Goal: Communication & Community: Answer question/provide support

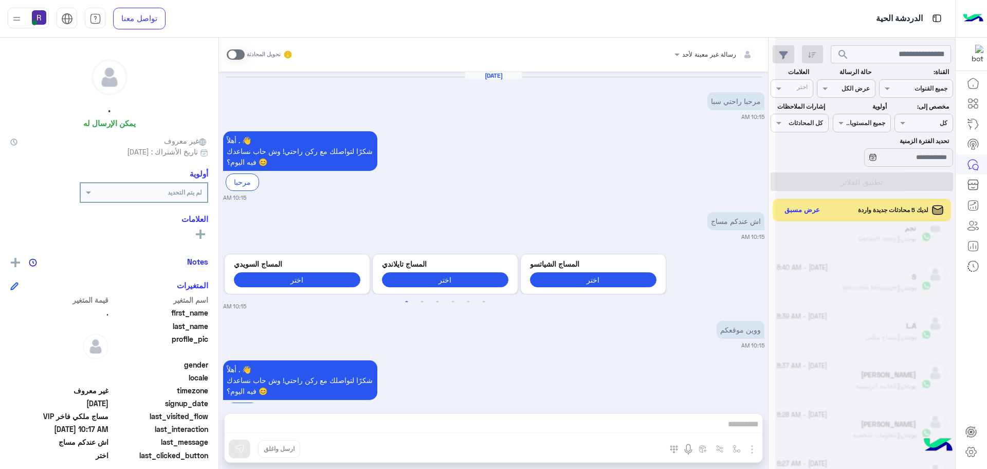
scroll to position [388, 0]
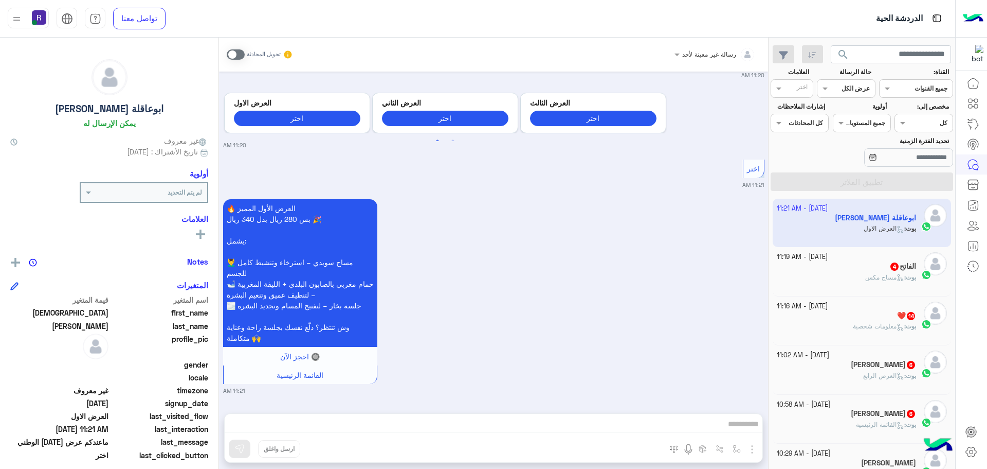
click at [856, 266] on div "الفاتح 4" at bounding box center [847, 267] width 140 height 11
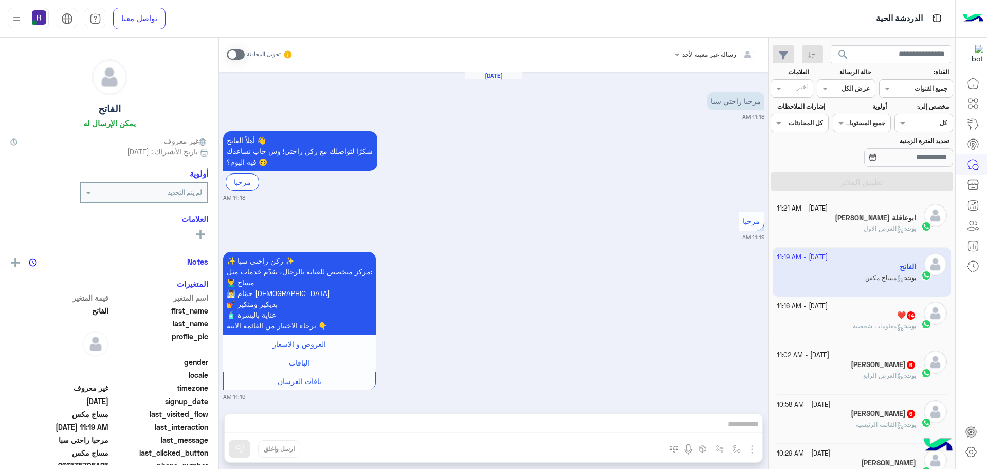
scroll to position [364, 0]
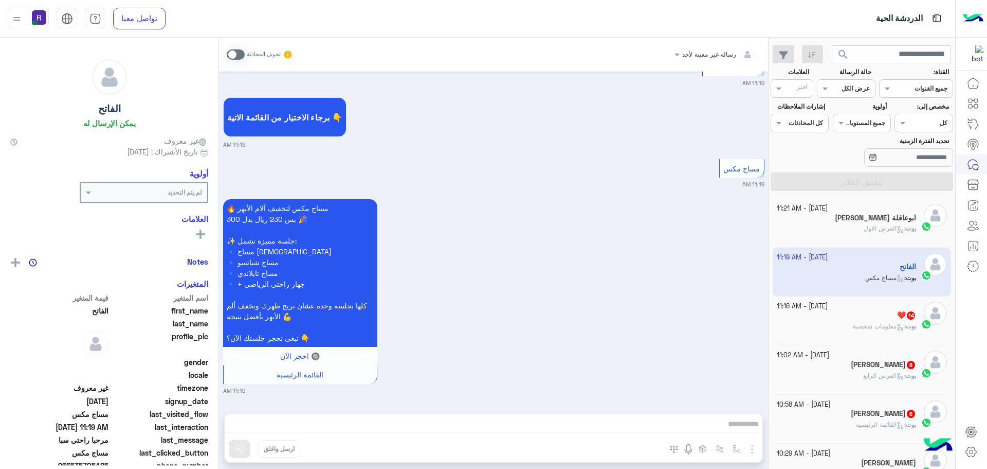
click at [871, 308] on div "[DATE] - 11:16 AM" at bounding box center [847, 306] width 140 height 10
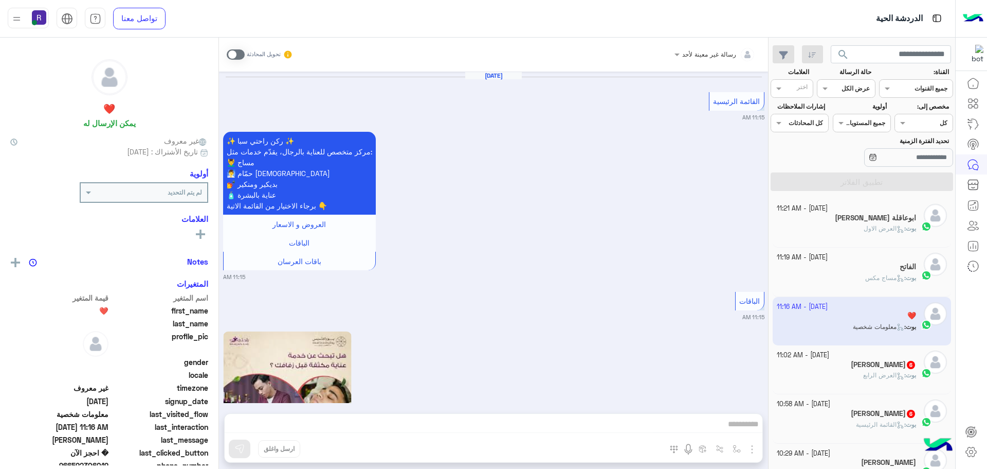
scroll to position [1646, 0]
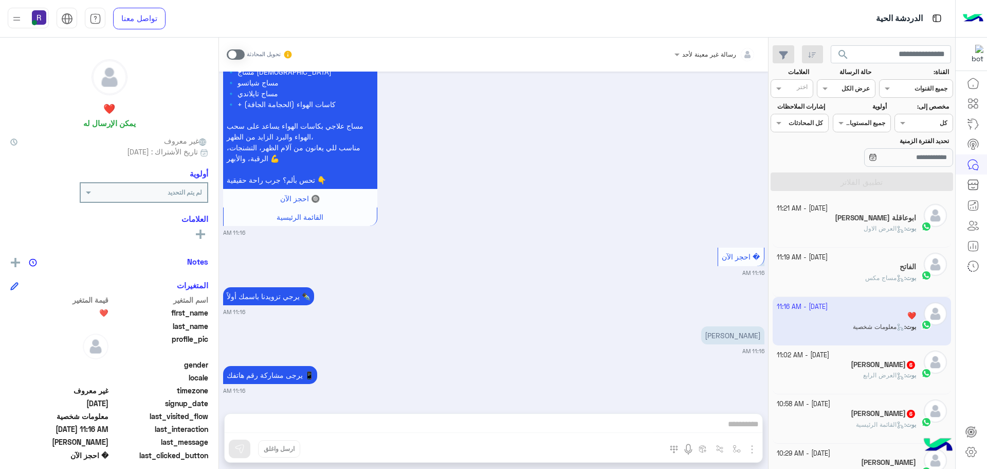
click at [878, 363] on h5 "Zaher Jatal 6" at bounding box center [883, 364] width 65 height 9
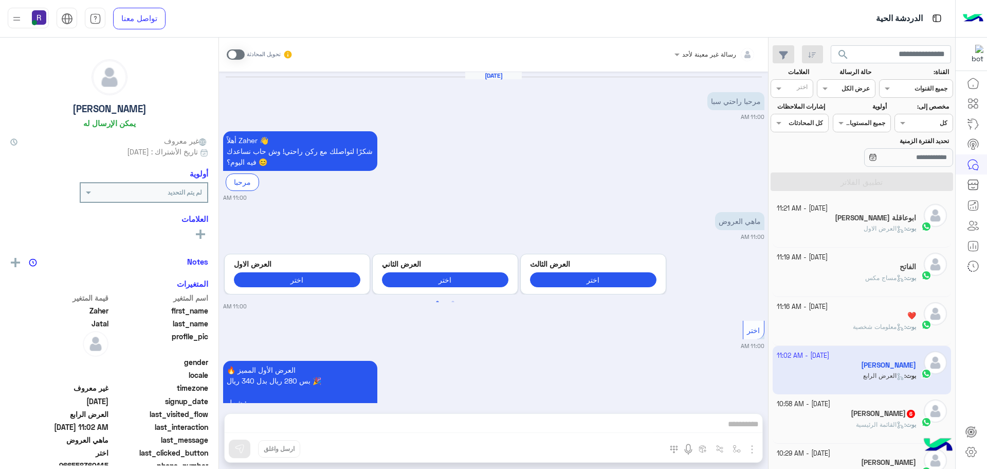
scroll to position [1071, 0]
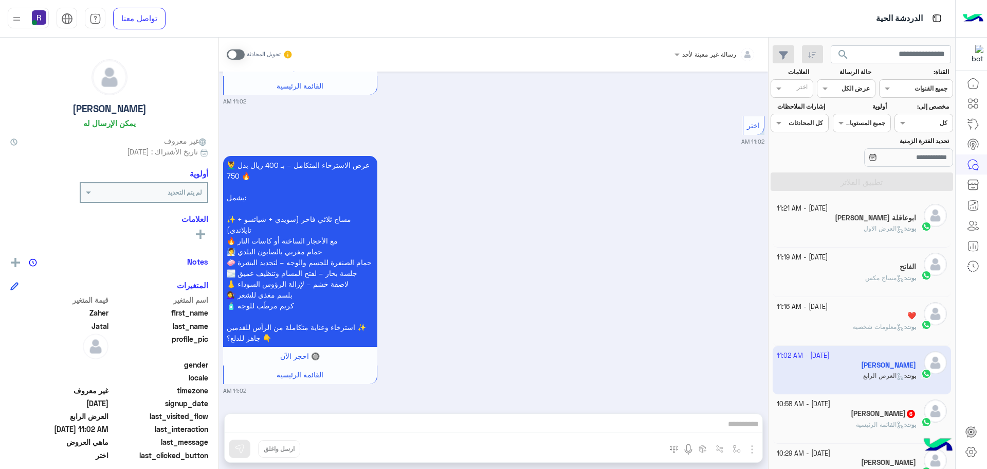
click at [878, 416] on h5 "عبدالعزيز المطيري 6" at bounding box center [883, 413] width 65 height 9
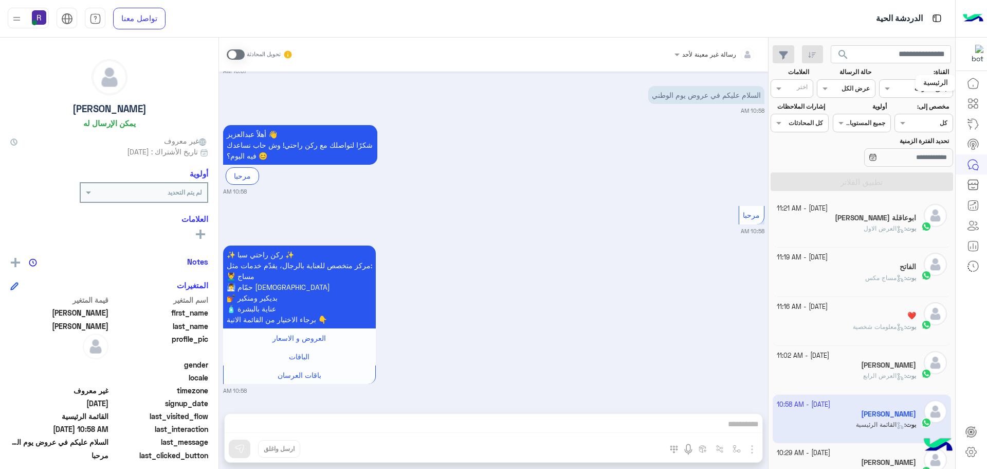
click at [971, 79] on icon at bounding box center [973, 83] width 12 height 12
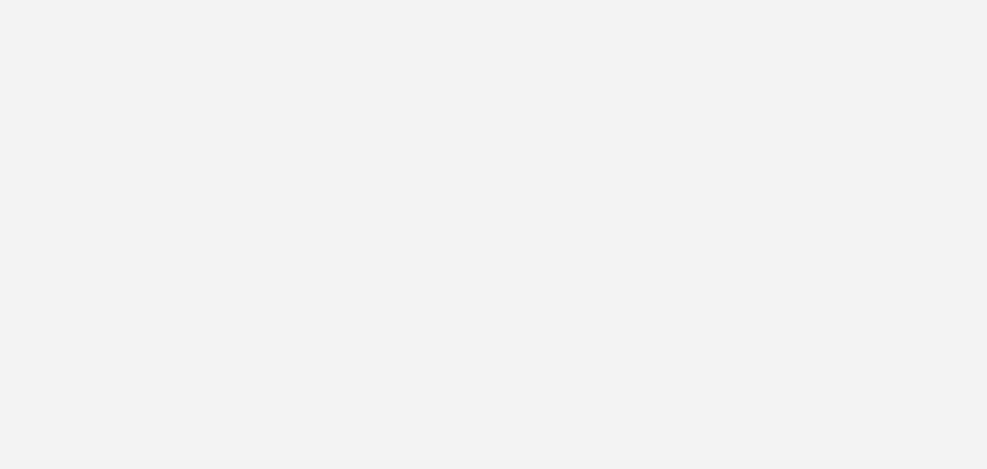
scroll to position [388, 0]
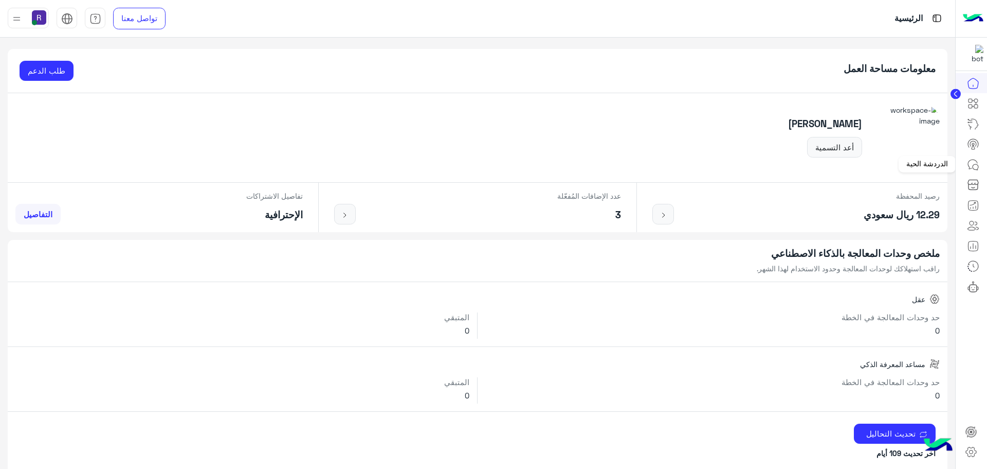
click at [976, 169] on icon at bounding box center [976, 167] width 6 height 6
click at [973, 163] on icon at bounding box center [973, 164] width 12 height 12
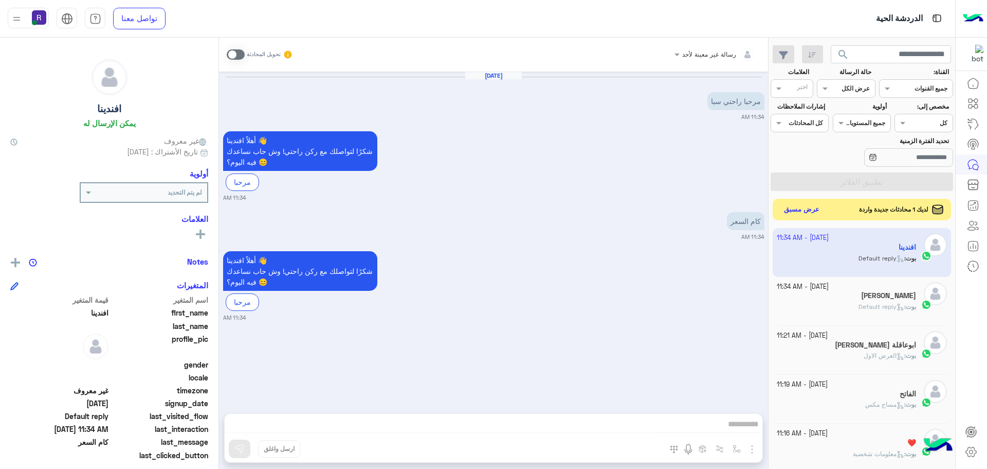
click at [795, 207] on button "عرض مسبق" at bounding box center [802, 210] width 43 height 14
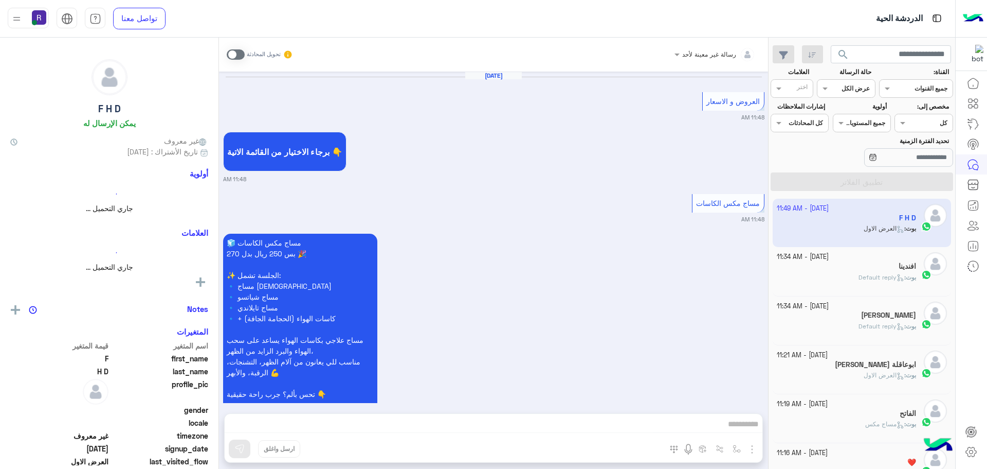
scroll to position [1988, 0]
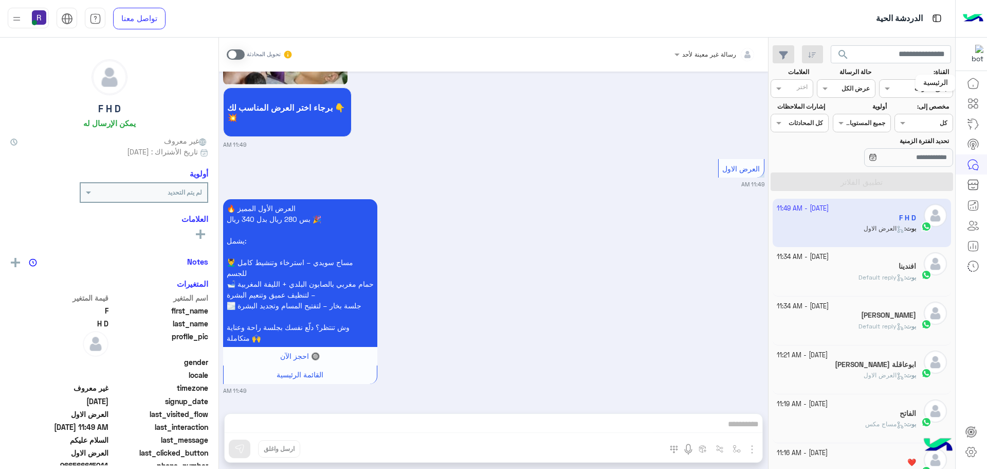
click at [976, 86] on icon at bounding box center [973, 83] width 12 height 12
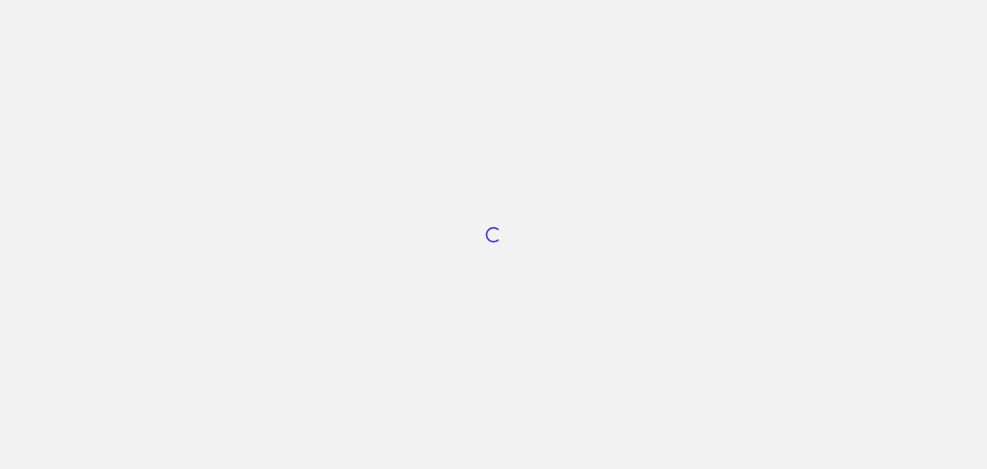
scroll to position [388, 0]
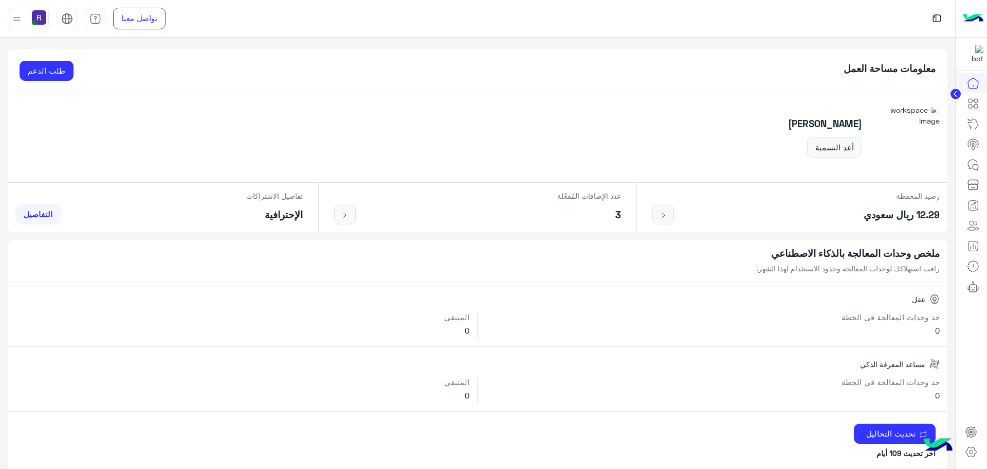
drag, startPoint x: 0, startPoint y: 0, endPoint x: 973, endPoint y: 165, distance: 986.9
click at [973, 165] on icon at bounding box center [973, 164] width 12 height 12
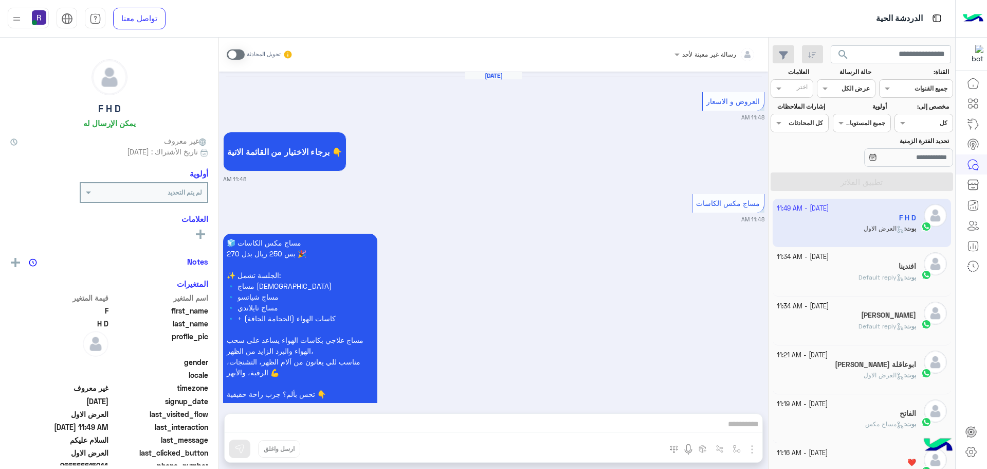
scroll to position [1988, 0]
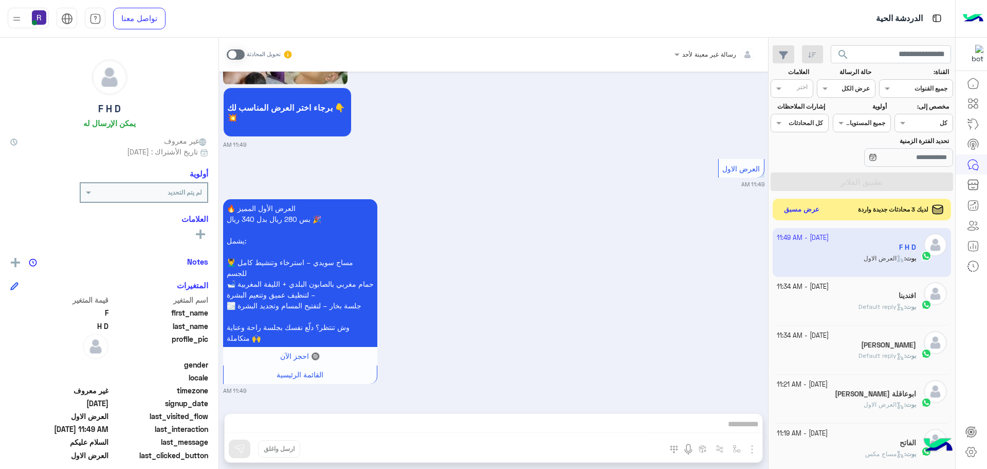
click at [803, 214] on button "عرض مسبق" at bounding box center [802, 210] width 43 height 14
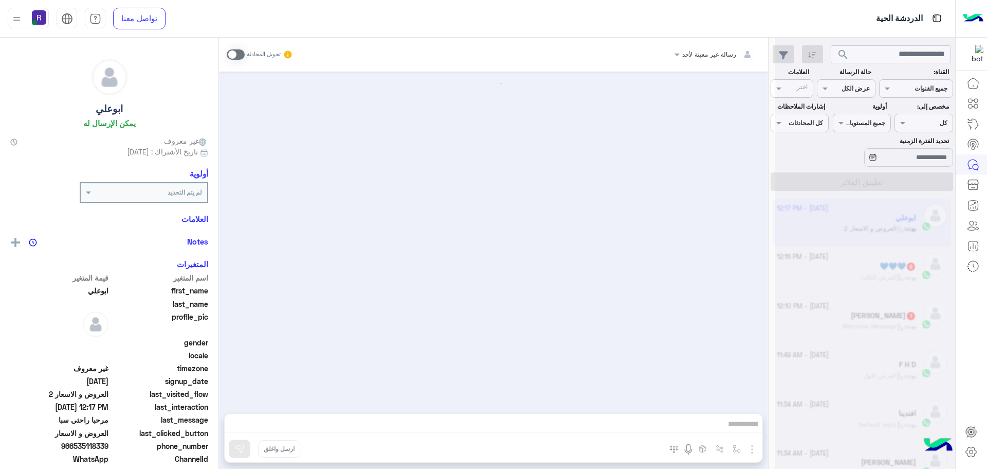
scroll to position [118, 0]
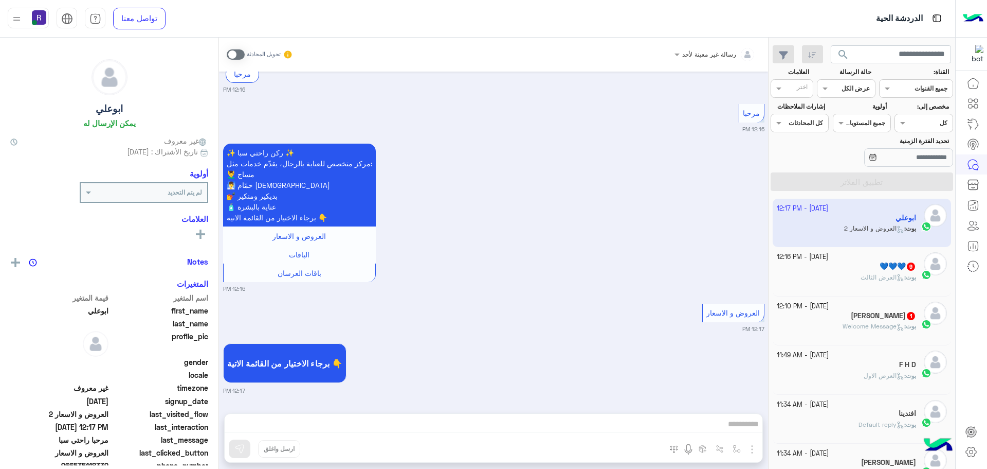
click at [835, 274] on div "بوت : العرض الثالث" at bounding box center [847, 282] width 140 height 18
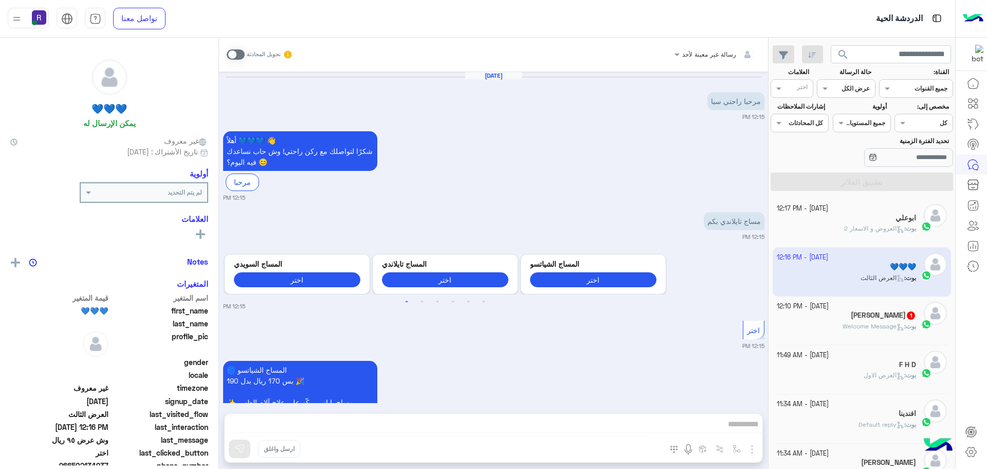
scroll to position [1488, 0]
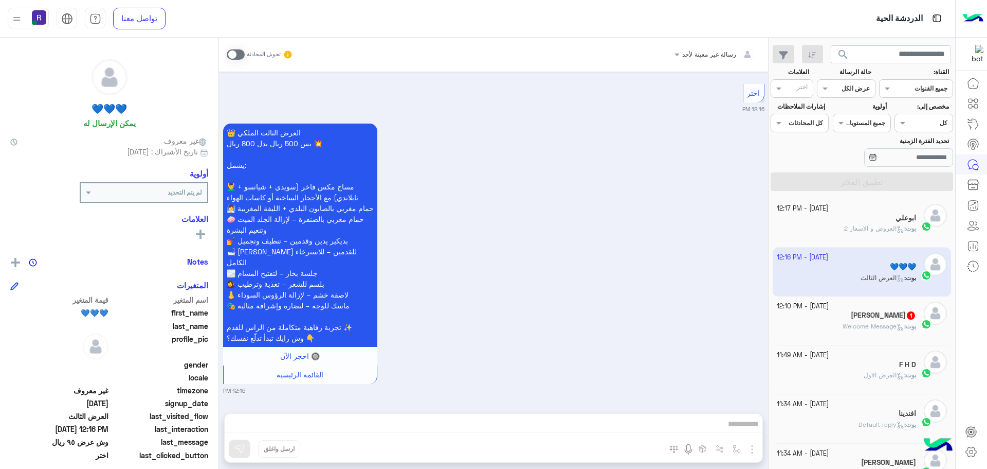
click at [835, 315] on div "Eng Mustafa 1" at bounding box center [847, 316] width 140 height 11
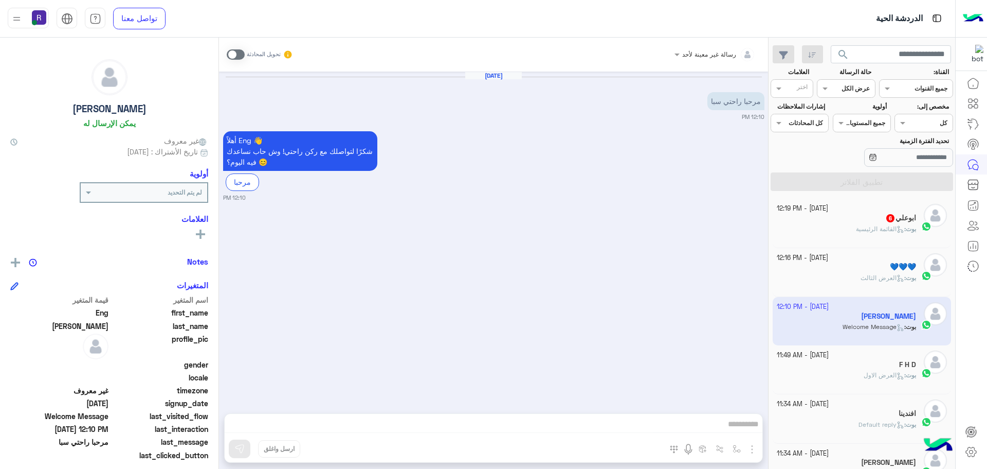
click at [892, 219] on span "6" at bounding box center [891, 217] width 10 height 9
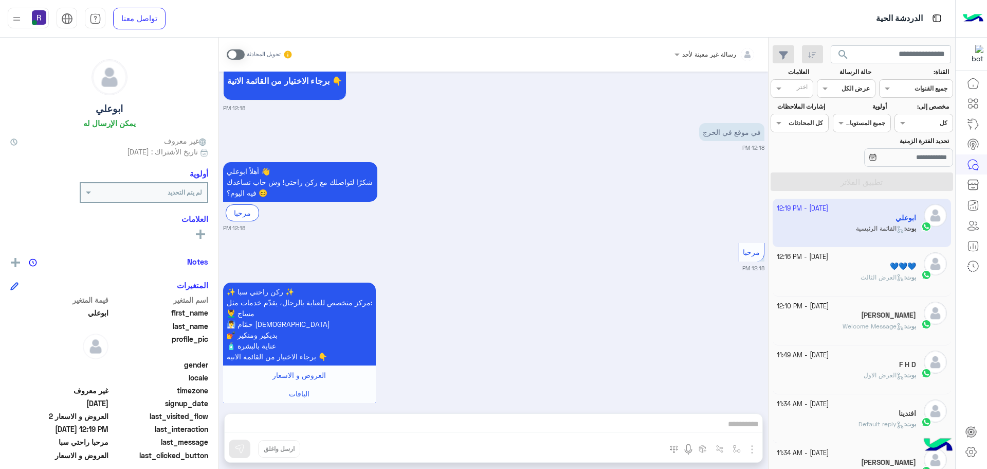
scroll to position [1070, 0]
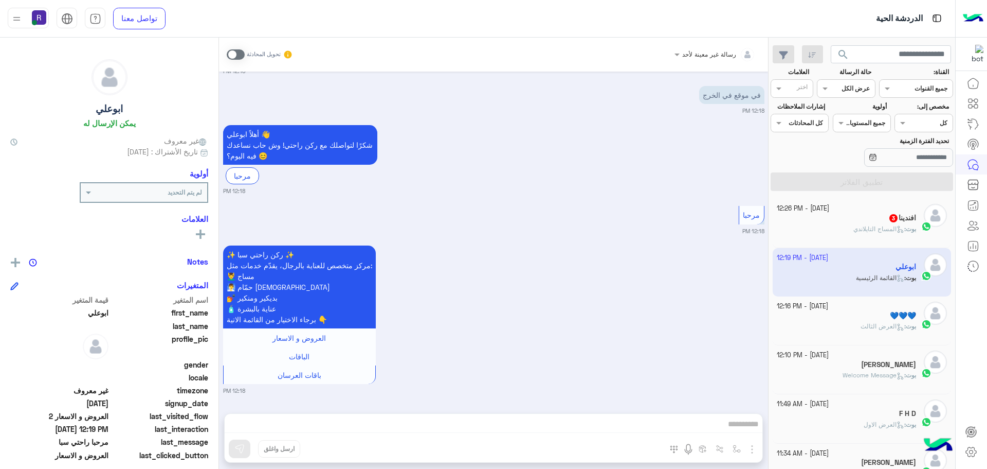
click at [854, 231] on span "المساج التايلاندي" at bounding box center [879, 229] width 51 height 8
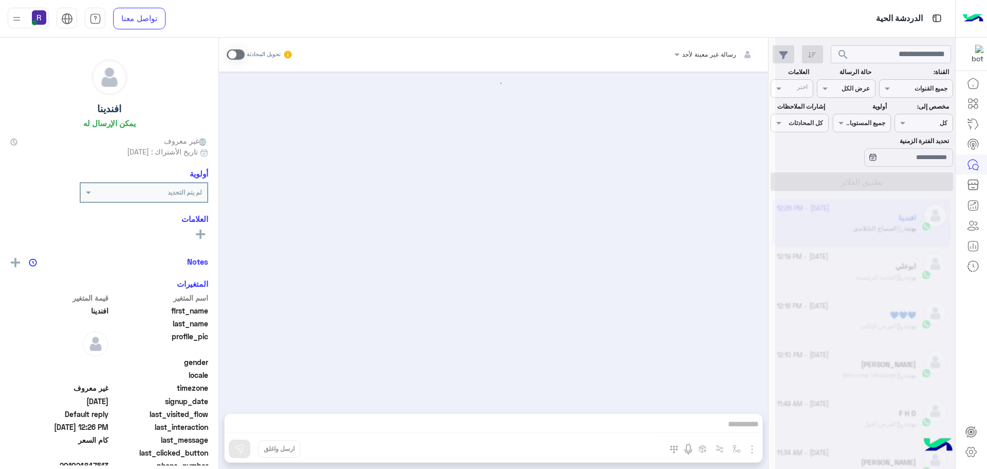
scroll to position [440, 0]
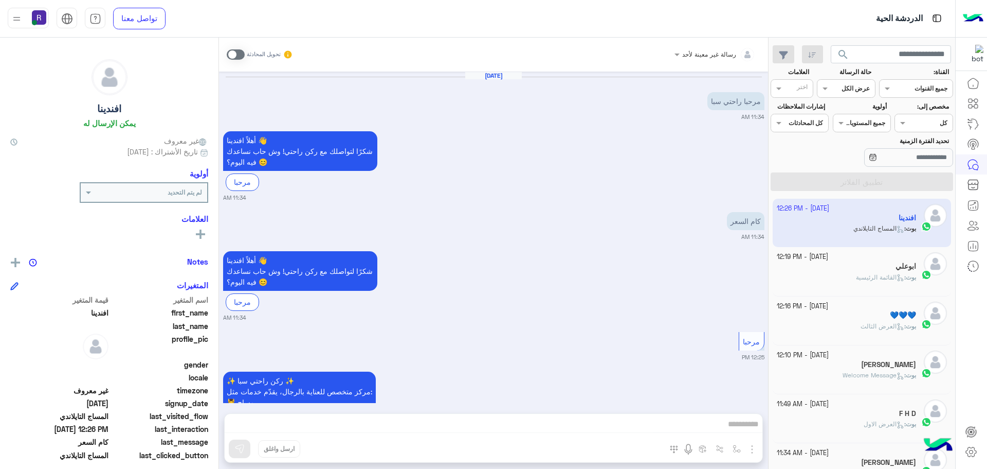
scroll to position [440, 0]
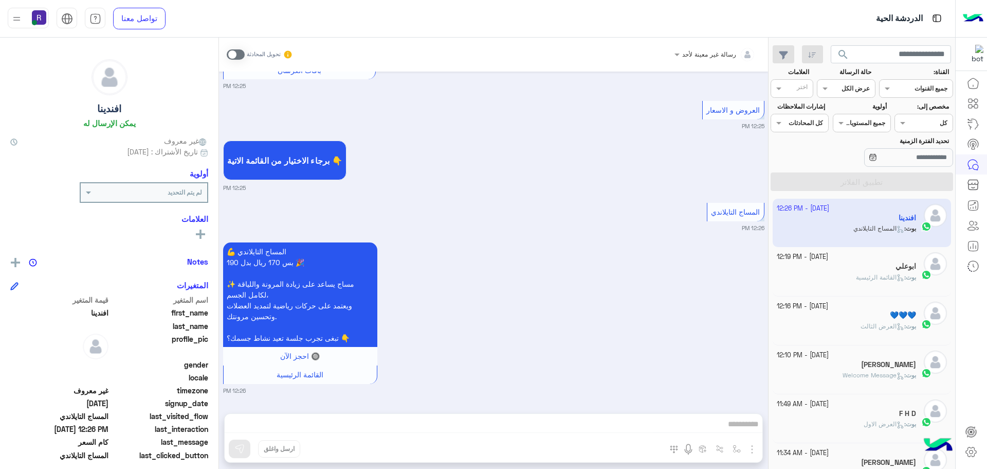
click at [242, 52] on span at bounding box center [236, 54] width 18 height 10
click at [754, 449] on div "رسالة غير معينة لأحد تحويل المحادثة Sep 22, 2025 مرحبا راحتي سبا 11:34 AM أهلاً…" at bounding box center [493, 255] width 549 height 435
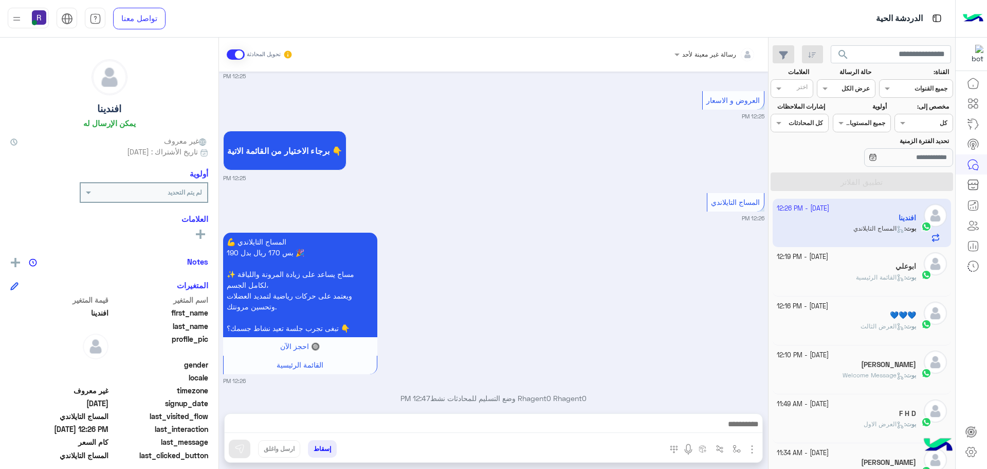
scroll to position [466, 0]
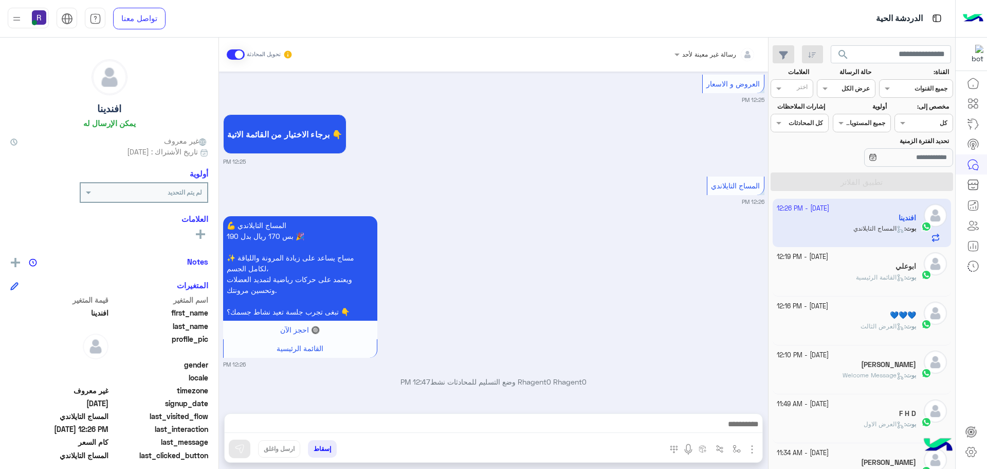
click at [748, 451] on img "button" at bounding box center [752, 449] width 12 height 12
click at [734, 431] on span "الصور" at bounding box center [732, 427] width 19 height 12
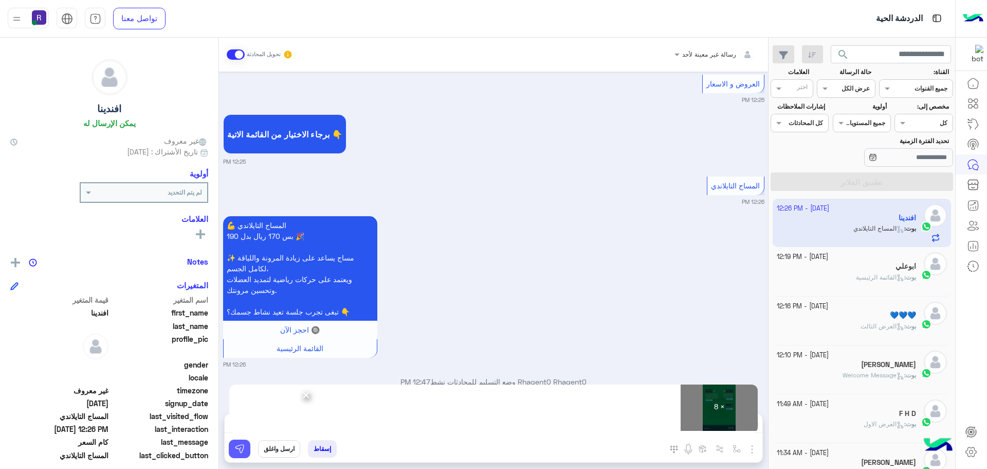
click at [236, 446] on img at bounding box center [240, 448] width 10 height 10
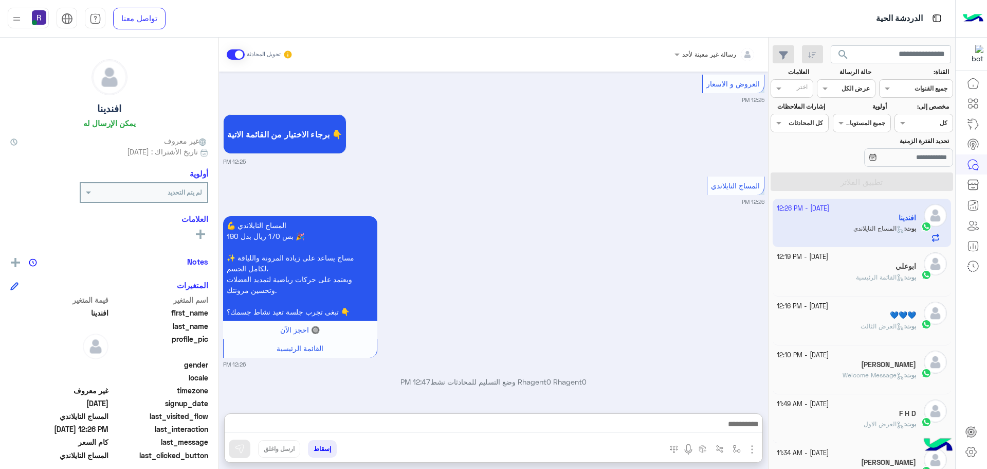
drag, startPoint x: 309, startPoint y: 423, endPoint x: 525, endPoint y: 340, distance: 231.1
click at [544, 322] on div "💪 المساج التايلاندي بس 170 ريال بدل 190 🎉 ✨ مساج يساعد على زيادة المرونة والليا…" at bounding box center [494, 290] width 542 height 155
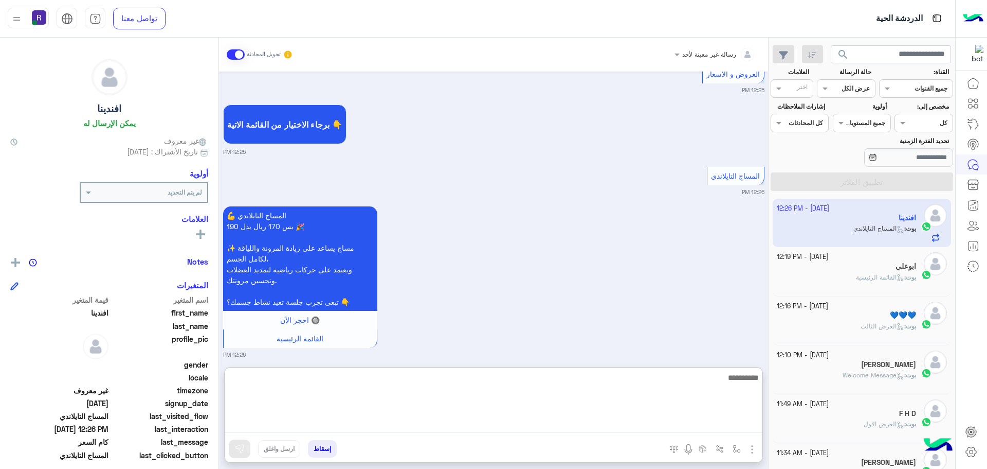
click at [439, 423] on textarea at bounding box center [494, 402] width 538 height 62
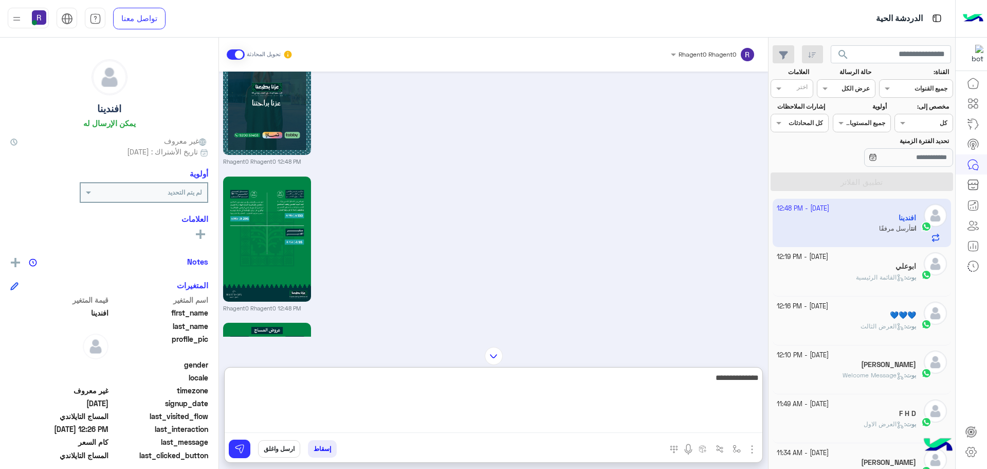
scroll to position [1709, 0]
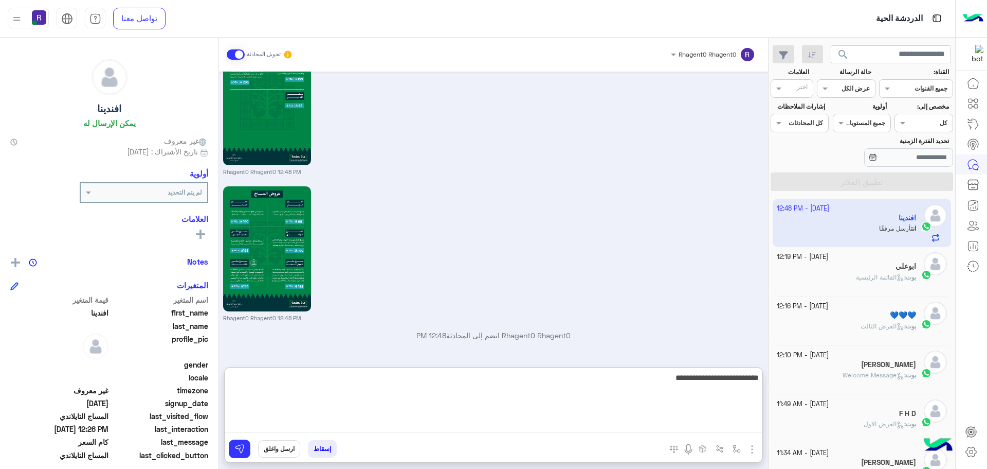
type textarea "**********"
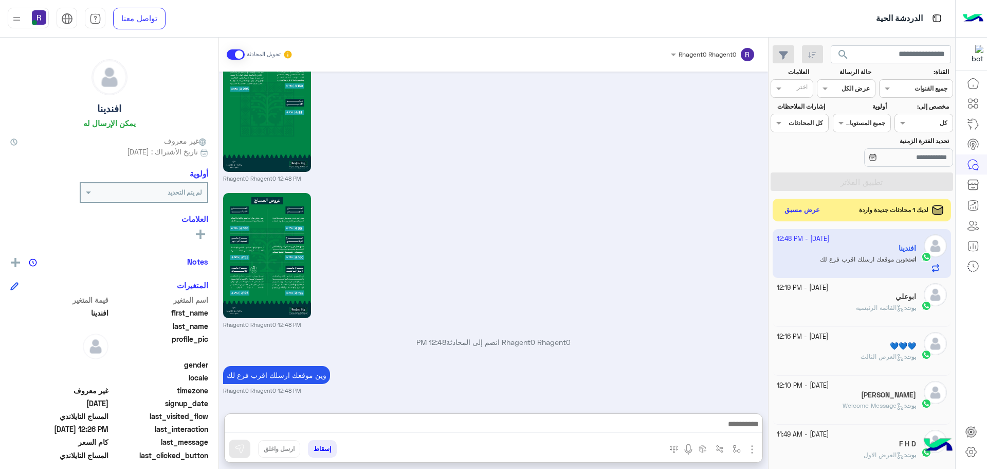
click at [610, 241] on div "Rhagent0 Rhagent0 12:48 PM" at bounding box center [494, 259] width 542 height 138
click at [305, 373] on p "وين موقعك ارسلك اقرب فرع لك" at bounding box center [276, 375] width 107 height 18
type textarea "*****"
click at [305, 373] on p "وين موقعك ارسلك اقرب فرع لك" at bounding box center [276, 375] width 107 height 18
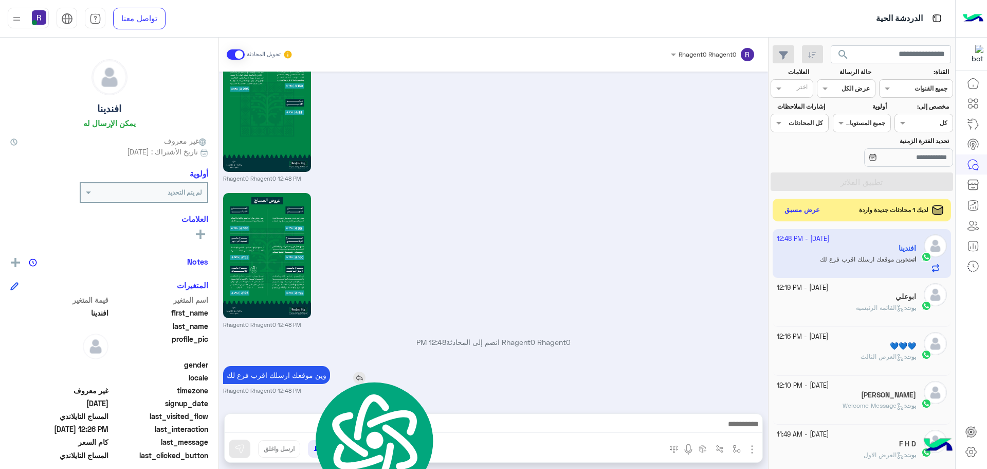
click at [305, 373] on p "وين موقعك ارسلك اقرب فرع لك" at bounding box center [276, 375] width 107 height 18
copy app-msgs-text
click at [793, 214] on button "عرض مسبق" at bounding box center [802, 210] width 43 height 14
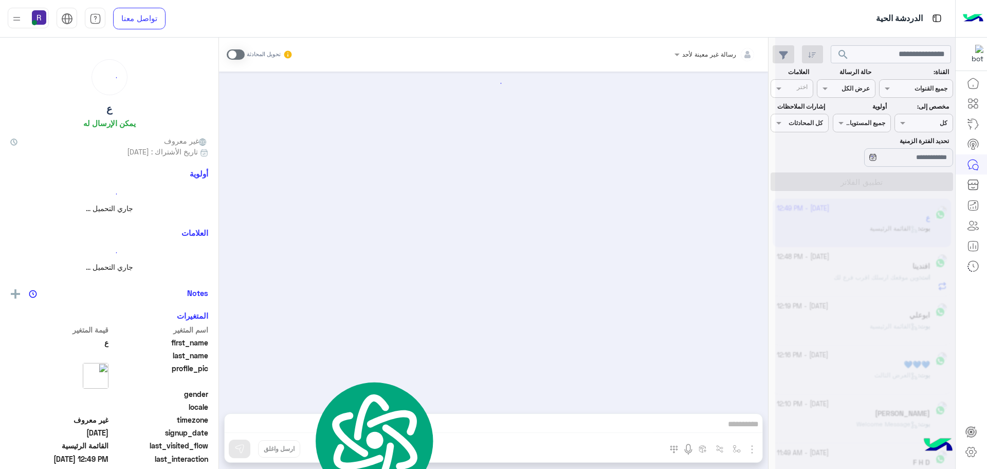
scroll to position [6, 0]
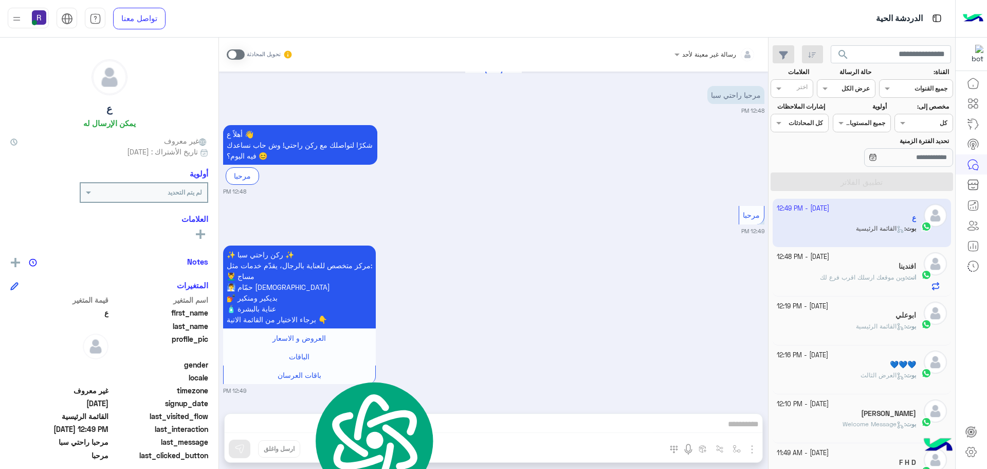
click at [242, 55] on span at bounding box center [236, 54] width 18 height 10
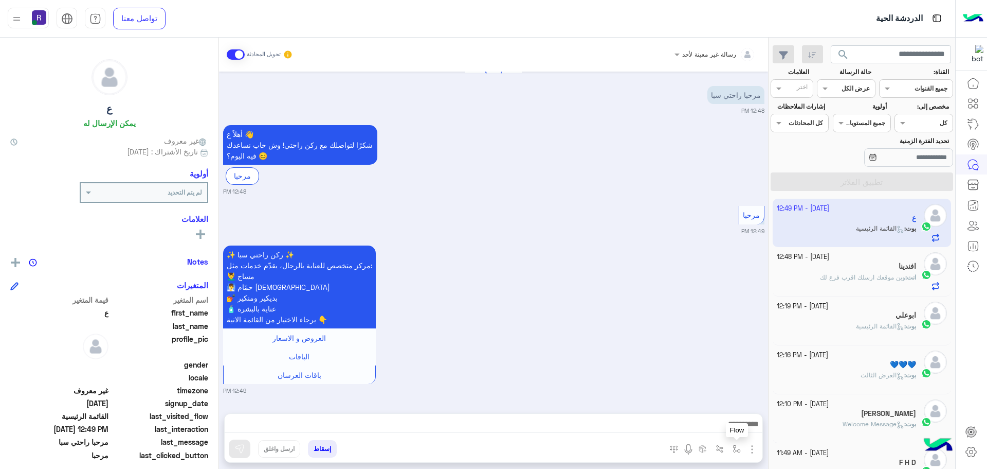
scroll to position [33, 0]
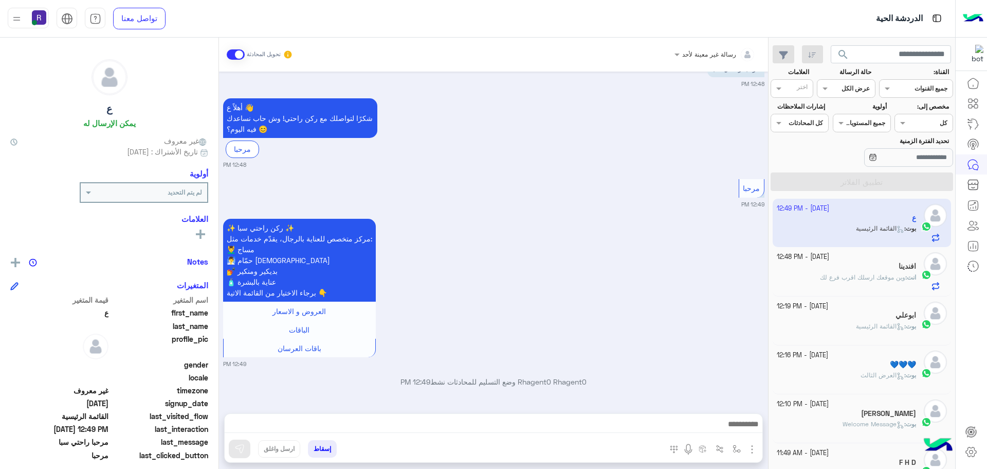
click at [749, 445] on img "button" at bounding box center [752, 449] width 12 height 12
click at [730, 421] on span "الصور" at bounding box center [732, 427] width 19 height 12
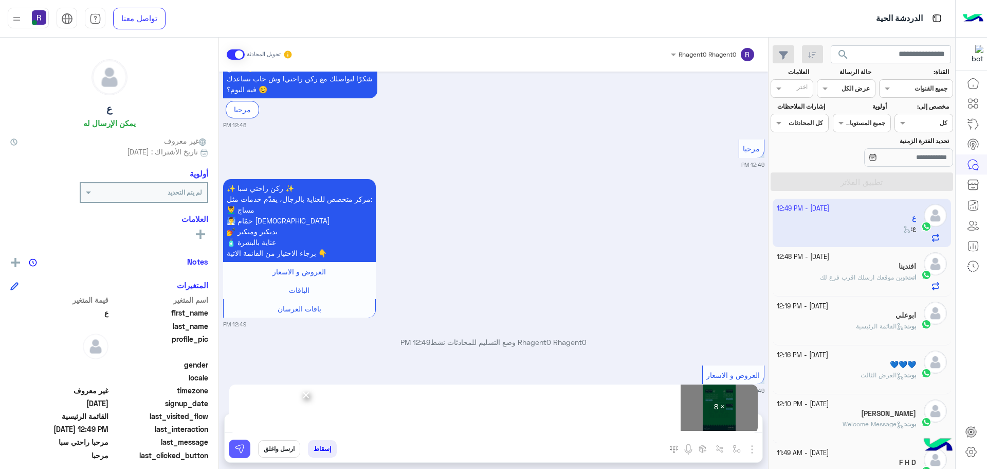
click at [240, 452] on img at bounding box center [240, 448] width 10 height 10
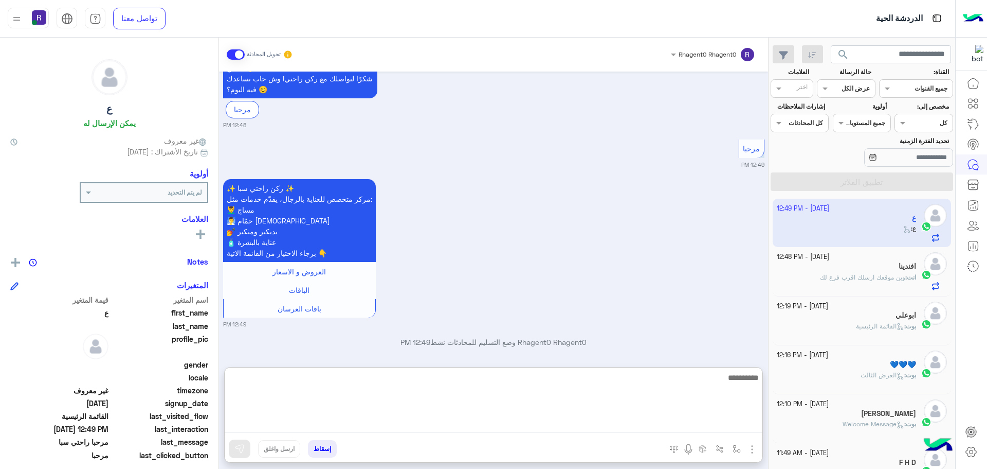
paste textarea "**********"
type textarea "**********"
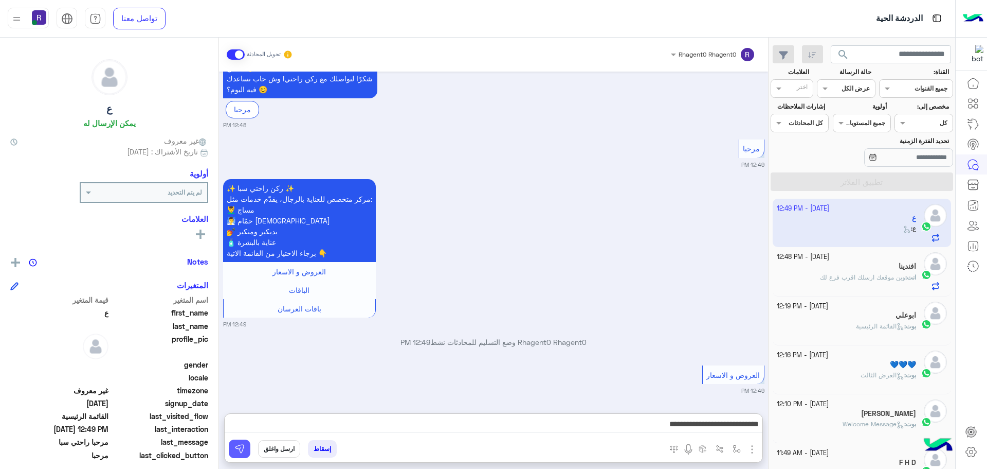
click at [246, 440] on button at bounding box center [240, 448] width 22 height 19
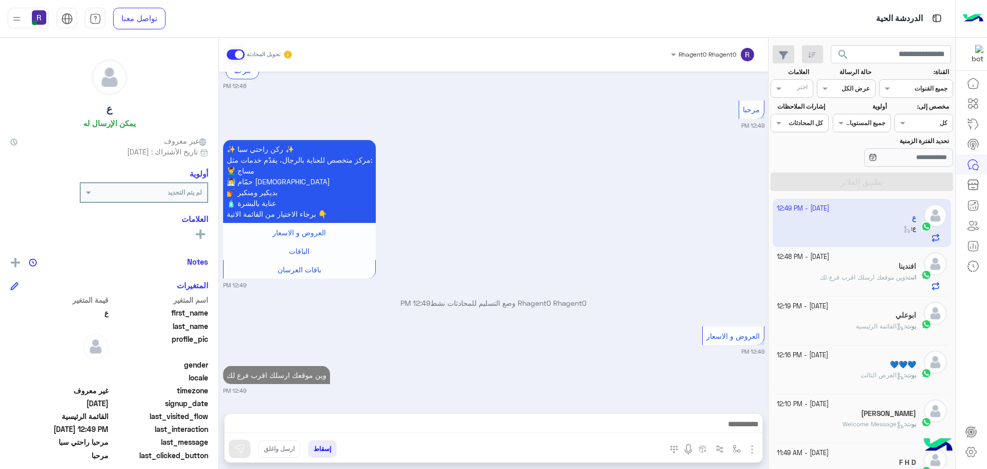
click at [827, 325] on div "بوت : القائمة الرئيسية" at bounding box center [847, 330] width 140 height 18
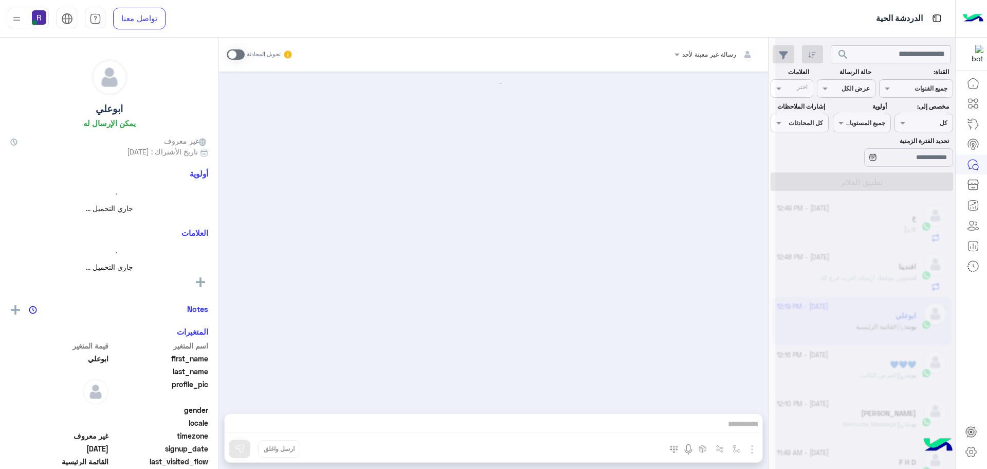
scroll to position [1070, 0]
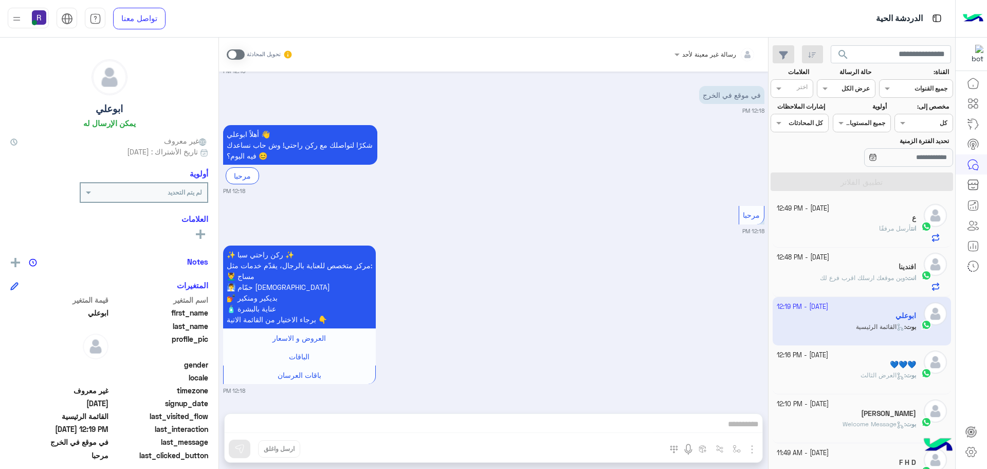
click at [891, 267] on div "افندينا" at bounding box center [847, 267] width 140 height 11
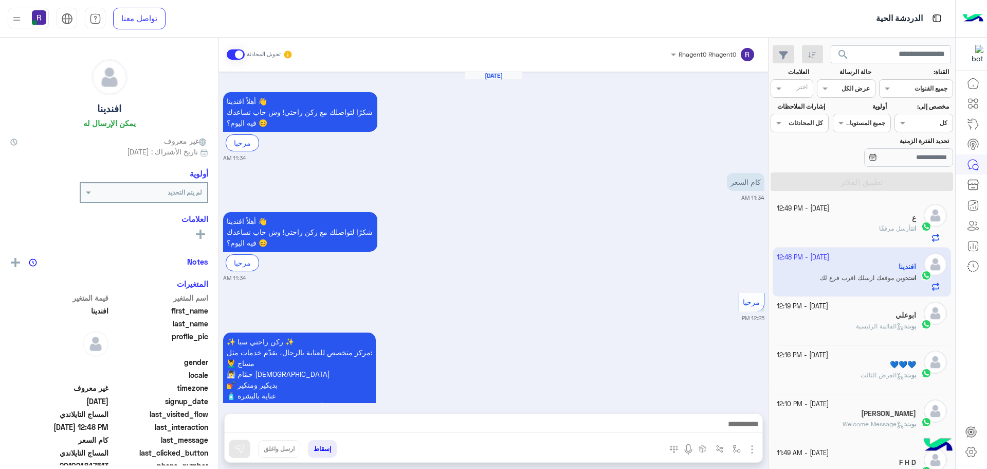
scroll to position [1663, 0]
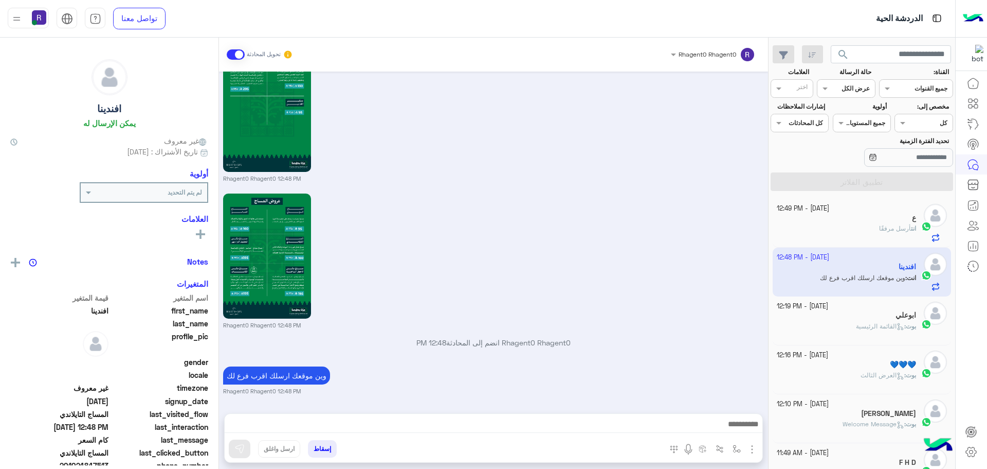
click at [889, 231] on span "أرسل مرفقًا" at bounding box center [895, 228] width 32 height 8
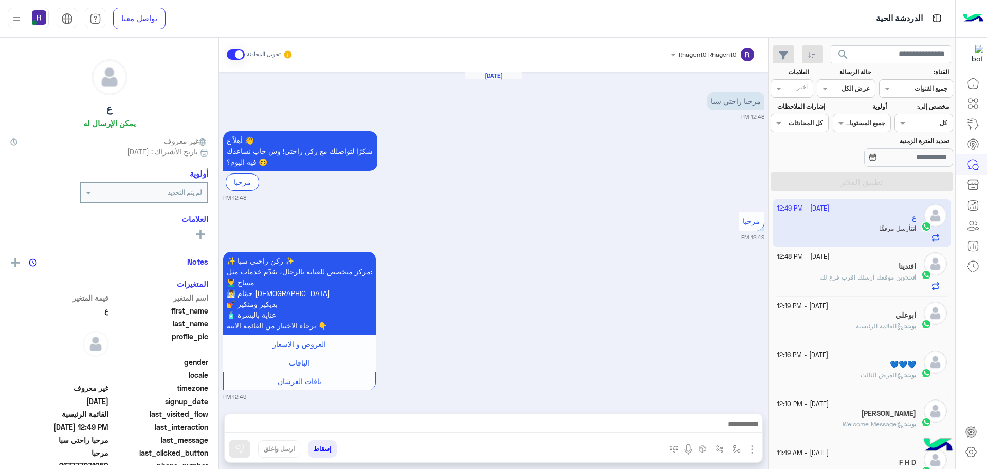
scroll to position [1308, 0]
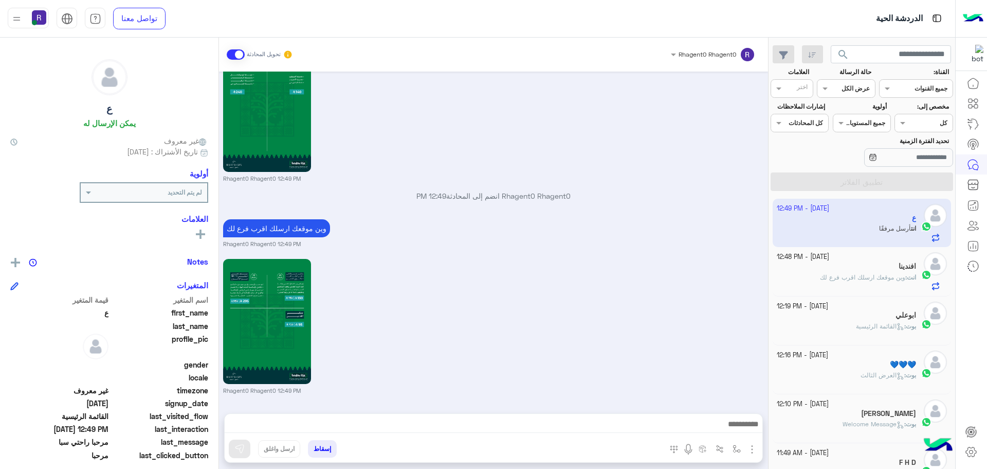
click at [864, 327] on span "القائمة الرئيسية" at bounding box center [880, 326] width 48 height 8
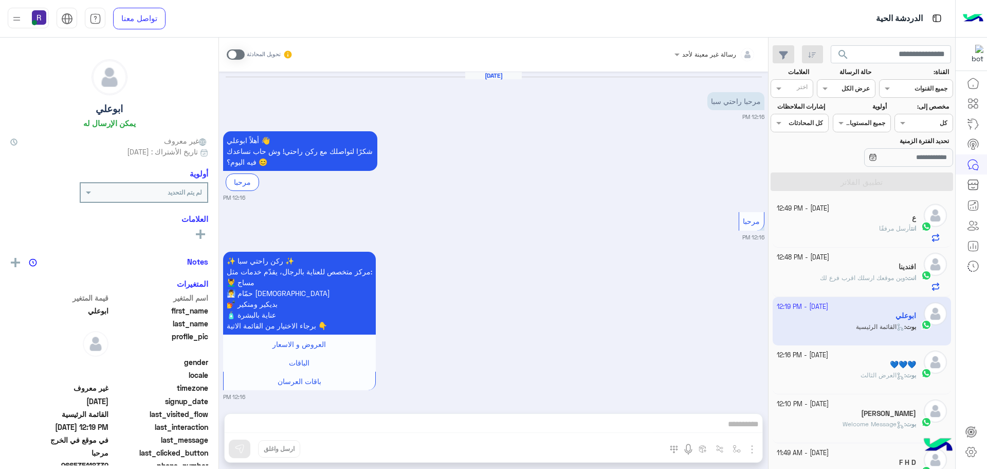
scroll to position [1070, 0]
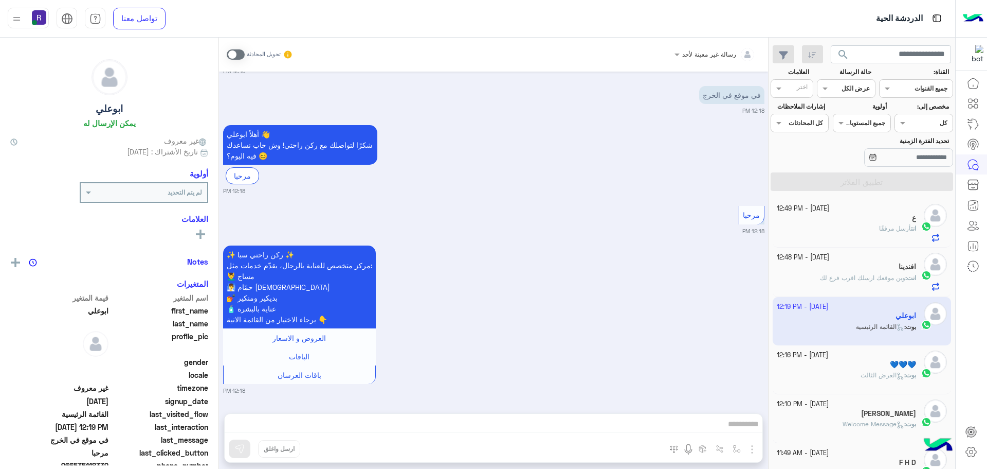
click at [241, 55] on span at bounding box center [236, 54] width 18 height 10
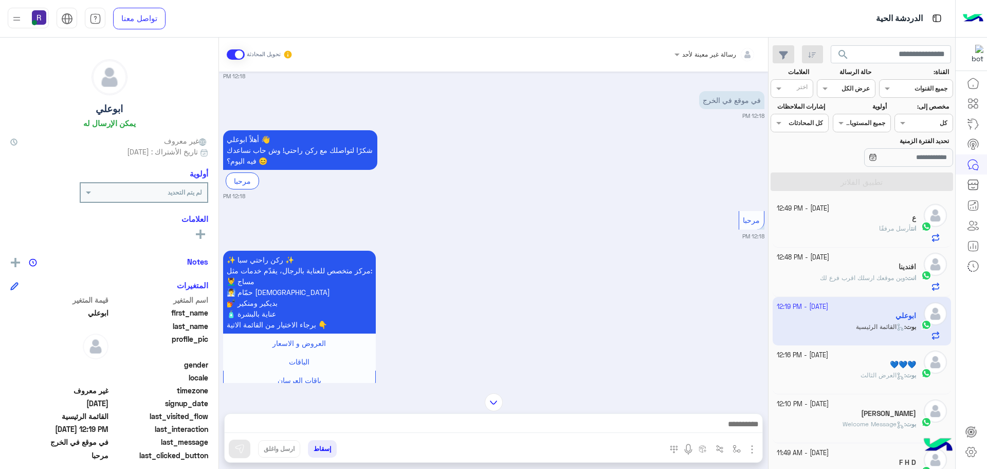
scroll to position [942, 0]
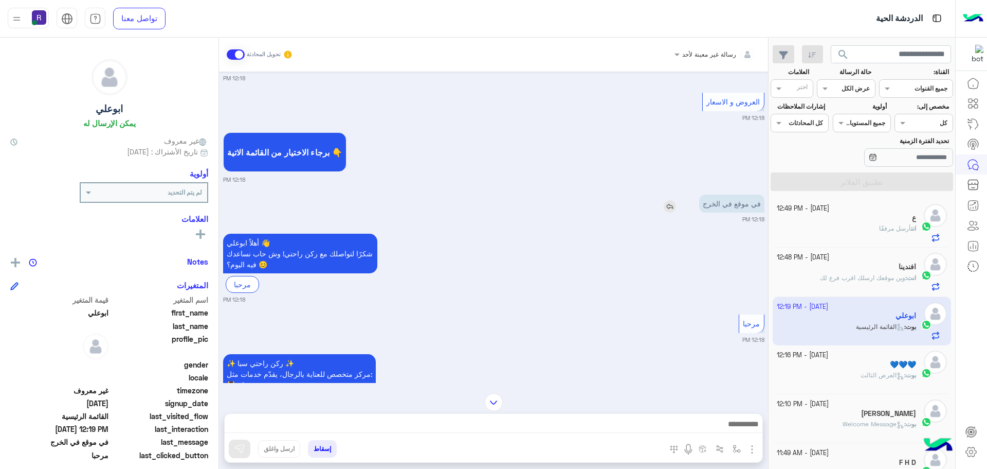
drag, startPoint x: 671, startPoint y: 229, endPoint x: 645, endPoint y: 266, distance: 45.8
click at [671, 212] on img at bounding box center [670, 206] width 12 height 12
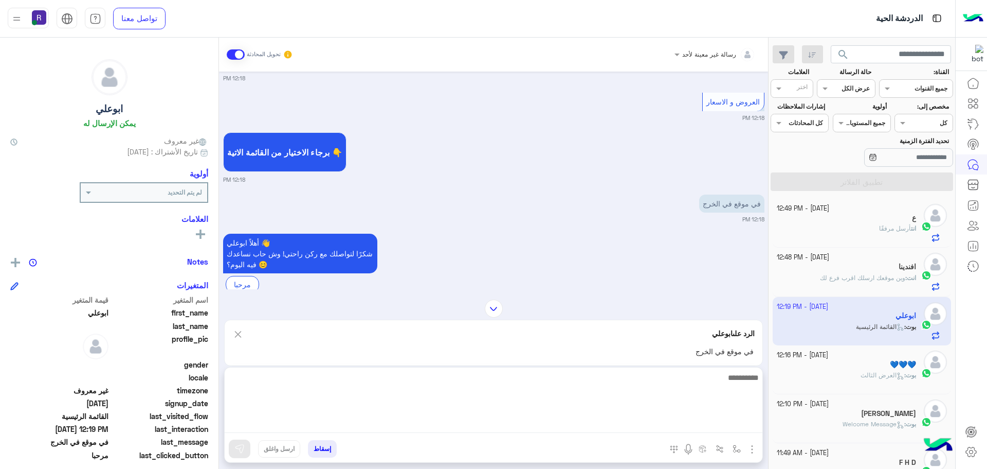
click at [490, 421] on textarea at bounding box center [494, 402] width 538 height 62
type textarea "**"
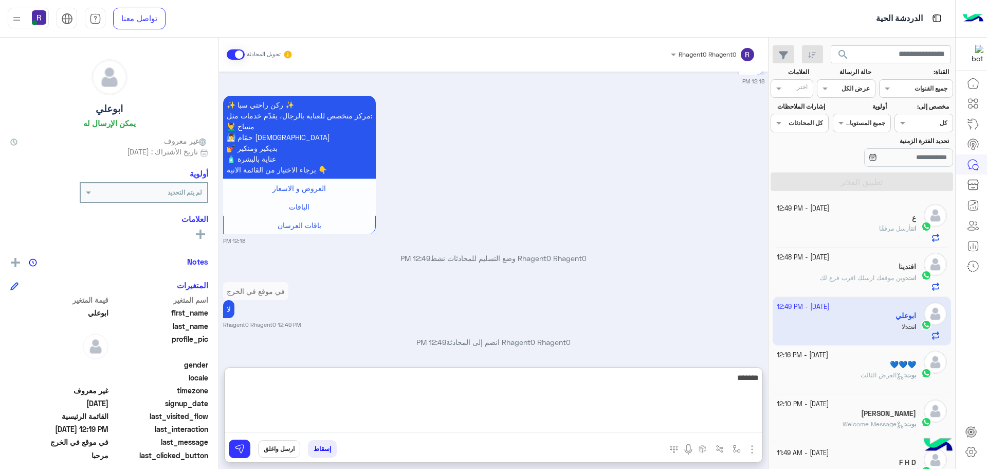
scroll to position [1227, 0]
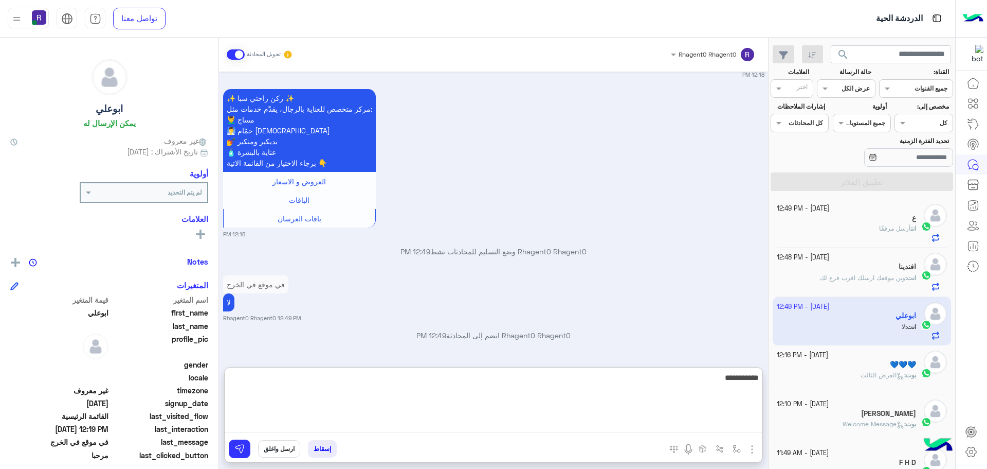
type textarea "**********"
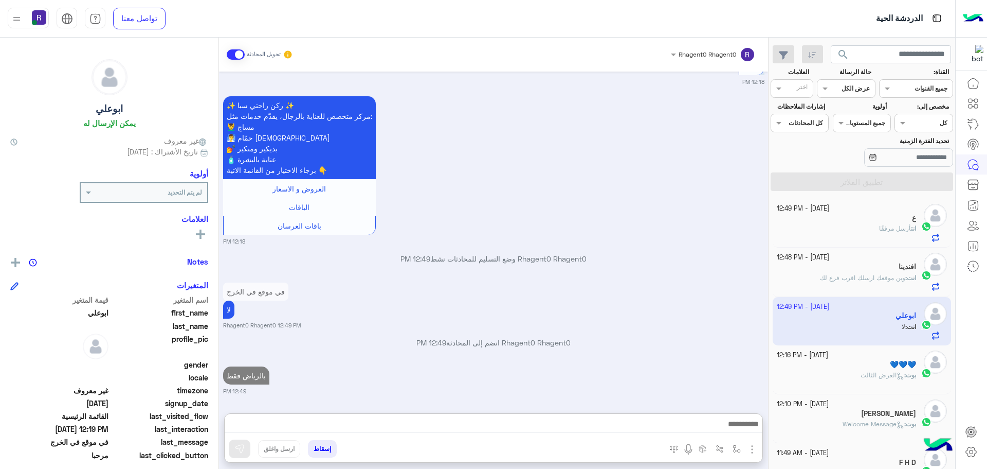
click at [874, 363] on div "💙💙💙" at bounding box center [847, 365] width 140 height 11
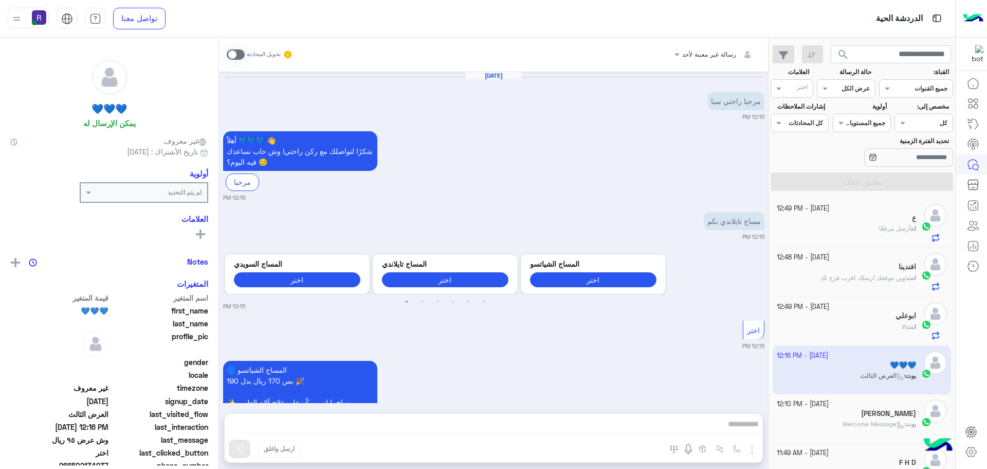
scroll to position [1488, 0]
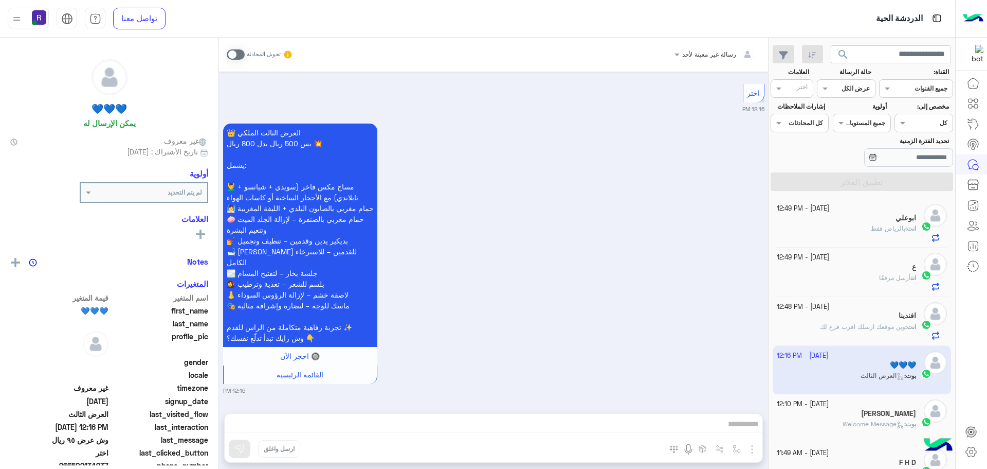
click at [241, 54] on span at bounding box center [236, 54] width 18 height 10
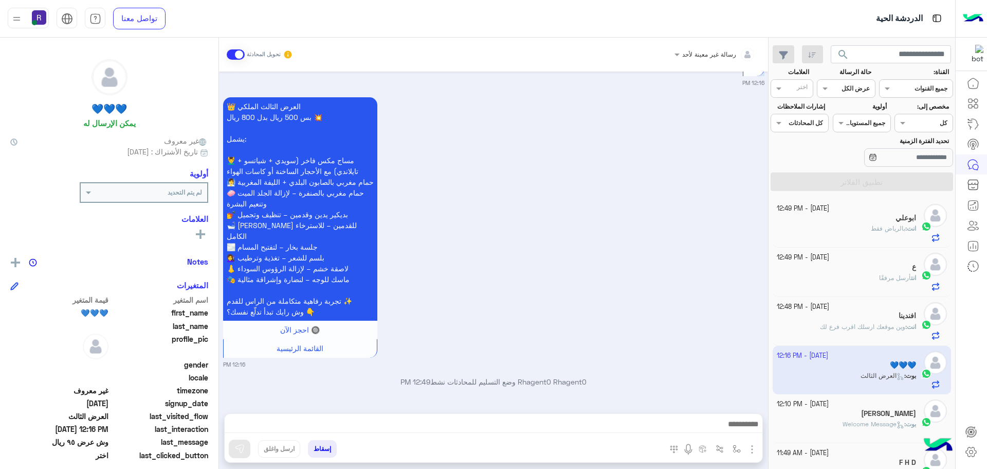
click at [752, 448] on img "button" at bounding box center [752, 449] width 12 height 12
click at [740, 430] on span "الصور" at bounding box center [732, 427] width 19 height 12
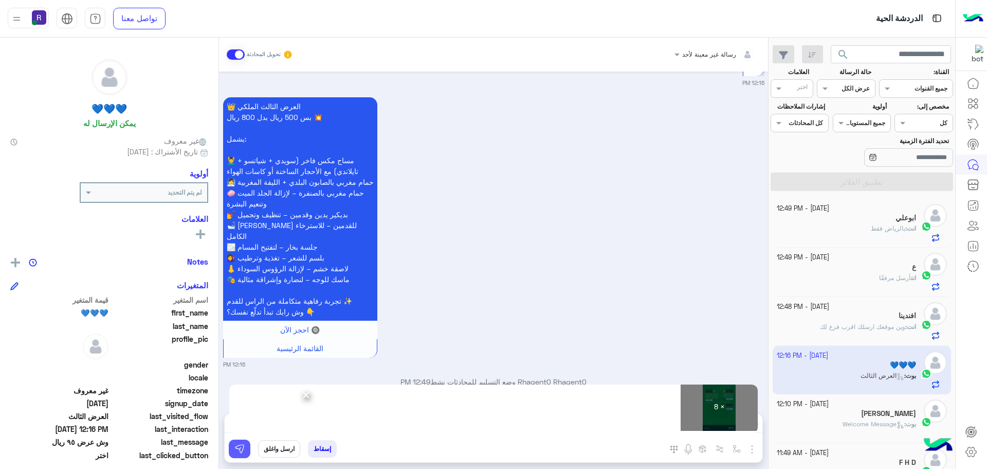
click at [244, 451] on img at bounding box center [240, 448] width 10 height 10
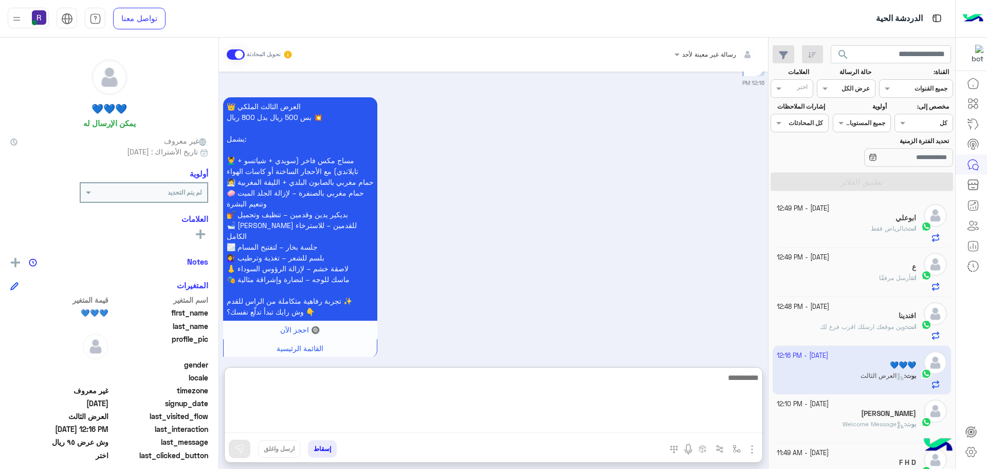
paste textarea "**********"
type textarea "**********"
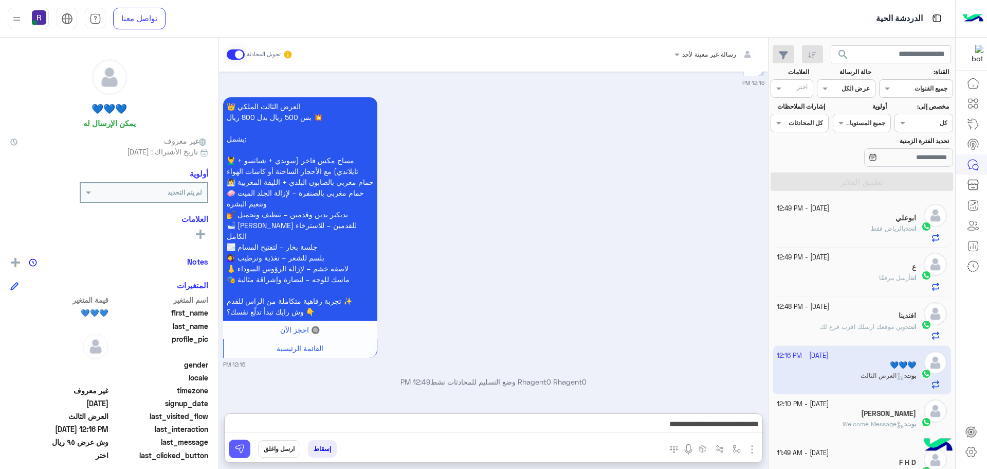
click at [240, 446] on img at bounding box center [240, 448] width 10 height 10
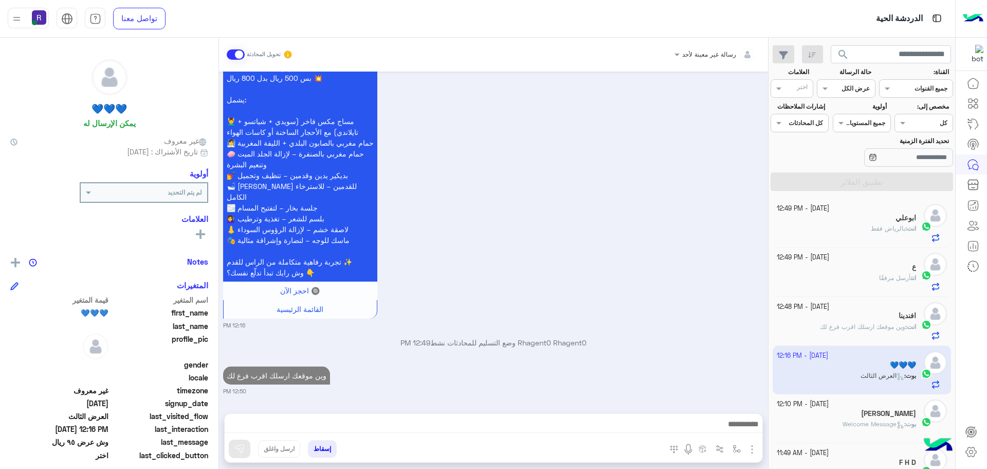
click at [884, 415] on h5 "[PERSON_NAME]" at bounding box center [888, 413] width 55 height 9
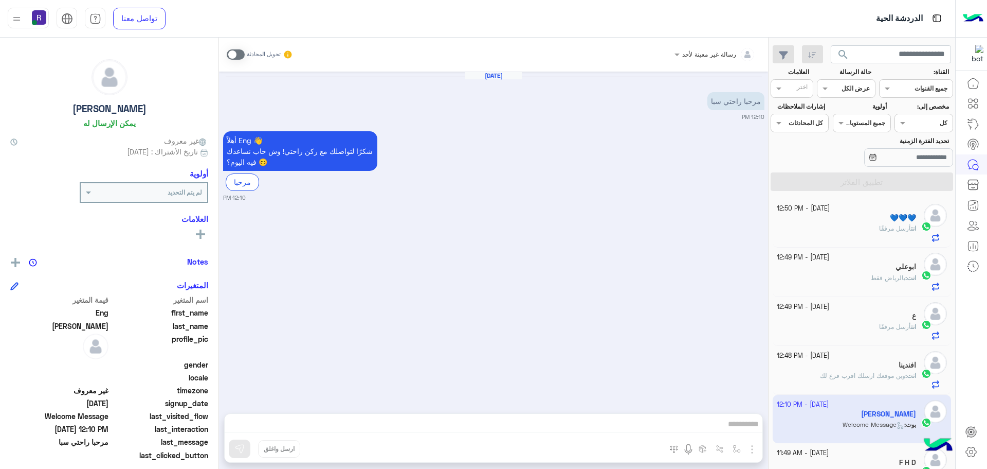
click at [867, 235] on div "انت أرسل مرفقًا" at bounding box center [847, 233] width 140 height 18
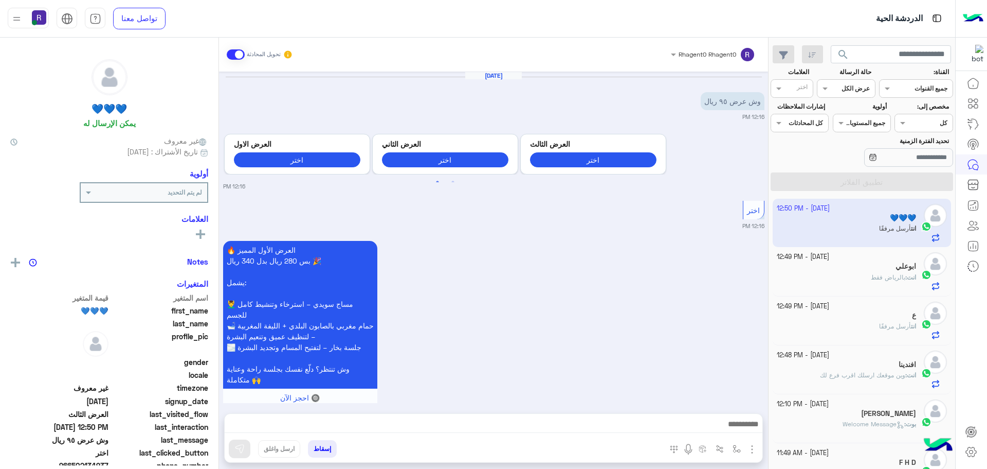
scroll to position [1924, 0]
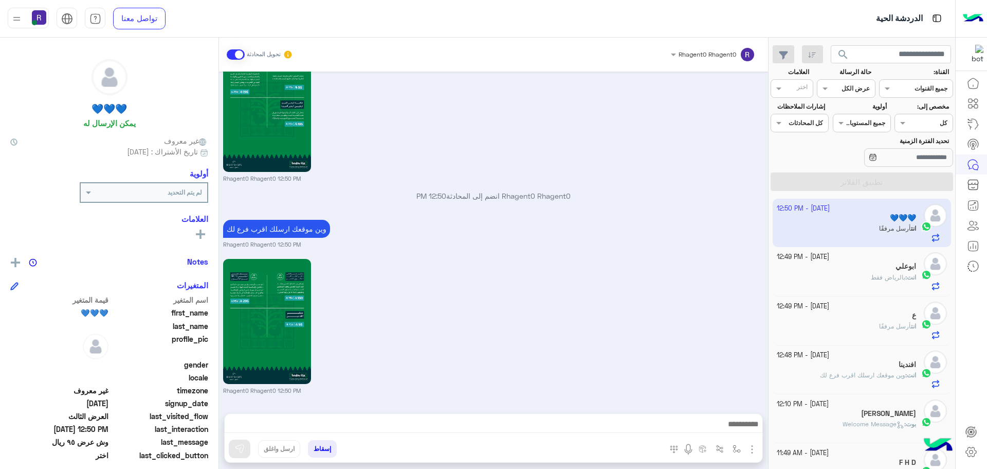
click at [871, 278] on span "بالرياض فقط" at bounding box center [888, 277] width 34 height 8
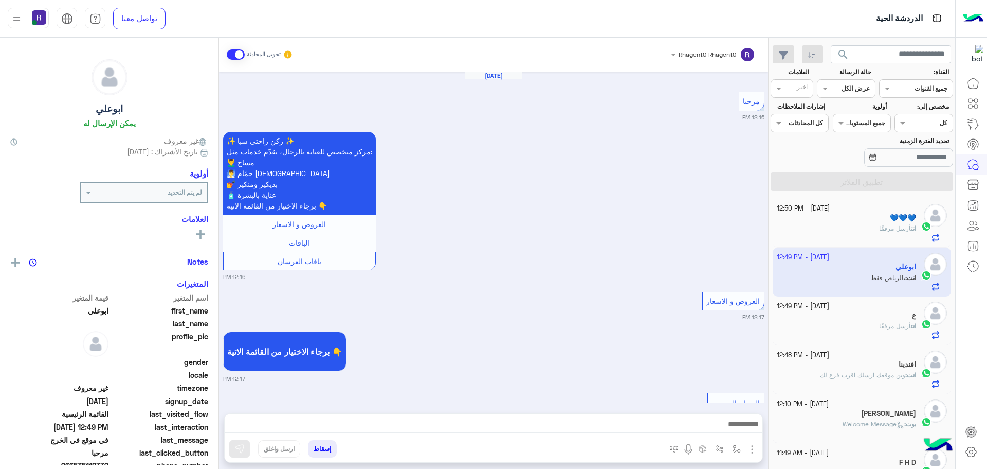
scroll to position [1100, 0]
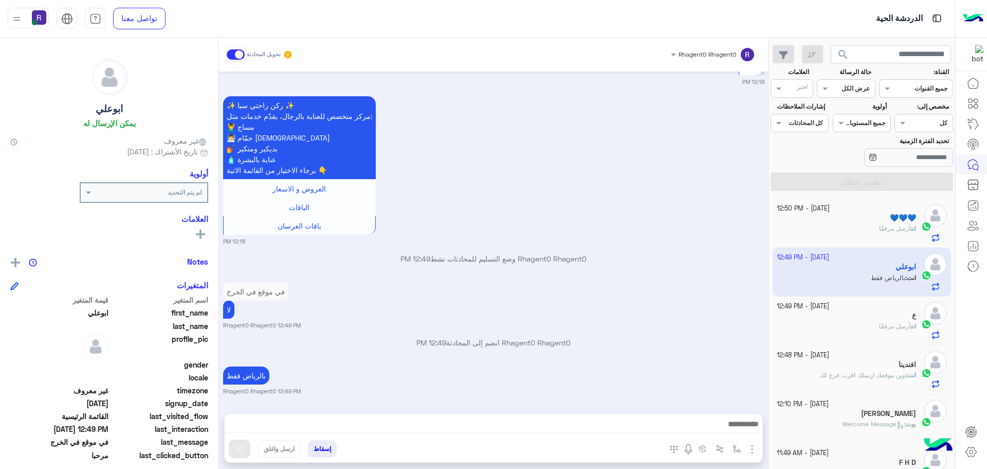
click at [870, 462] on div "F H D" at bounding box center [847, 463] width 140 height 11
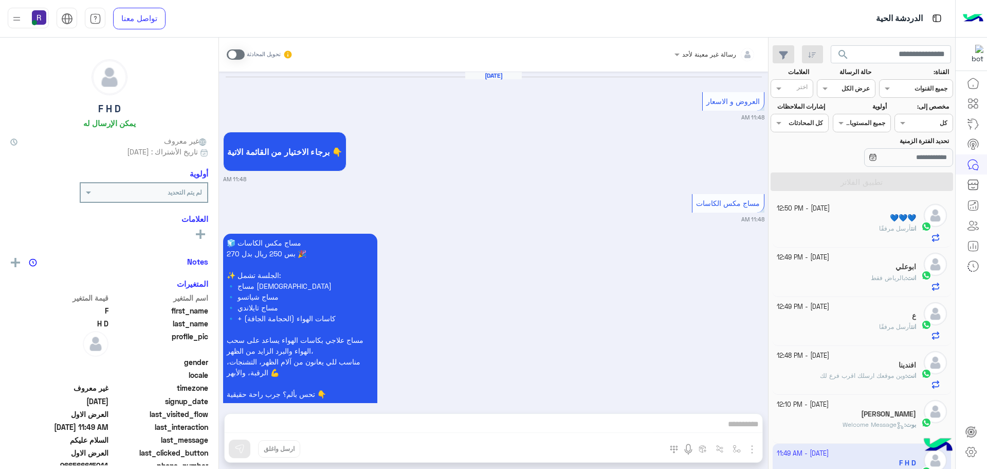
scroll to position [1988, 0]
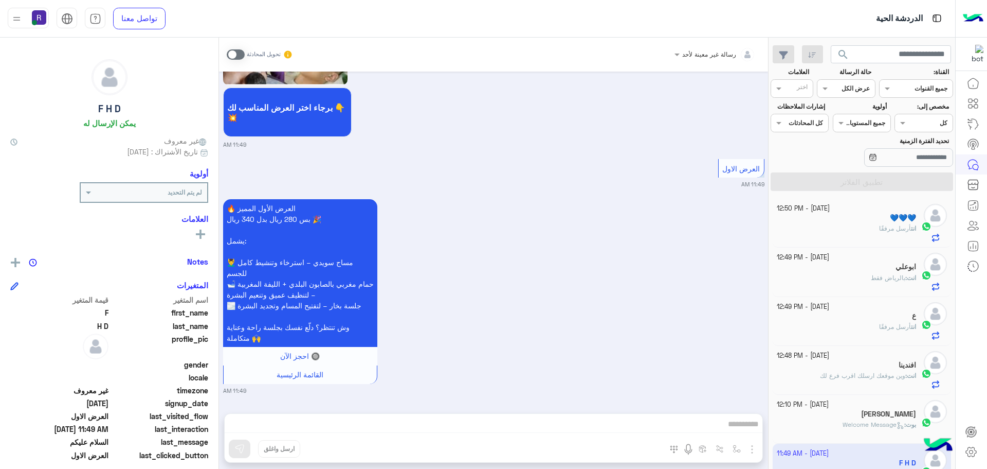
click at [627, 92] on div "برجاء اختر العرض المناسب لك 👇 💥 11:49 AM" at bounding box center [494, 52] width 542 height 191
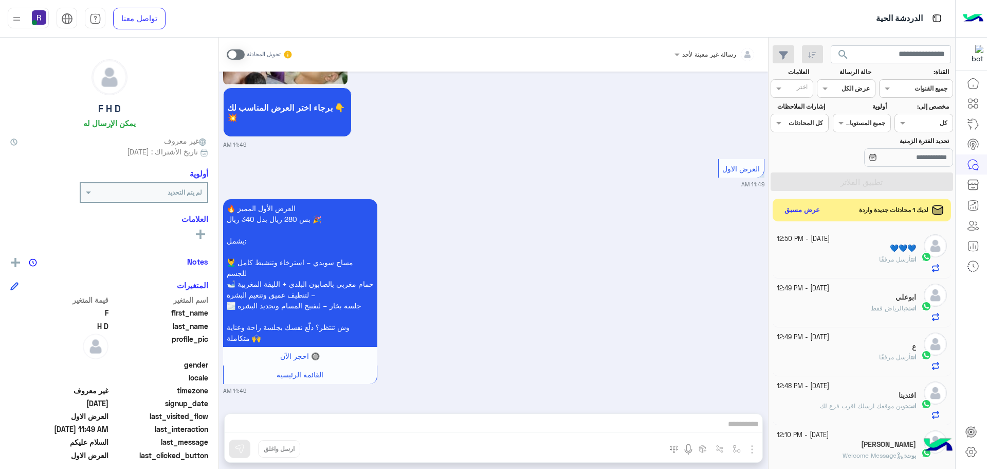
click at [339, 150] on div "Sep 22, 2025 العروض و الاسعار 11:48 AM برجاء الاختيار من القائمة الاتية 👇 11:48…" at bounding box center [493, 236] width 549 height 331
click at [800, 209] on button "عرض مسبق" at bounding box center [802, 210] width 43 height 14
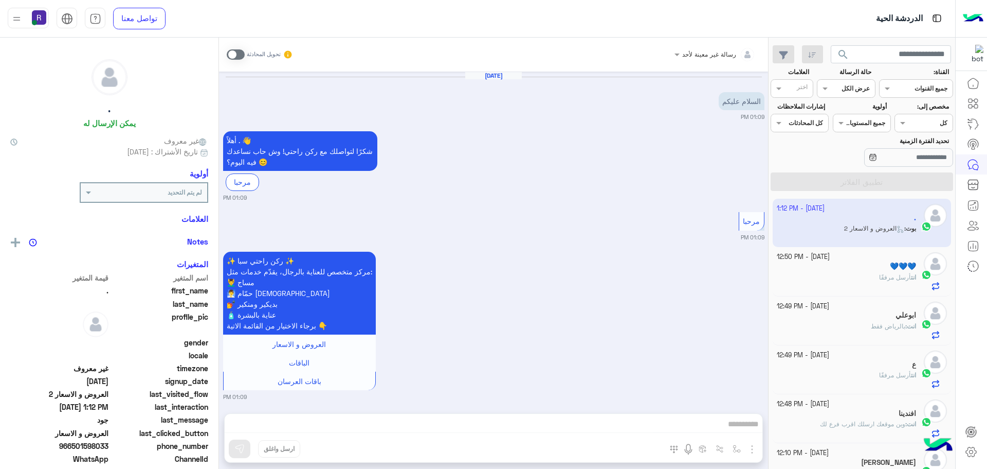
scroll to position [1302, 0]
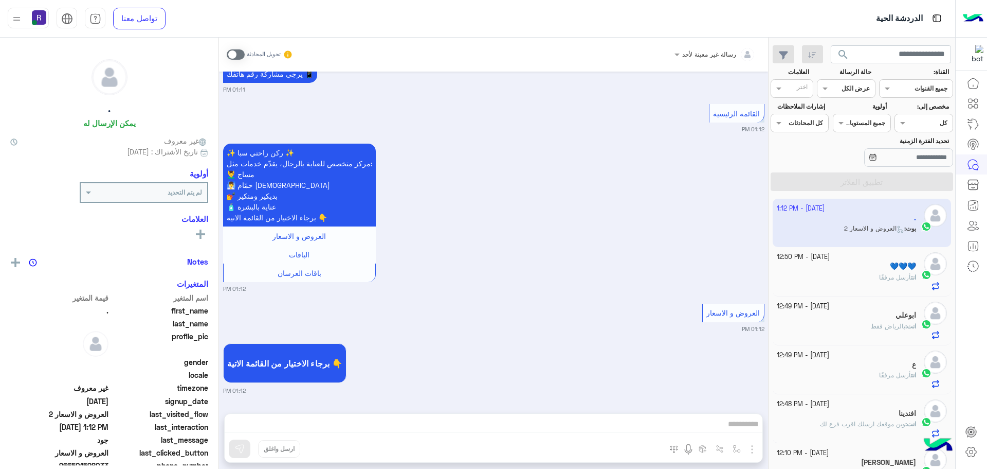
click at [891, 285] on div "انت أرسل مرفقًا" at bounding box center [847, 282] width 140 height 18
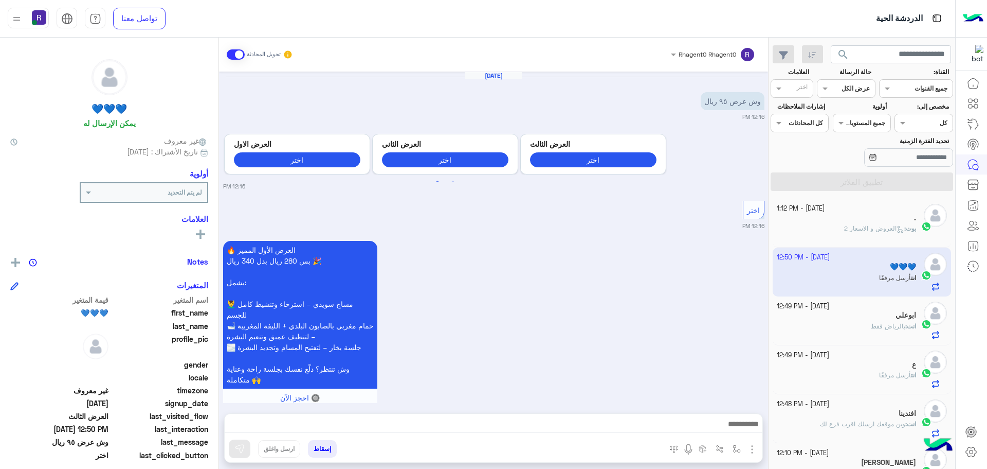
scroll to position [1924, 0]
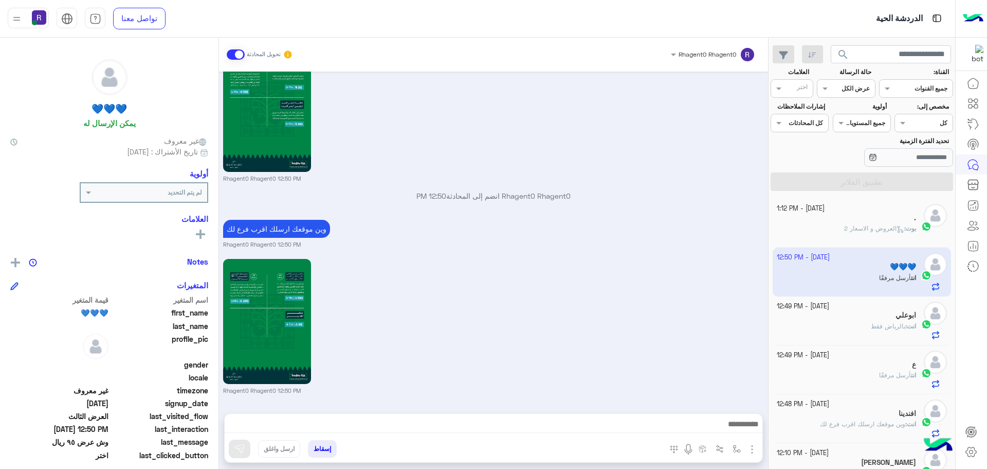
click at [870, 232] on span "بوت : العروض و الاسعار 2" at bounding box center [880, 228] width 72 height 8
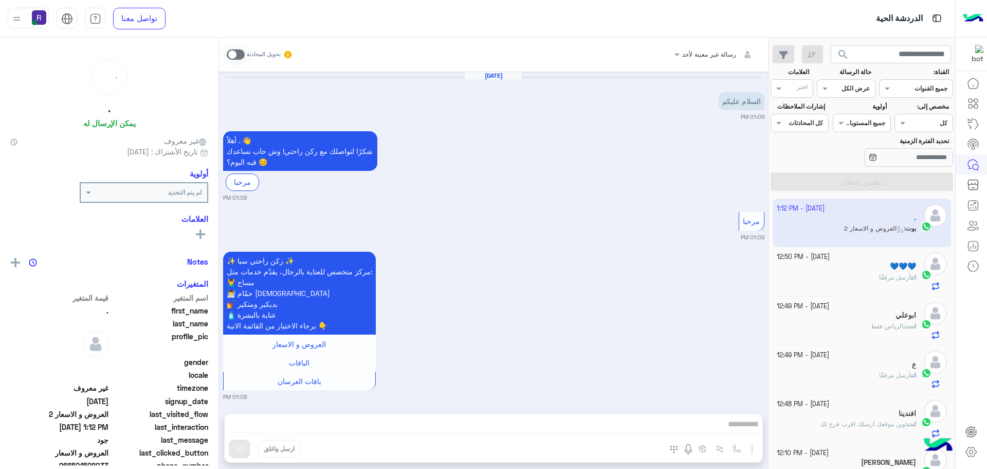
scroll to position [1302, 0]
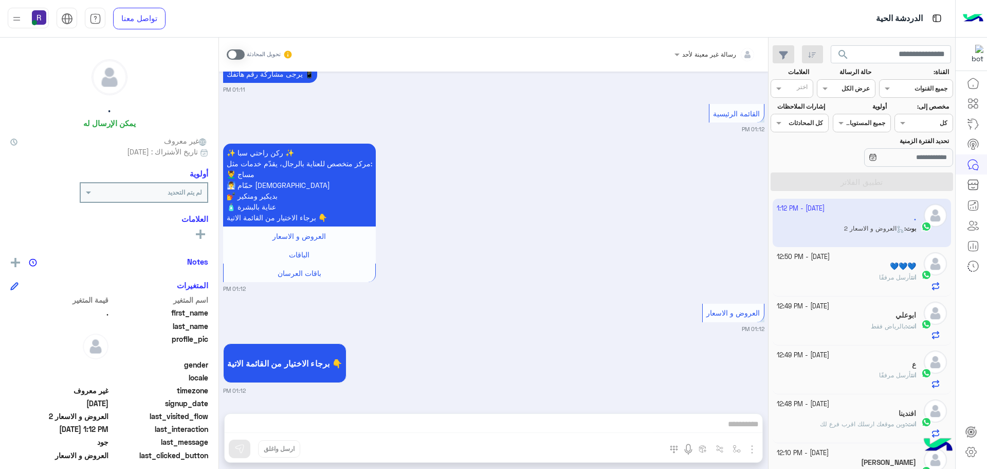
drag, startPoint x: 239, startPoint y: 52, endPoint x: 243, endPoint y: 59, distance: 8.3
click at [239, 52] on span at bounding box center [236, 54] width 18 height 10
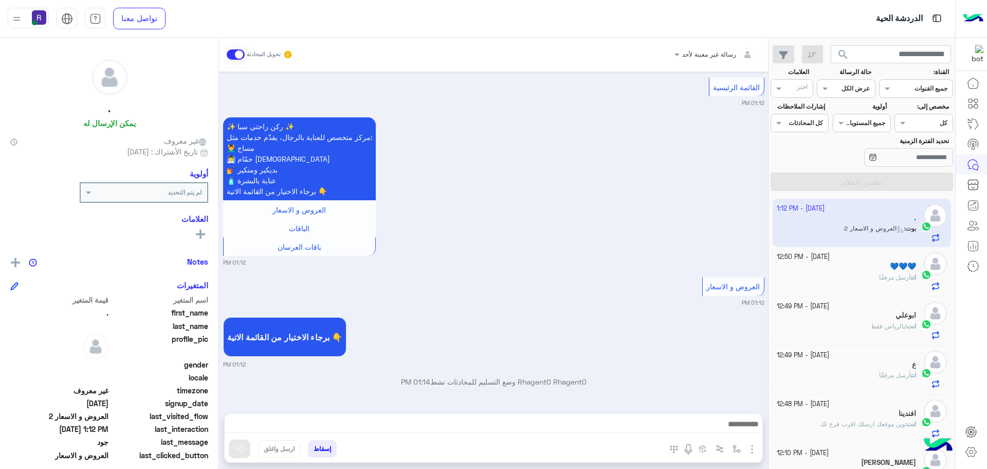
click at [752, 447] on img "button" at bounding box center [752, 449] width 12 height 12
click at [724, 435] on button "الصور" at bounding box center [737, 426] width 44 height 21
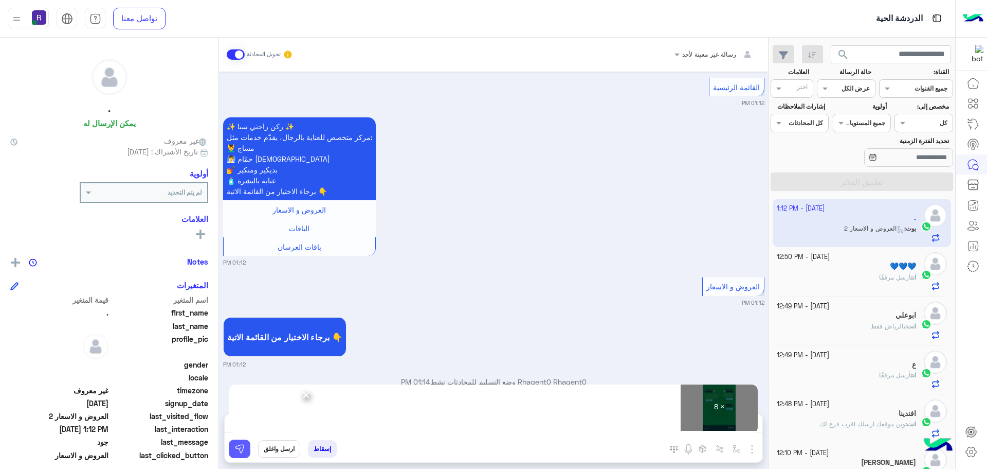
click at [243, 452] on img at bounding box center [240, 448] width 10 height 10
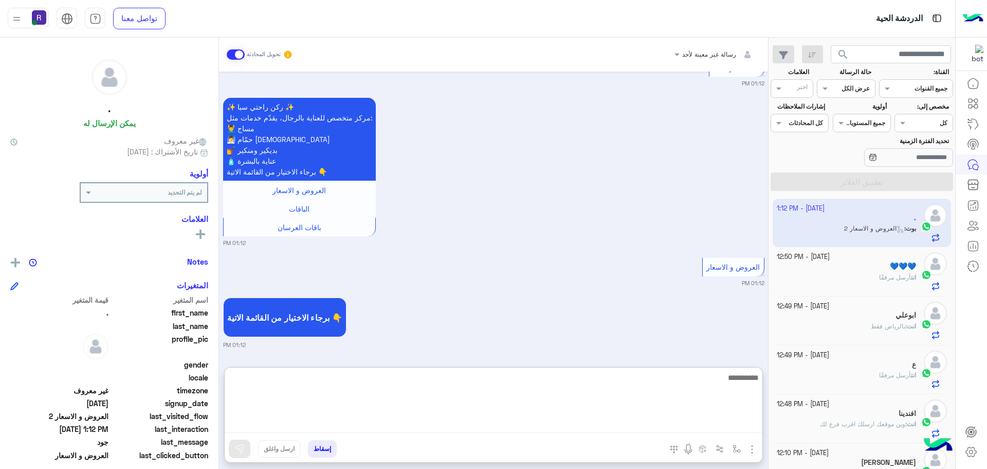
paste textarea "**********"
type textarea "**********"
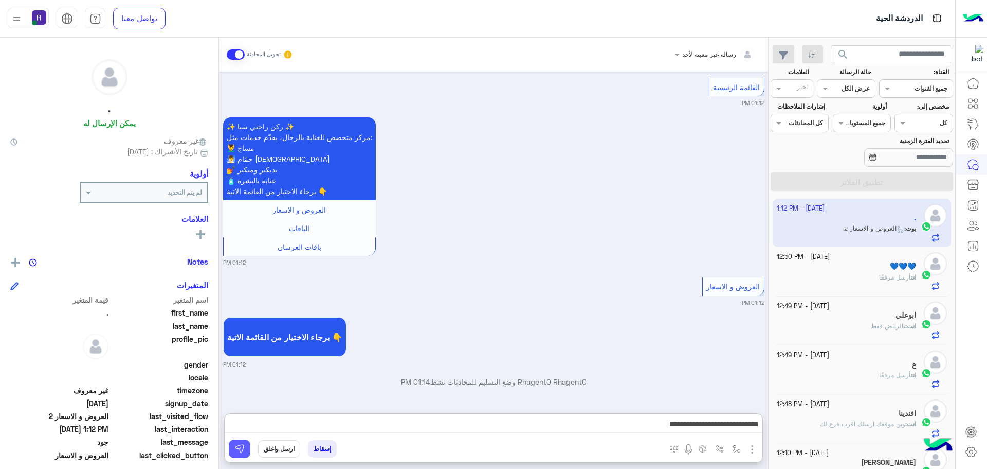
click at [244, 448] on img at bounding box center [240, 448] width 10 height 10
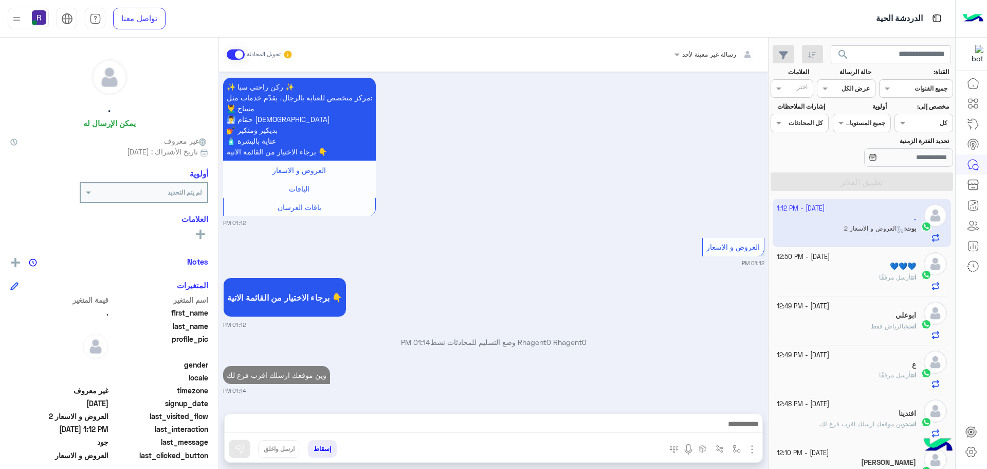
click at [869, 270] on div "💙💙💙" at bounding box center [847, 267] width 140 height 11
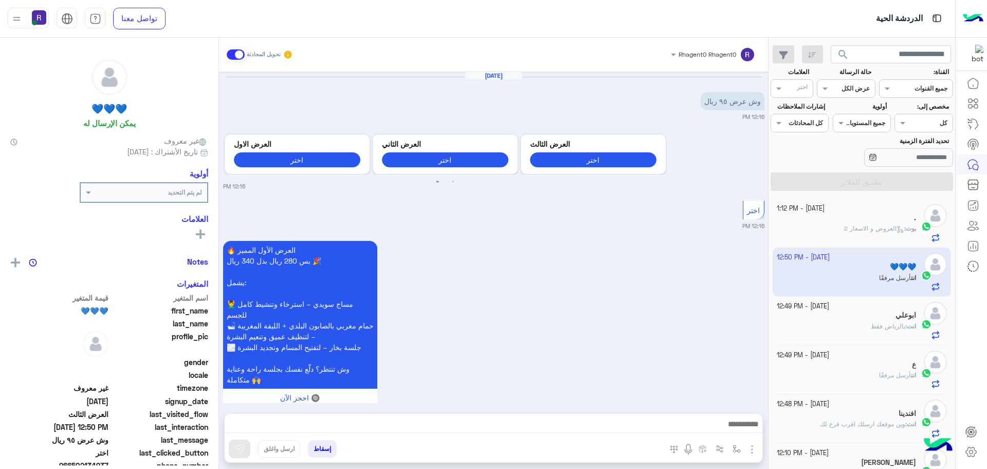
scroll to position [1924, 0]
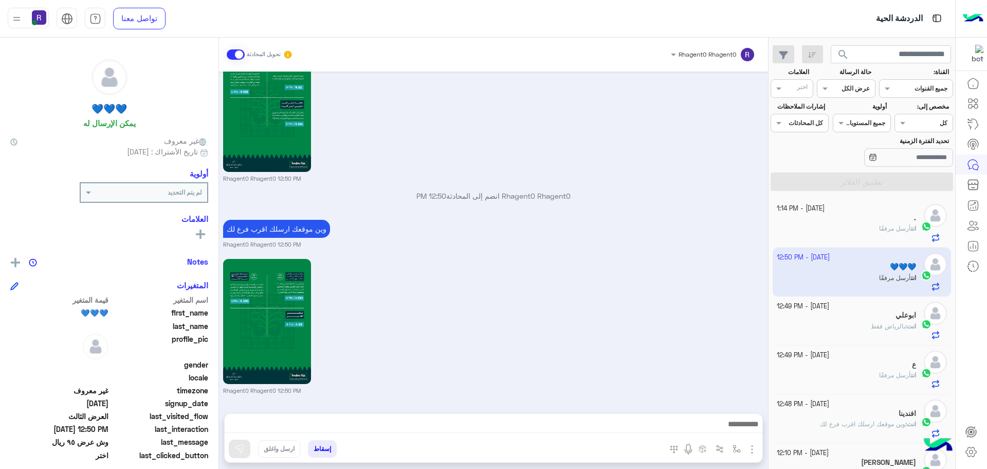
click at [892, 231] on span "أرسل مرفقًا" at bounding box center [895, 228] width 32 height 8
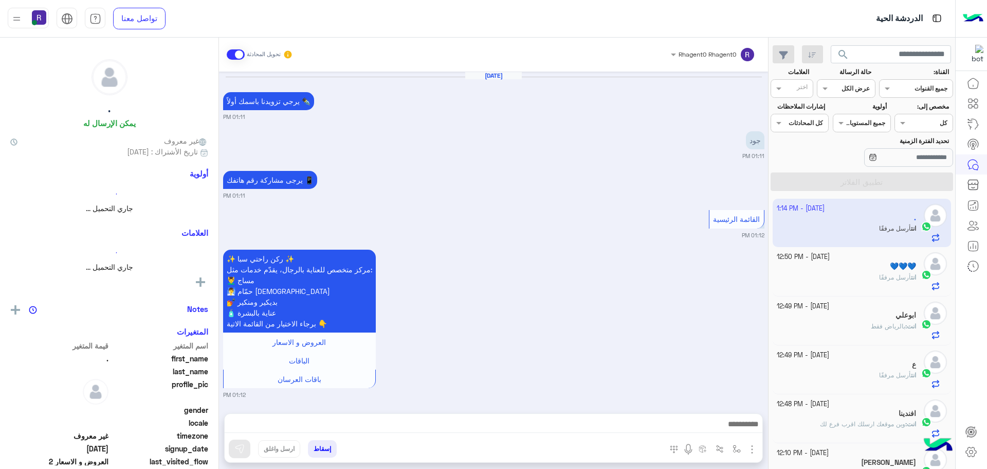
scroll to position [1431, 0]
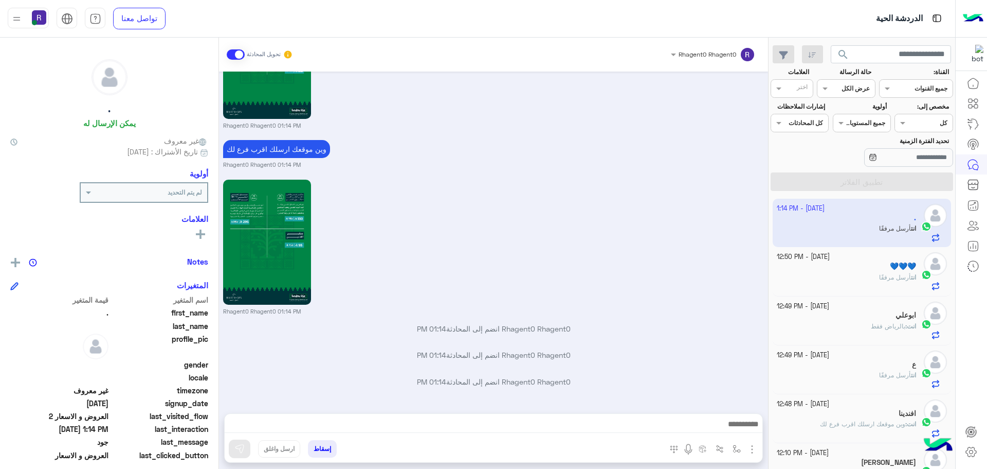
click at [887, 287] on div "انت أرسل مرفقًا" at bounding box center [847, 282] width 140 height 18
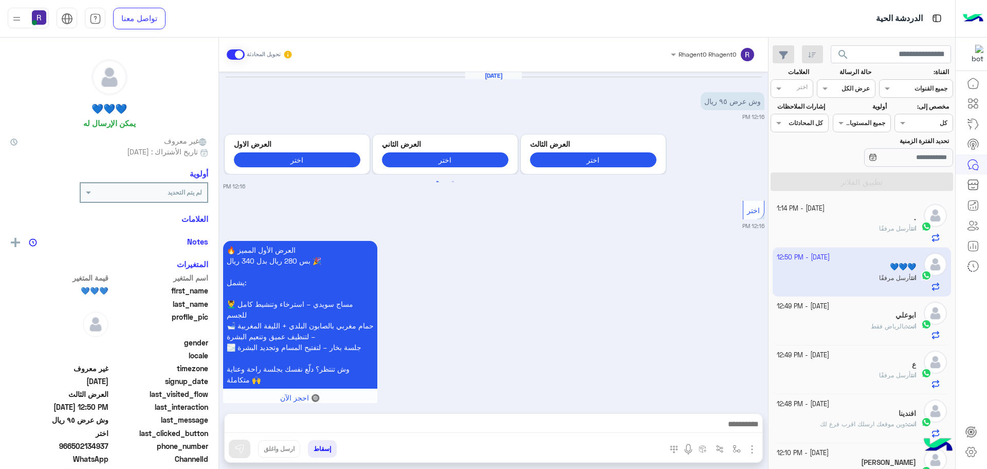
scroll to position [1924, 0]
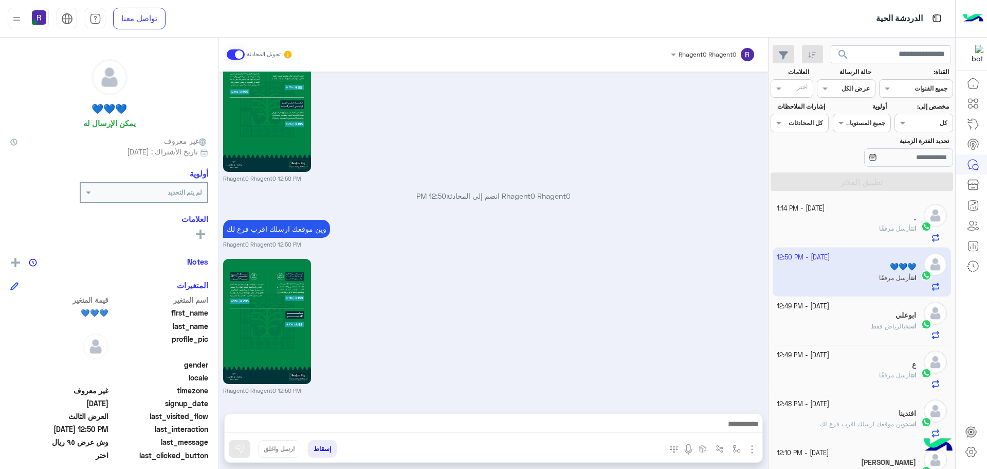
click at [854, 231] on div "انت أرسل مرفقًا" at bounding box center [847, 233] width 140 height 18
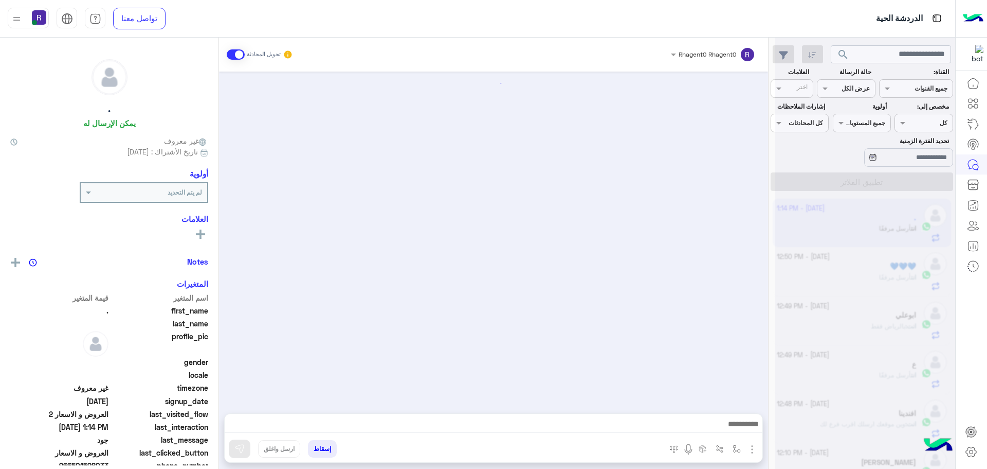
scroll to position [1431, 0]
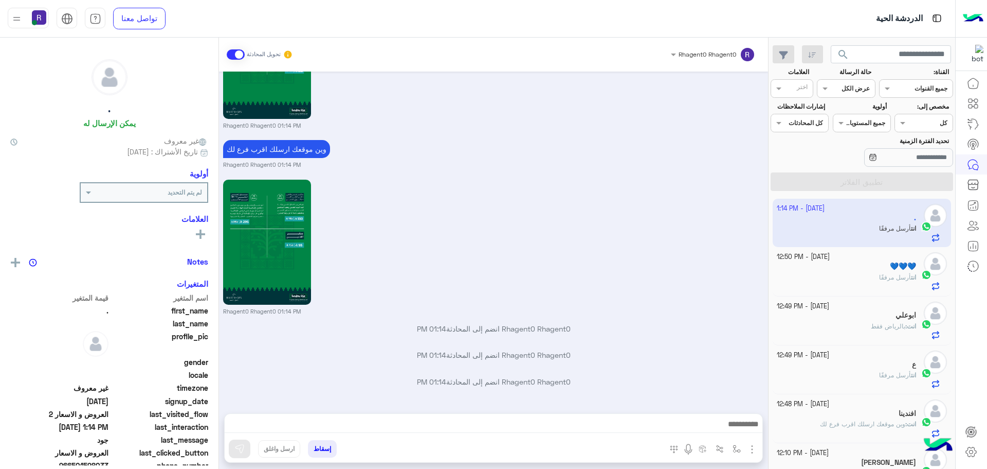
click at [890, 312] on div "ابوعلي" at bounding box center [847, 316] width 140 height 11
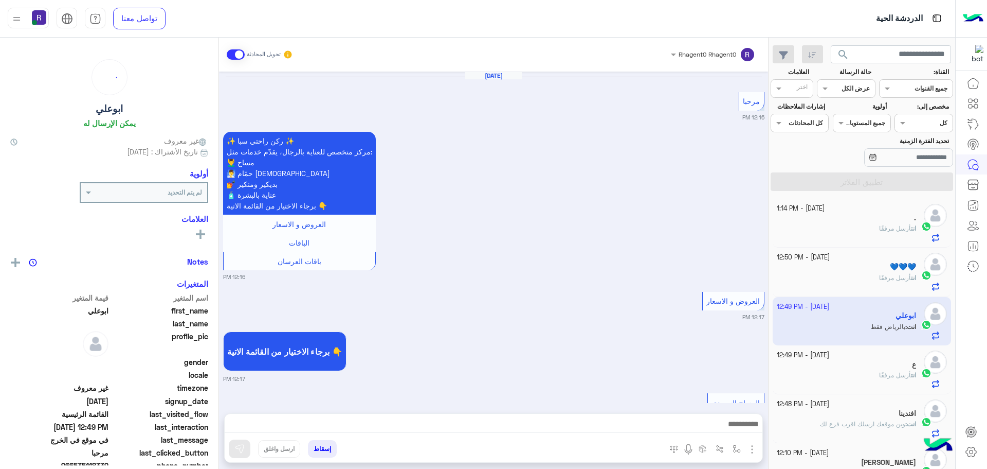
scroll to position [1100, 0]
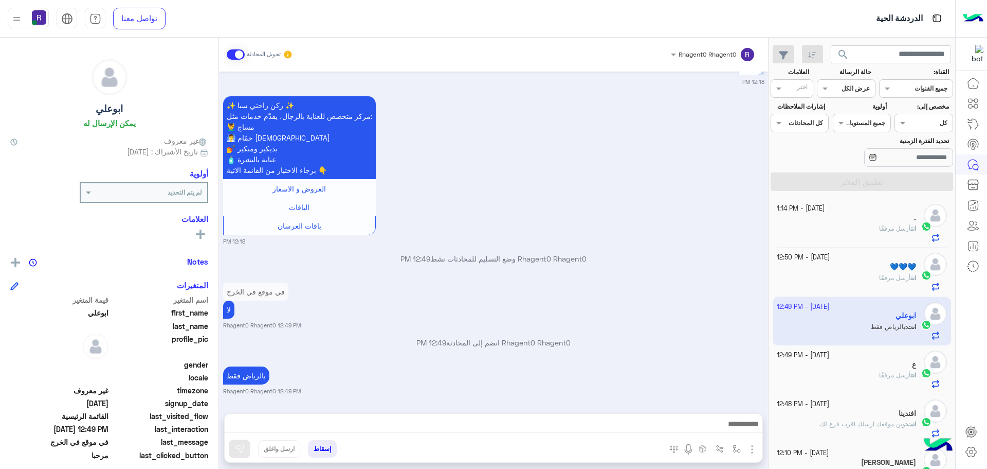
click at [866, 283] on div "انت أرسل مرفقًا" at bounding box center [847, 282] width 140 height 18
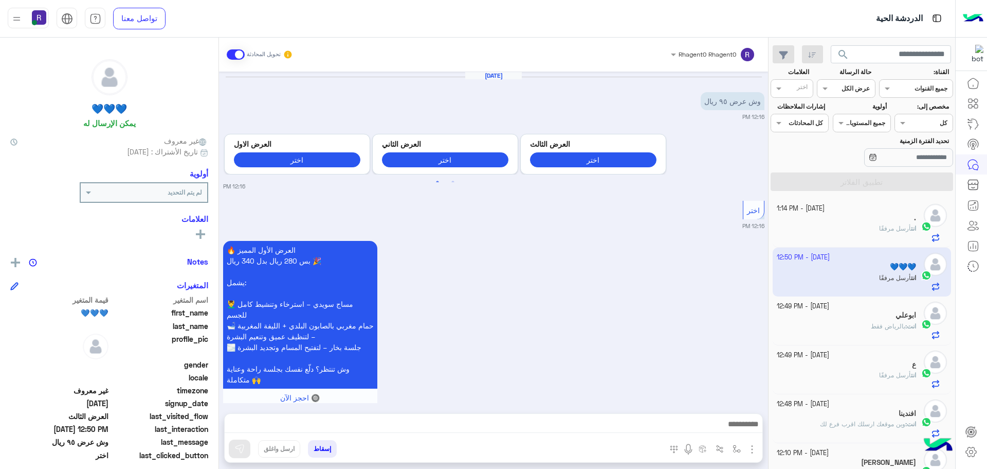
scroll to position [1924, 0]
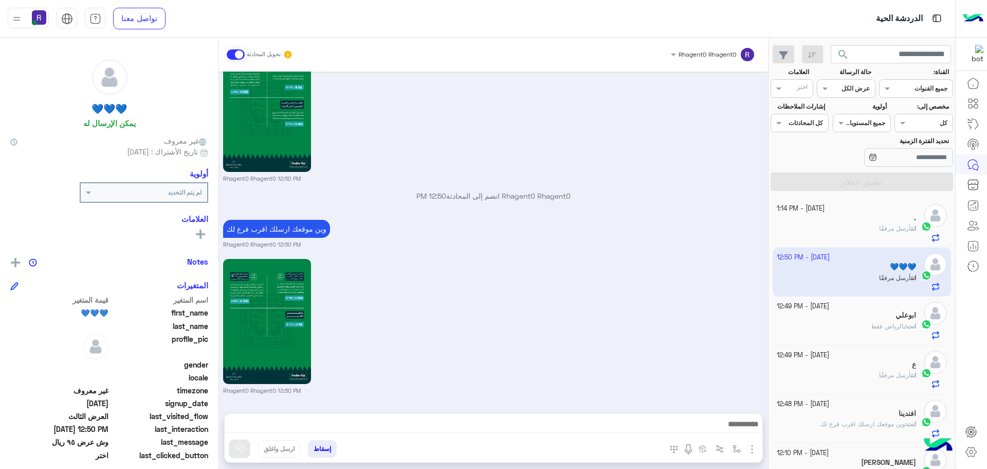
click at [816, 229] on div "انت أرسل مرفقًا" at bounding box center [847, 233] width 140 height 18
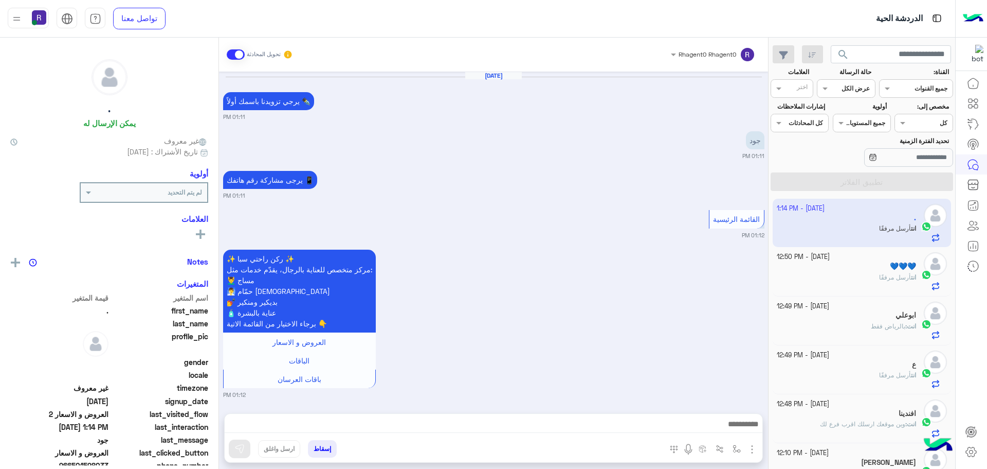
scroll to position [1431, 0]
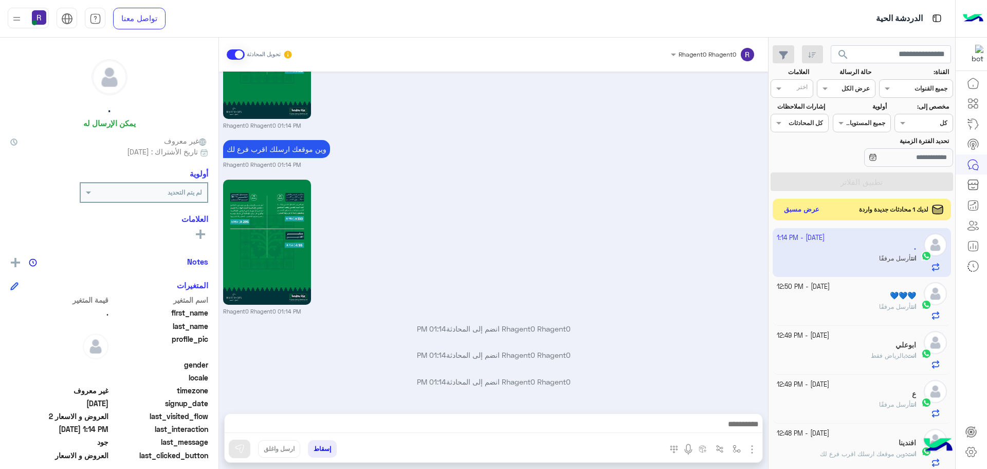
click at [811, 207] on button "عرض مسبق" at bounding box center [802, 210] width 43 height 14
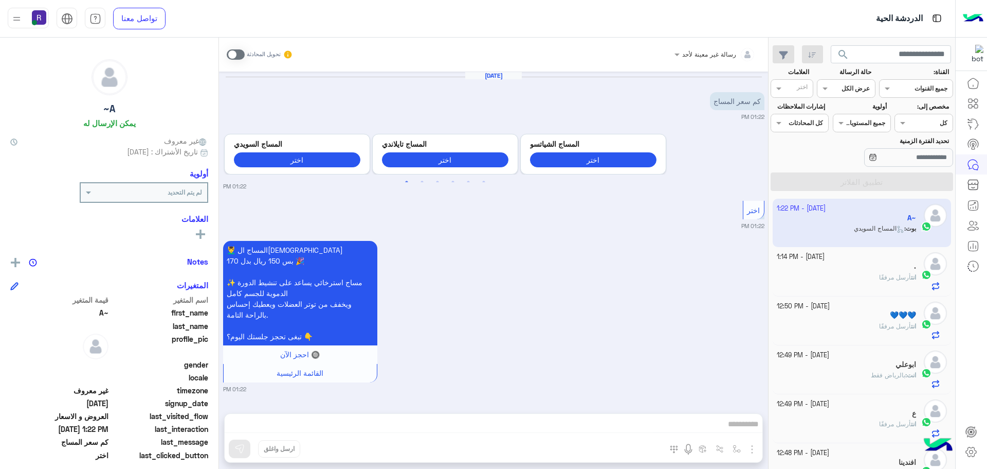
click at [243, 53] on span at bounding box center [236, 54] width 18 height 10
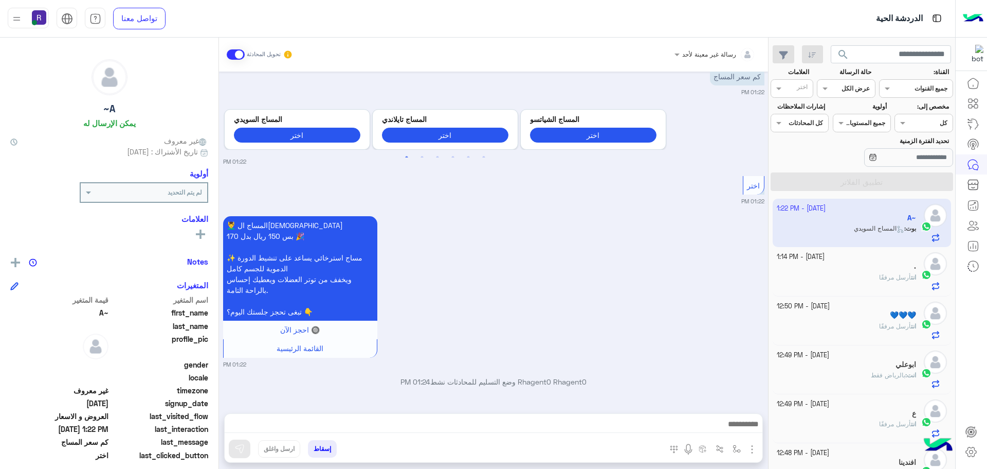
click at [751, 445] on img "button" at bounding box center [752, 449] width 12 height 12
click at [734, 430] on span "الصور" at bounding box center [732, 427] width 19 height 12
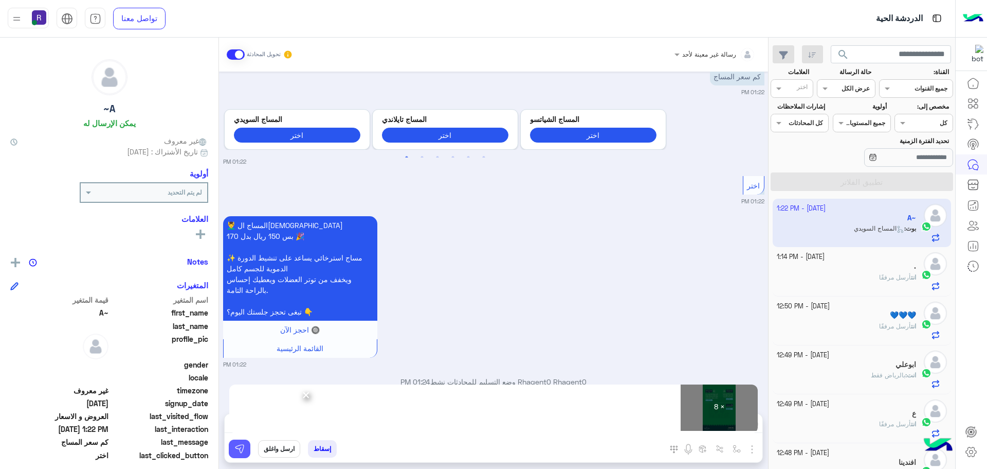
click at [240, 449] on img at bounding box center [240, 448] width 10 height 10
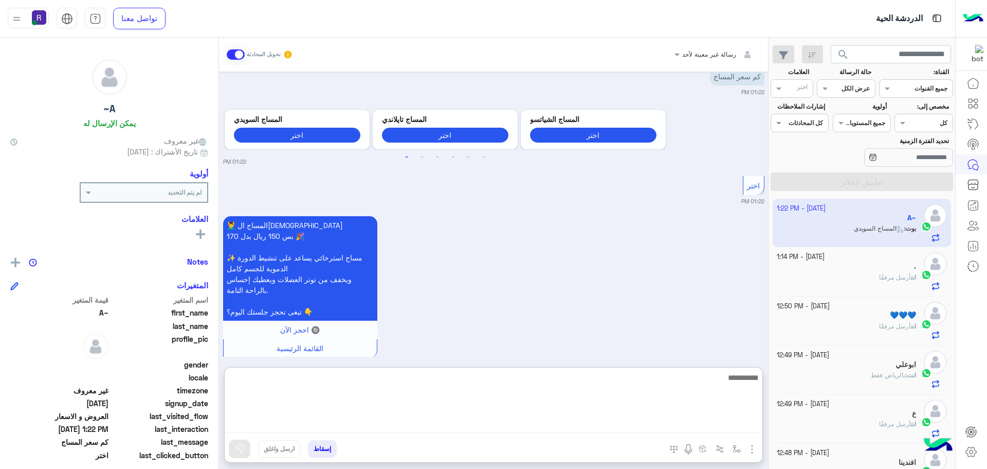
paste textarea "**********"
type textarea "**********"
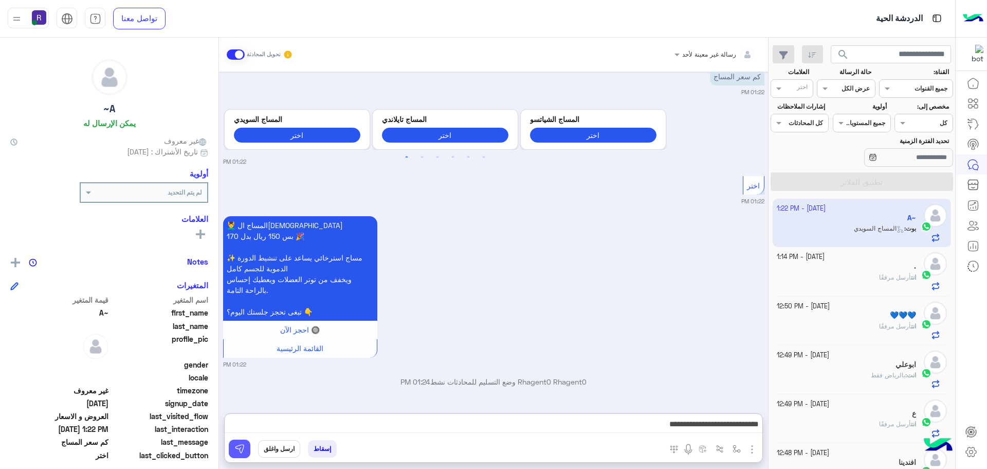
click at [240, 444] on img at bounding box center [240, 448] width 10 height 10
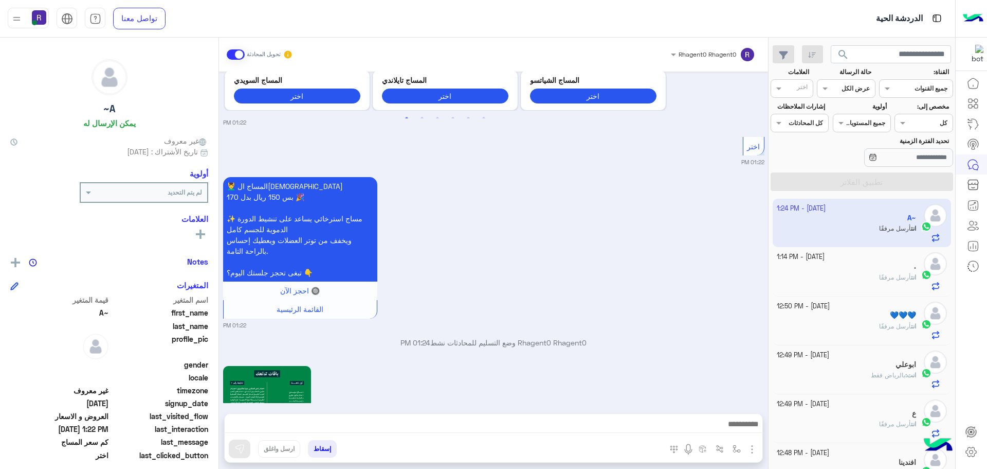
scroll to position [1261, 0]
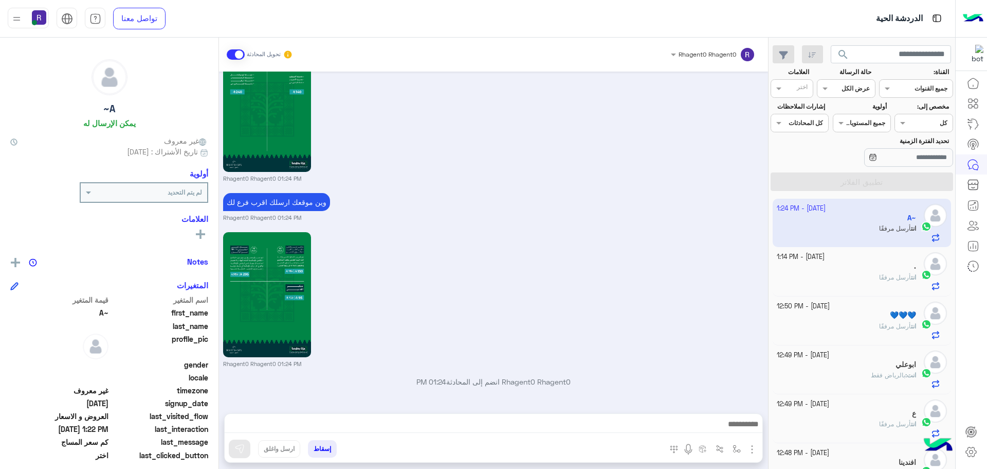
click at [912, 274] on span "انت" at bounding box center [913, 277] width 5 height 8
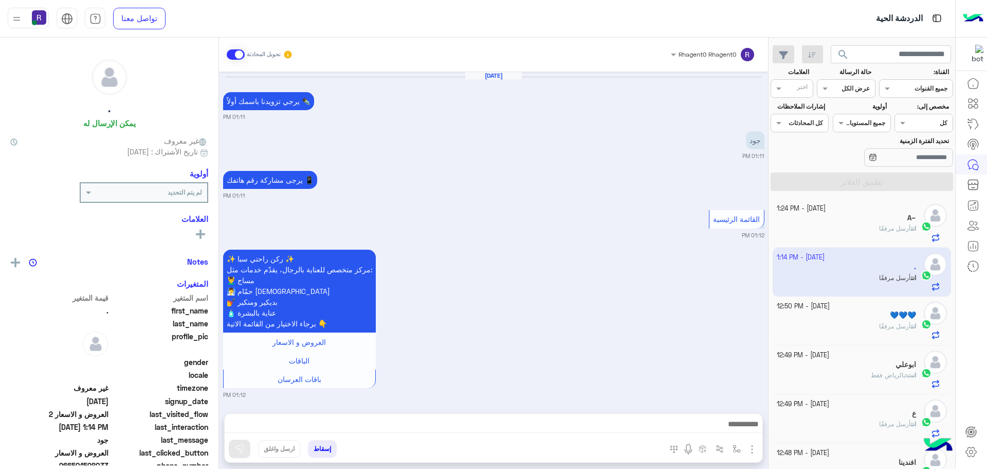
scroll to position [1431, 0]
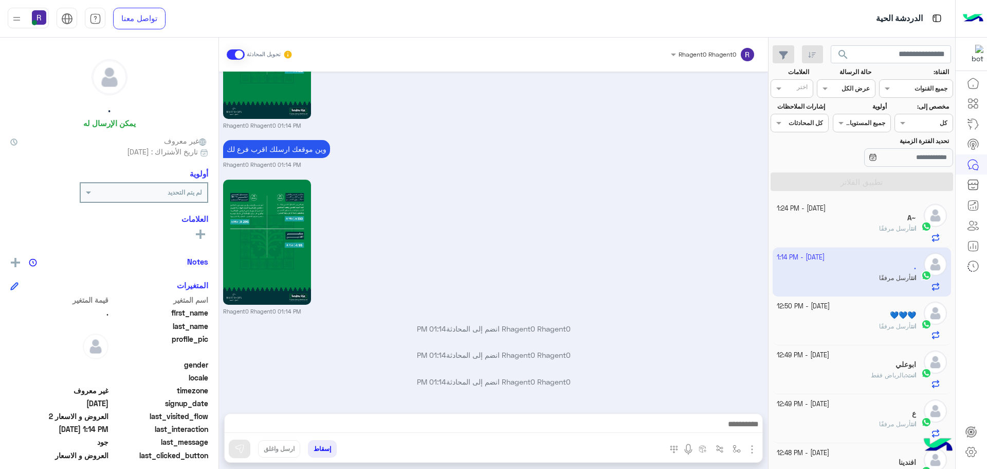
click at [886, 233] on p "انت أرسل مرفقًا" at bounding box center [897, 228] width 37 height 9
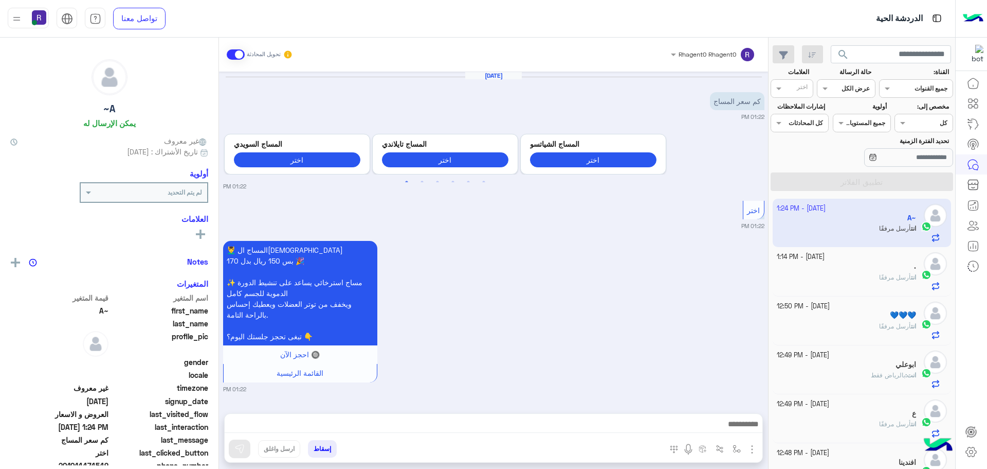
scroll to position [1261, 0]
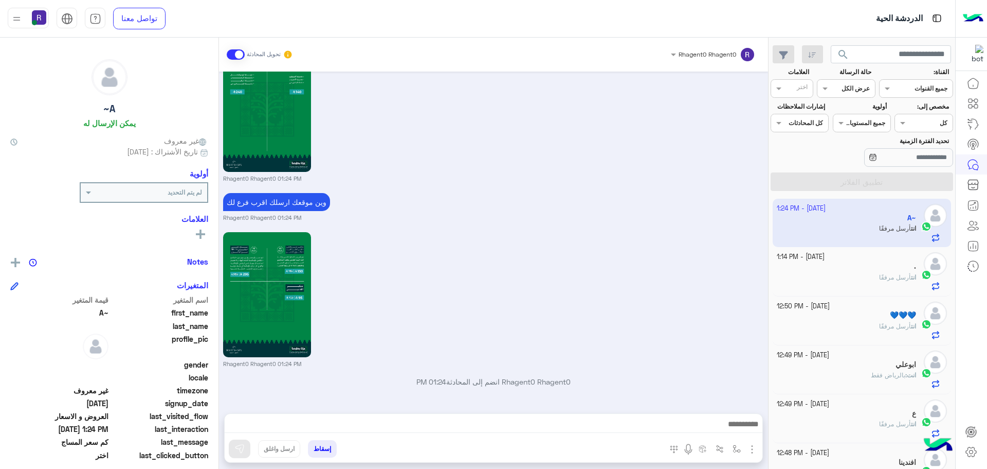
click at [878, 267] on div "." at bounding box center [847, 267] width 140 height 11
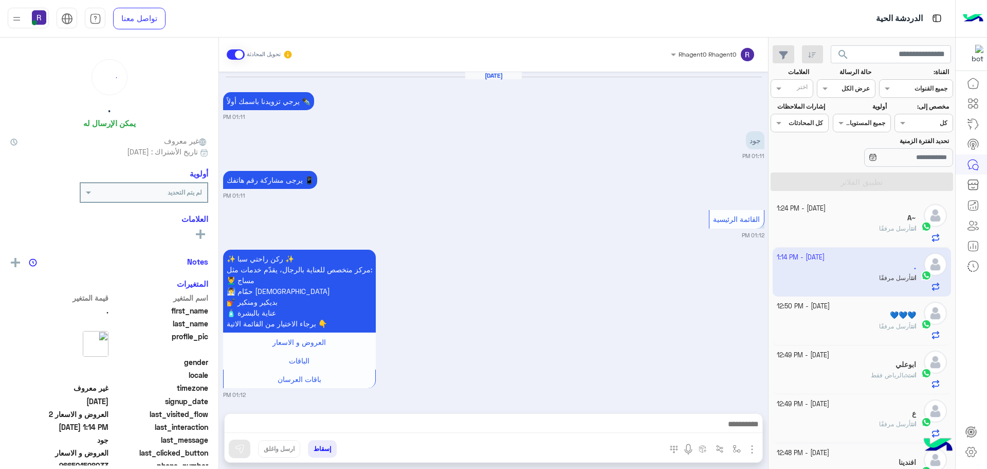
scroll to position [1431, 0]
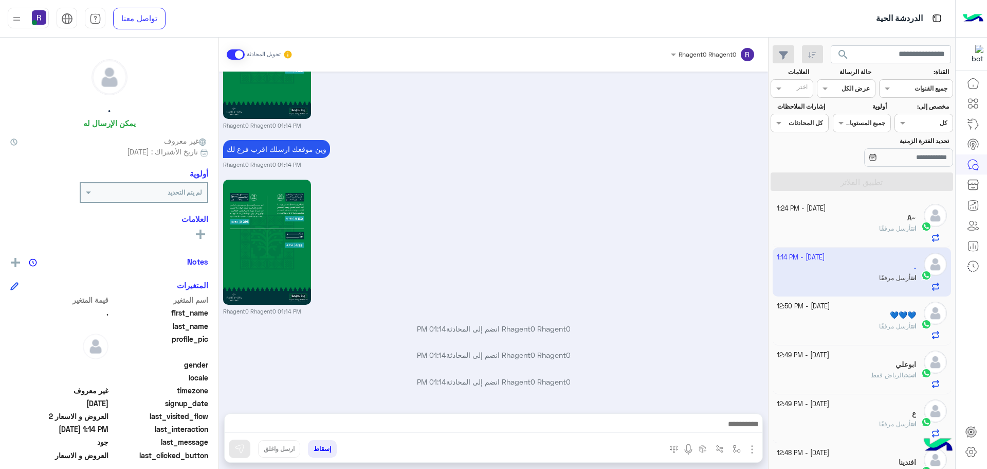
click at [880, 229] on span "أرسل مرفقًا" at bounding box center [895, 228] width 32 height 8
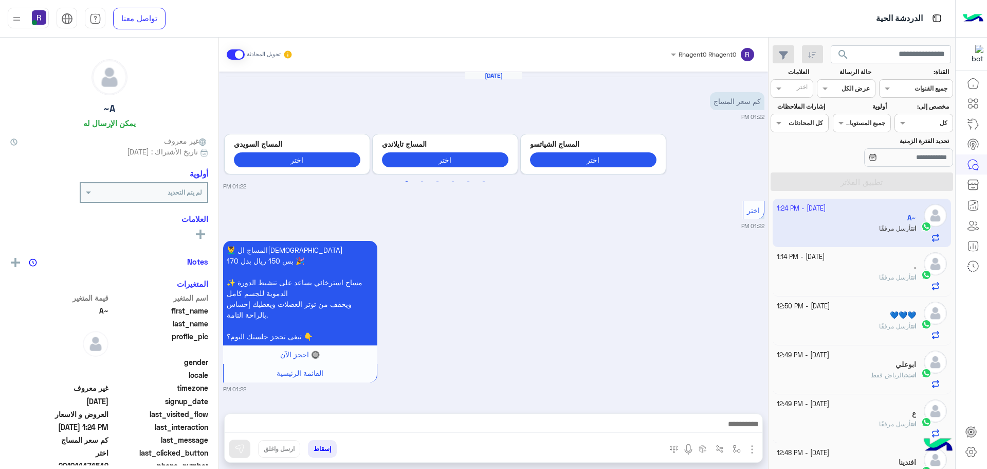
scroll to position [1261, 0]
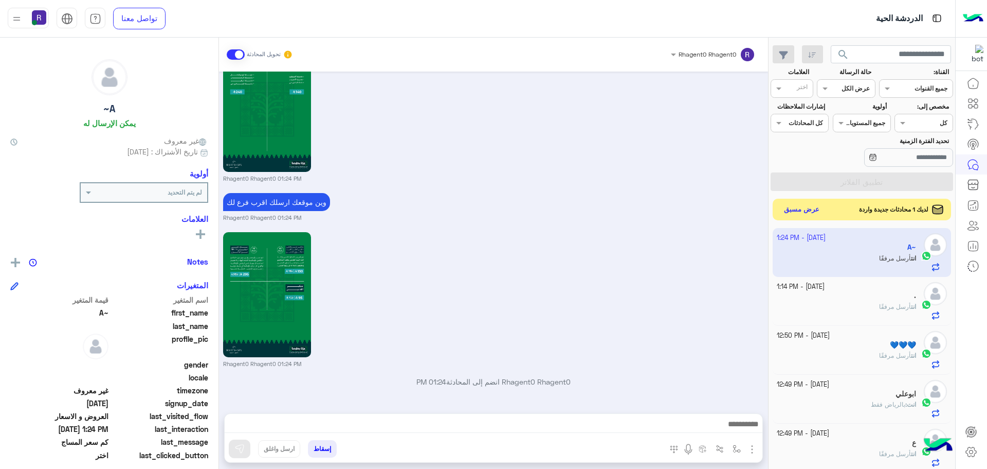
click at [797, 210] on button "عرض مسبق" at bounding box center [802, 210] width 43 height 14
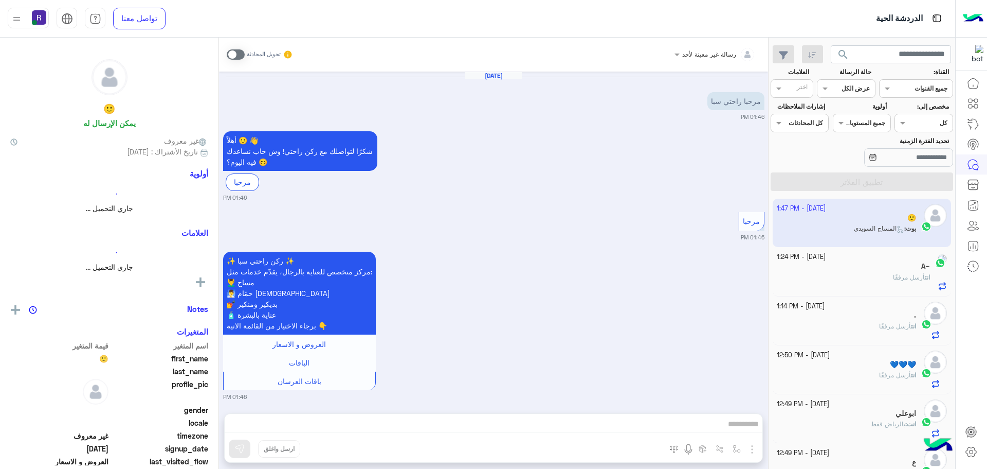
scroll to position [317, 0]
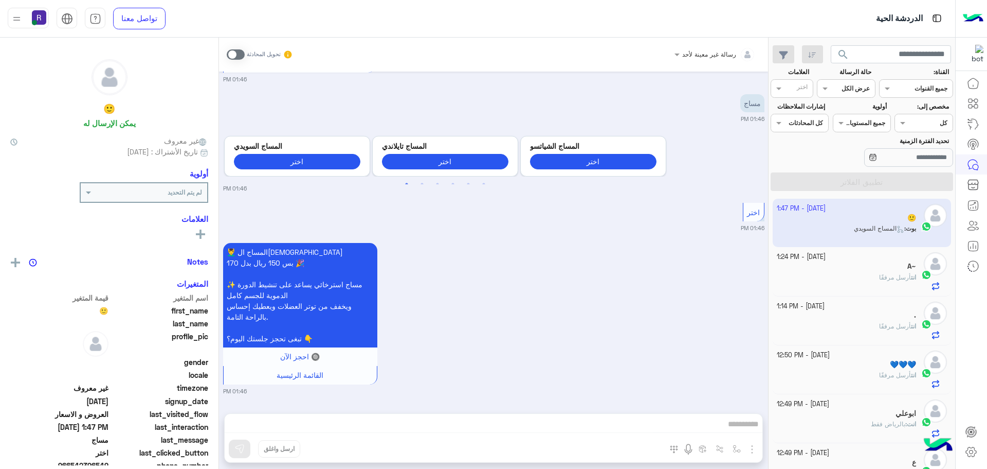
click at [822, 269] on div "A~" at bounding box center [847, 267] width 140 height 11
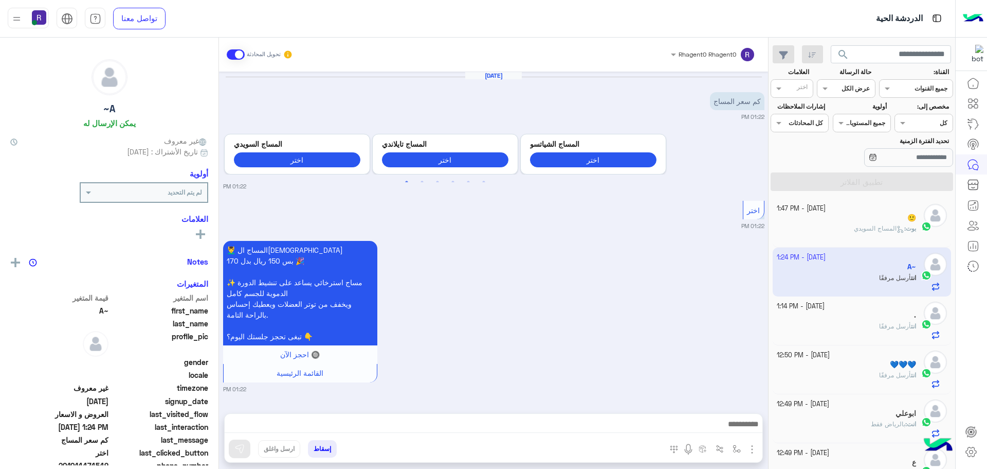
scroll to position [1261, 0]
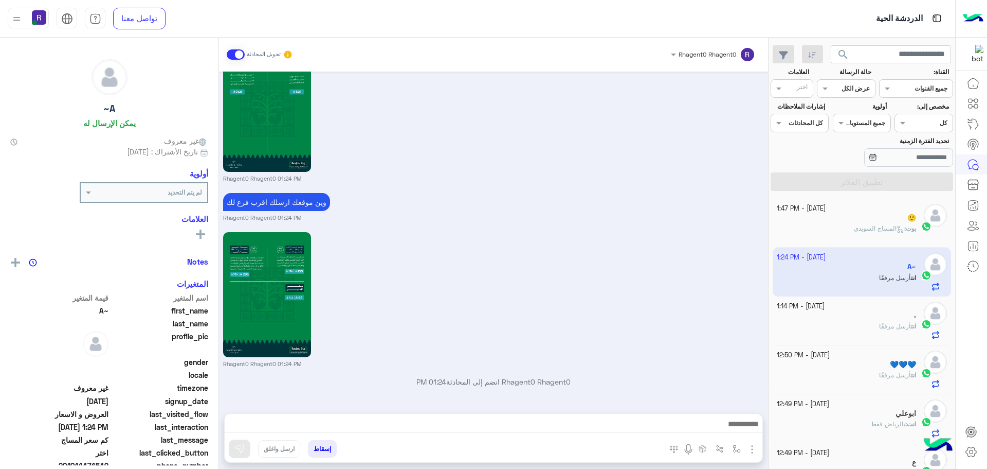
click at [823, 227] on div "بوت : المساج السويدي" at bounding box center [847, 233] width 140 height 18
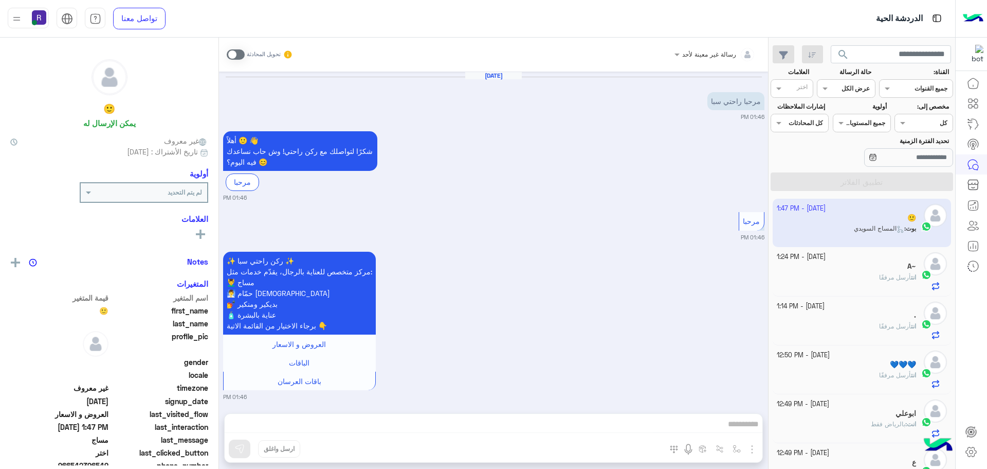
scroll to position [317, 0]
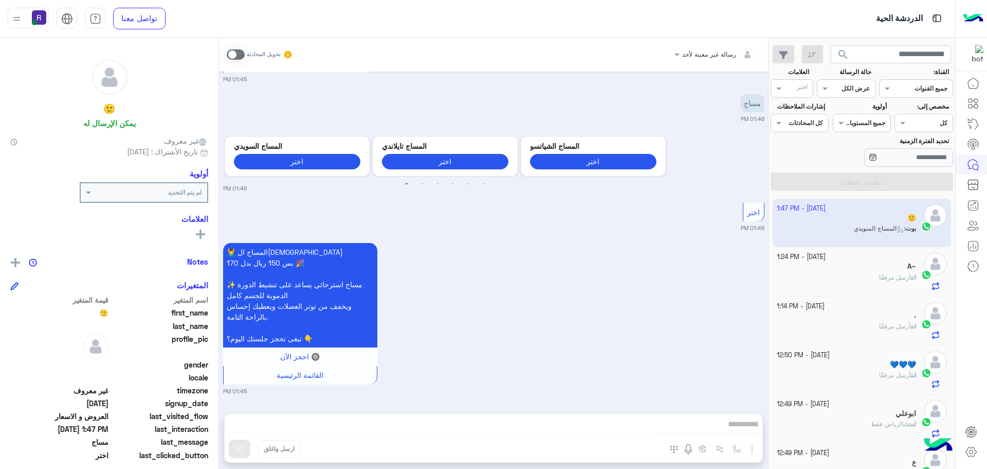
click at [238, 56] on span at bounding box center [236, 54] width 18 height 10
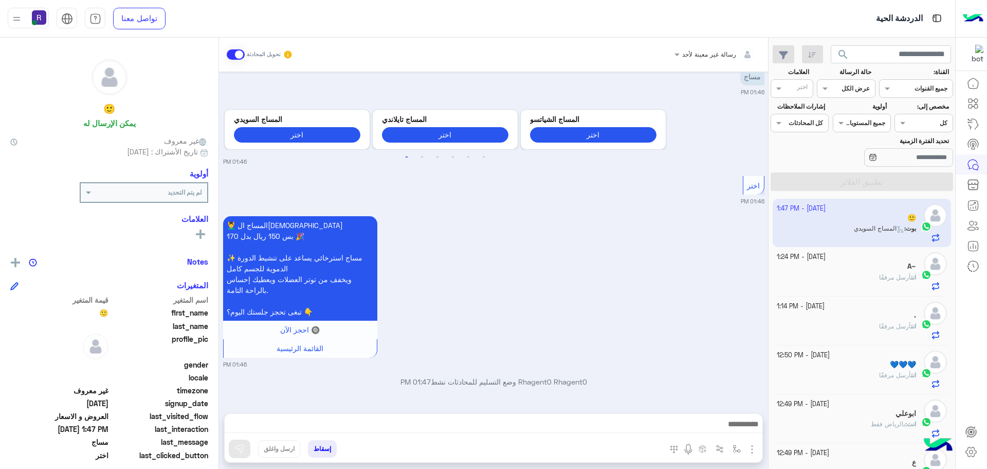
click at [754, 446] on img "button" at bounding box center [752, 449] width 12 height 12
click at [741, 429] on span "الصور" at bounding box center [732, 427] width 19 height 12
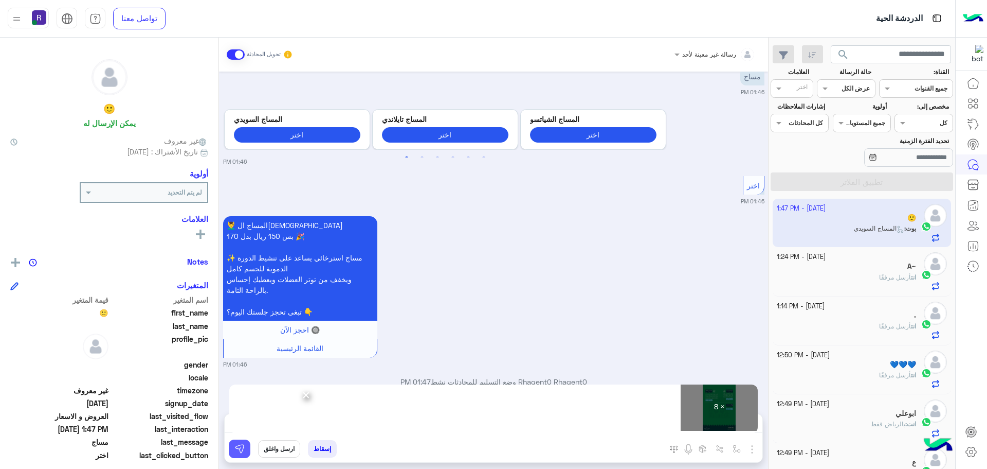
click at [245, 452] on button at bounding box center [240, 448] width 22 height 19
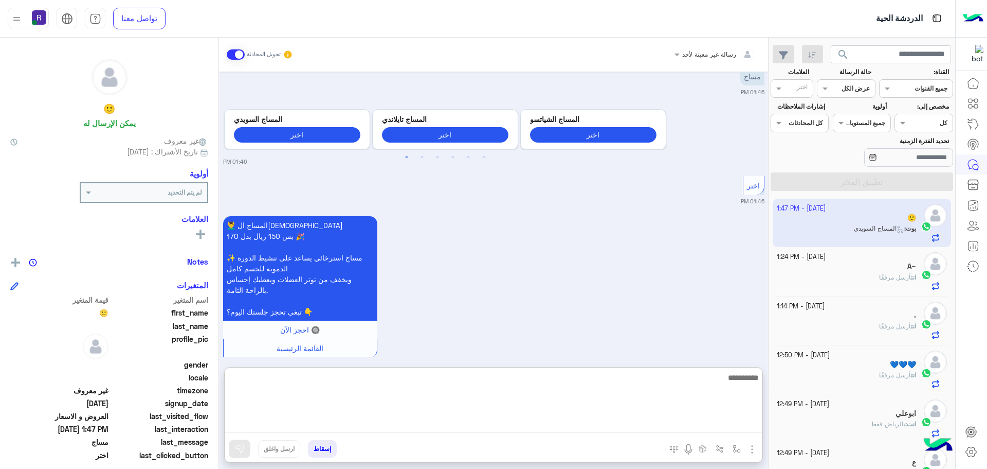
paste textarea "**********"
type textarea "**********"
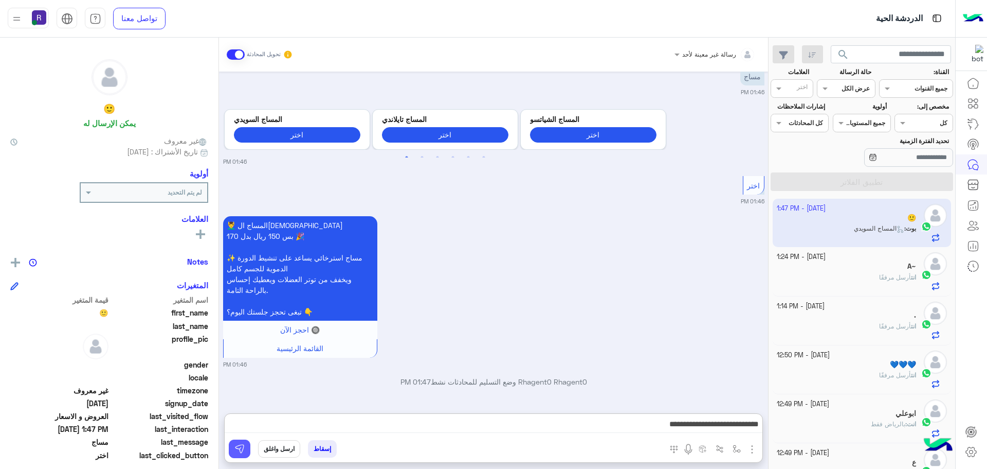
click at [241, 449] on img at bounding box center [240, 448] width 10 height 10
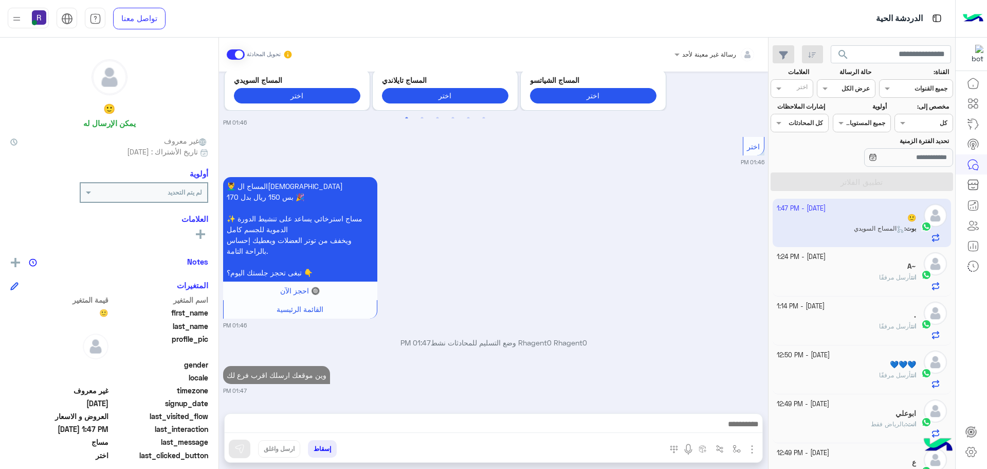
click at [882, 284] on div "انت أرسل مرفقًا" at bounding box center [847, 282] width 140 height 18
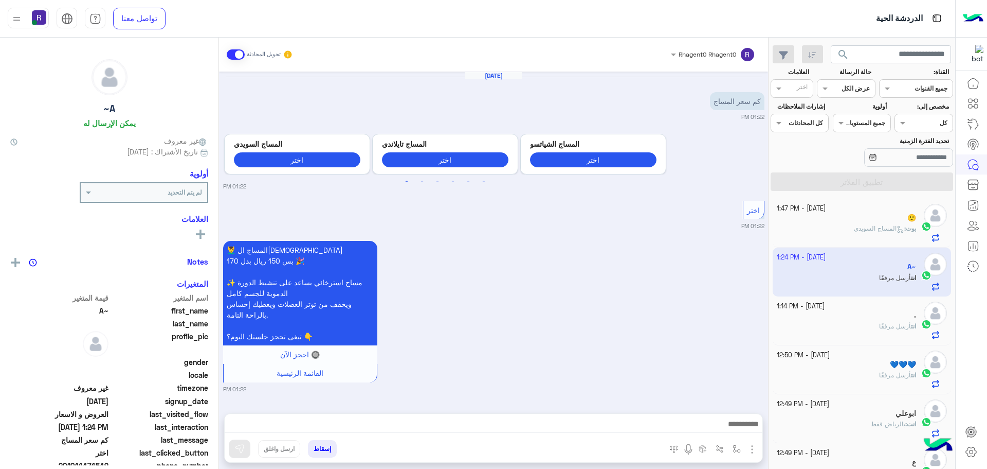
scroll to position [1261, 0]
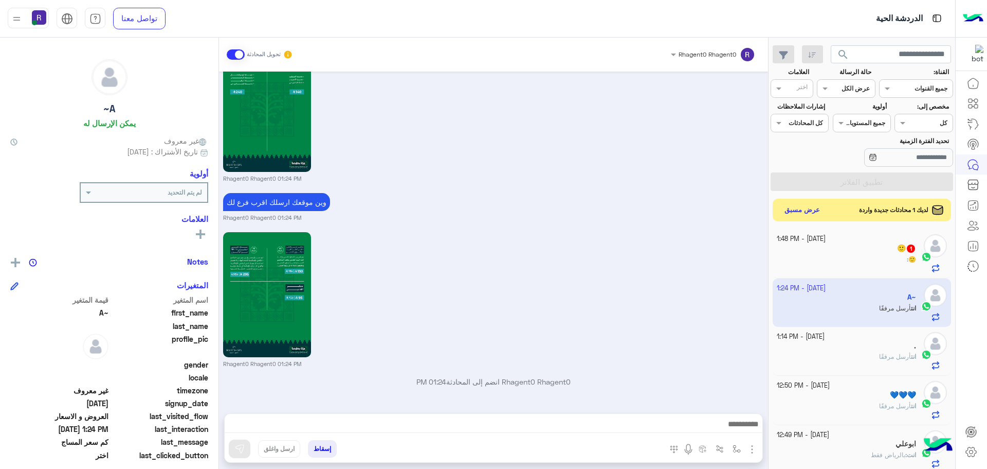
click at [867, 255] on div "🙂 :" at bounding box center [847, 264] width 140 height 18
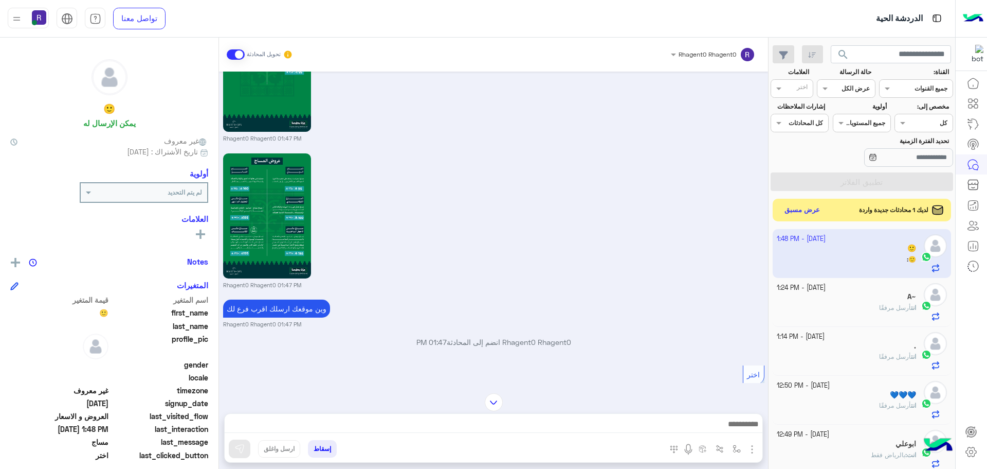
scroll to position [1619, 0]
click at [807, 208] on button "عرض مسبق" at bounding box center [802, 210] width 43 height 14
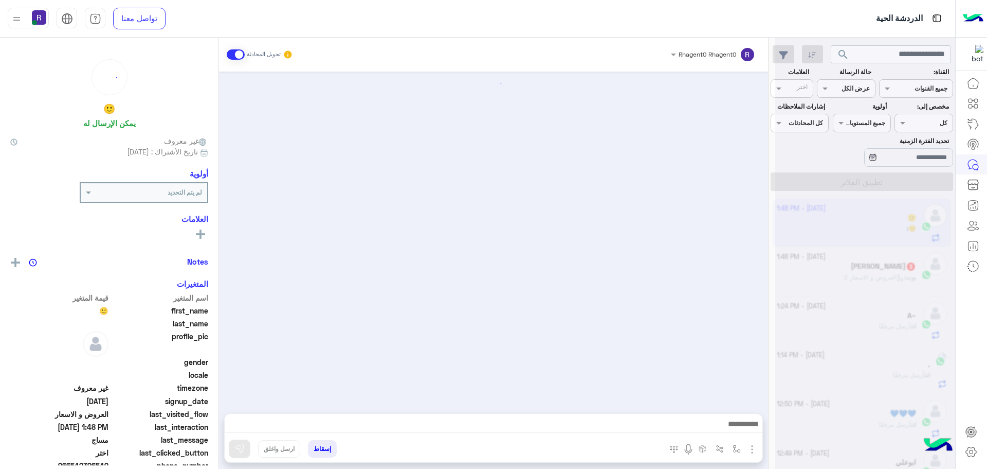
scroll to position [1620, 0]
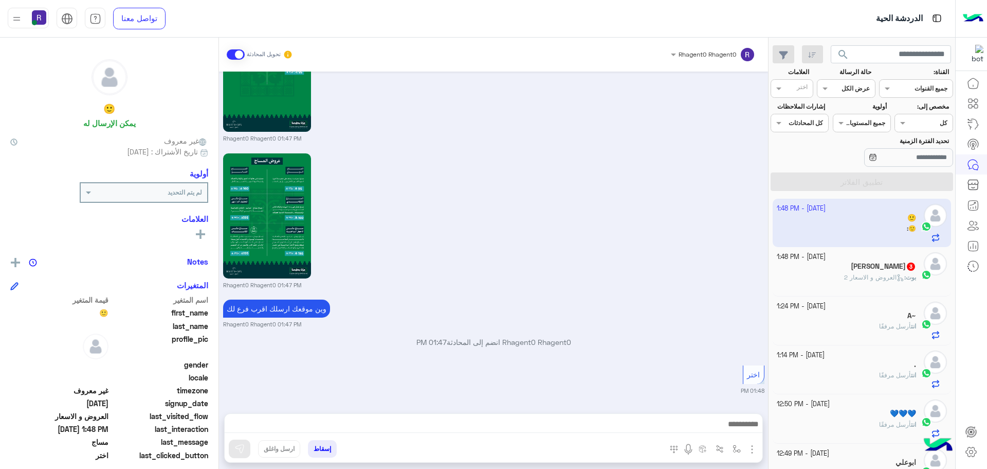
click at [891, 270] on h5 "Abu Laith 3" at bounding box center [883, 266] width 65 height 9
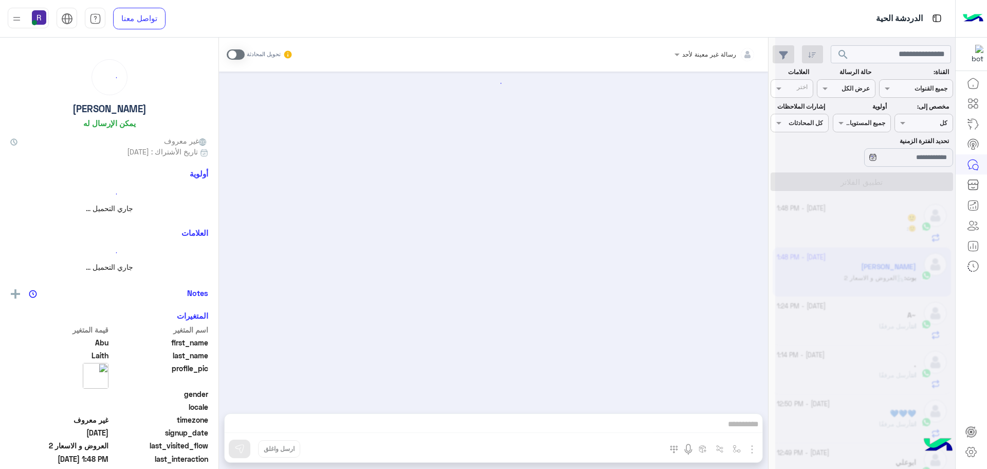
scroll to position [118, 0]
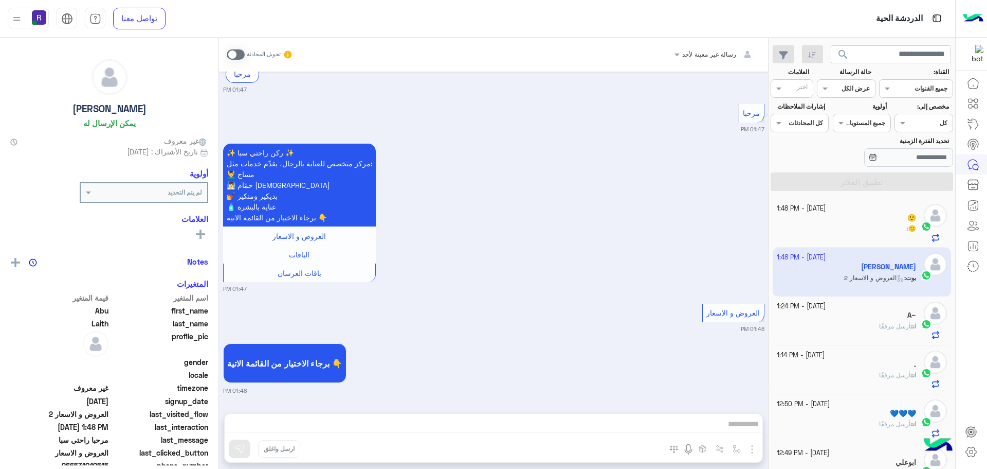
click at [241, 52] on span at bounding box center [236, 54] width 18 height 10
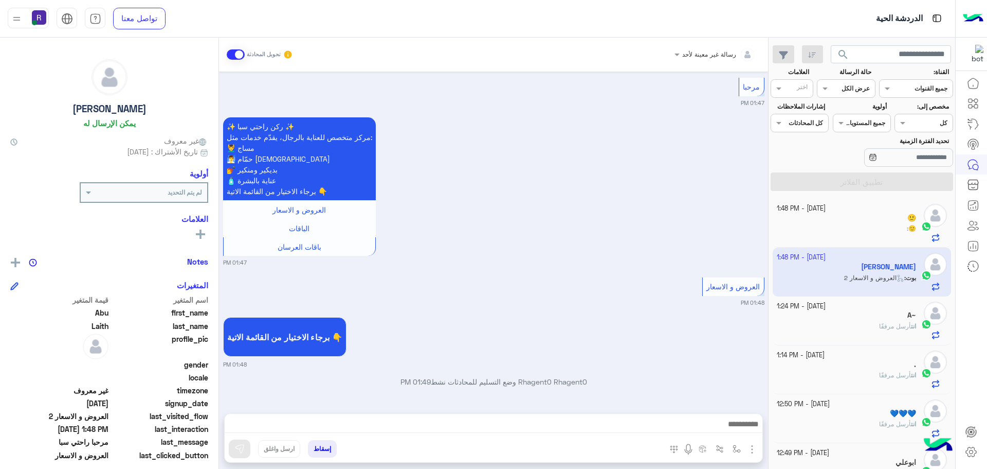
click at [747, 445] on img "button" at bounding box center [752, 449] width 12 height 12
click at [741, 429] on span "الصور" at bounding box center [732, 427] width 19 height 12
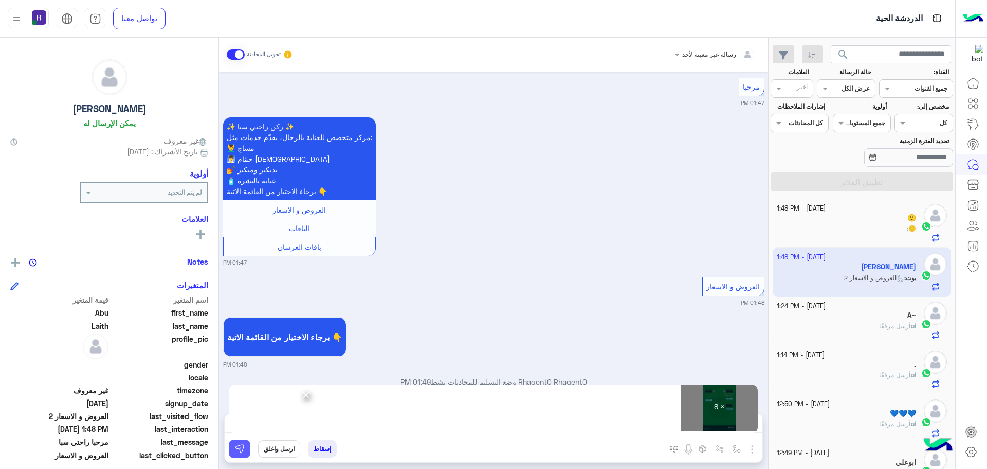
drag, startPoint x: 233, startPoint y: 446, endPoint x: 274, endPoint y: 437, distance: 41.6
click at [233, 446] on button at bounding box center [240, 448] width 22 height 19
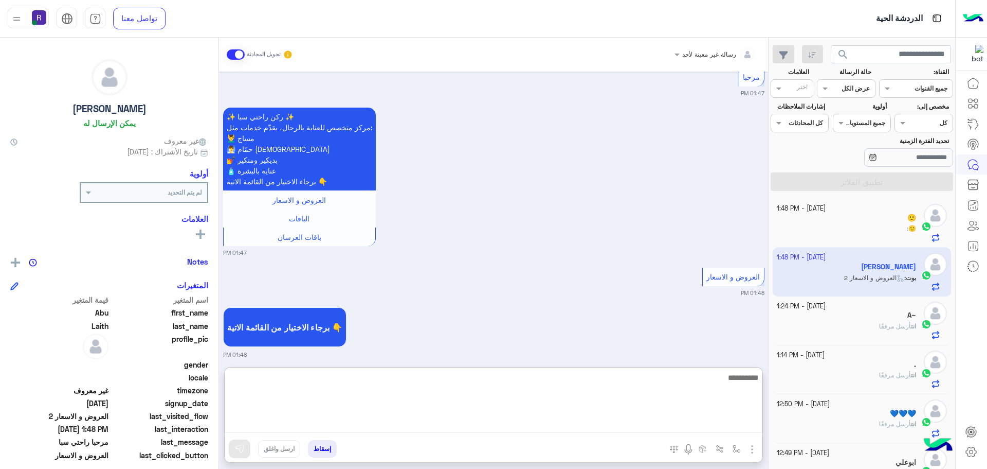
paste textarea "**********"
type textarea "**********"
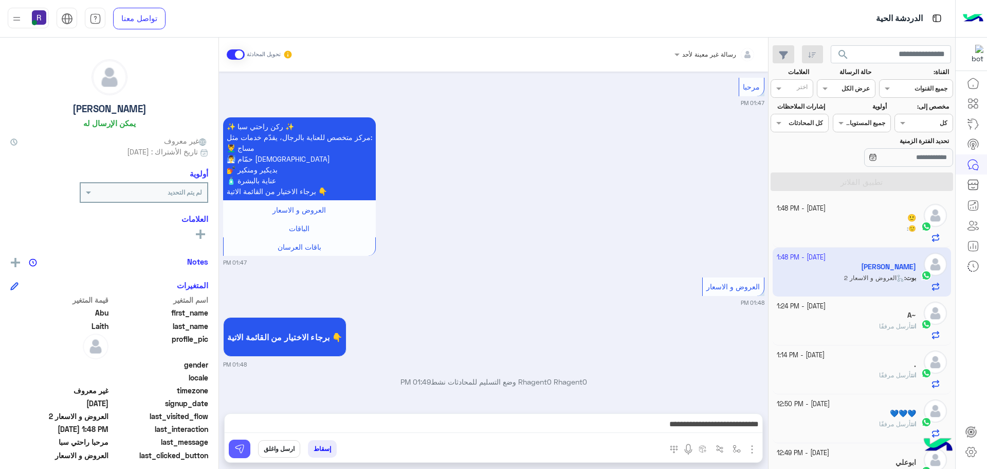
click at [247, 447] on button at bounding box center [240, 448] width 22 height 19
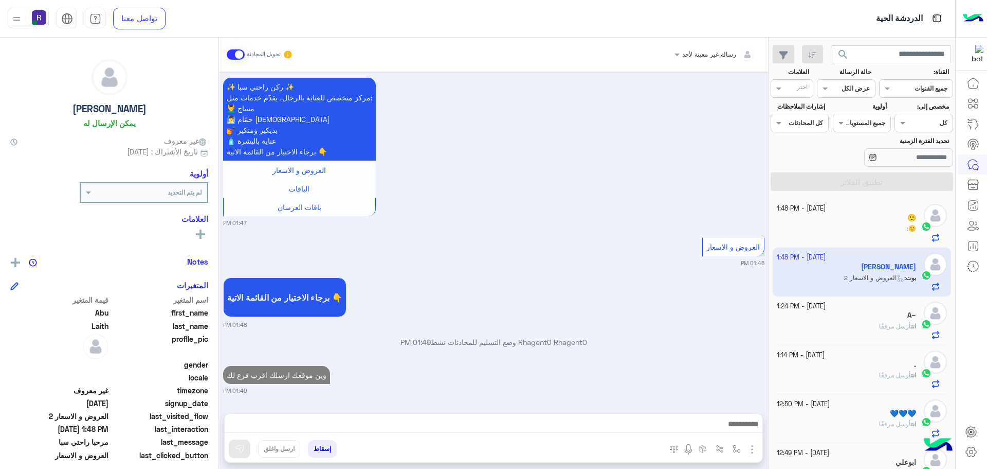
scroll to position [184, 0]
click at [886, 315] on div "A~" at bounding box center [847, 316] width 140 height 11
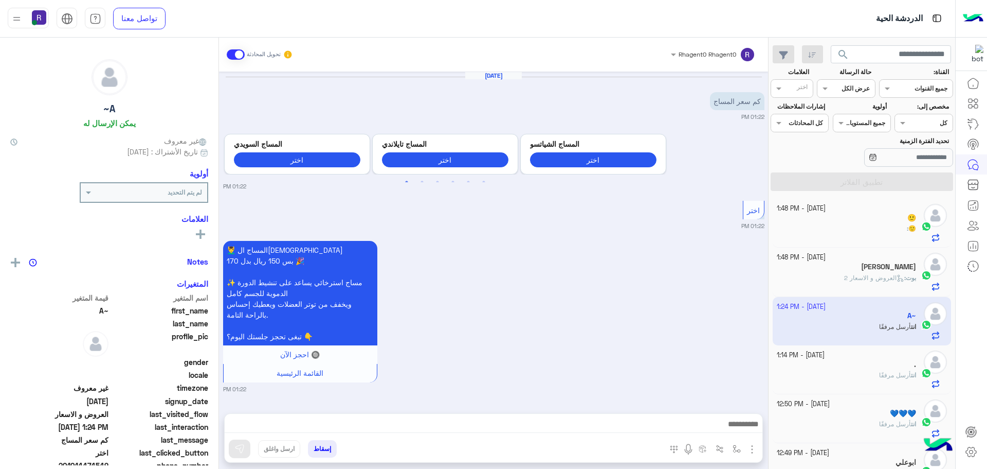
scroll to position [1261, 0]
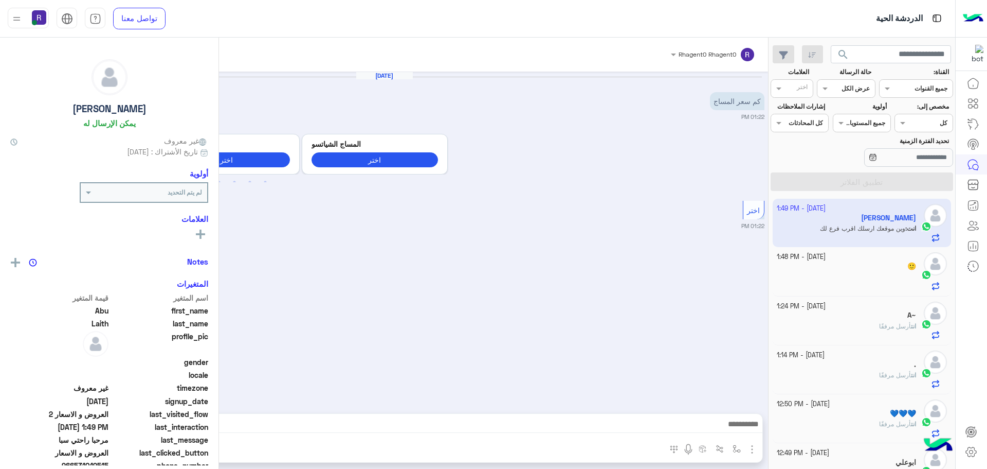
scroll to position [2953, 0]
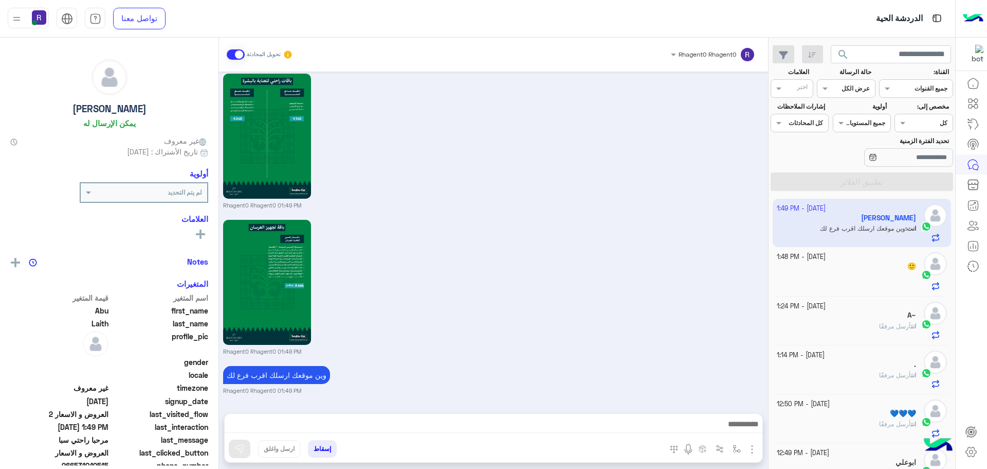
click at [887, 271] on div "🙂" at bounding box center [847, 267] width 140 height 11
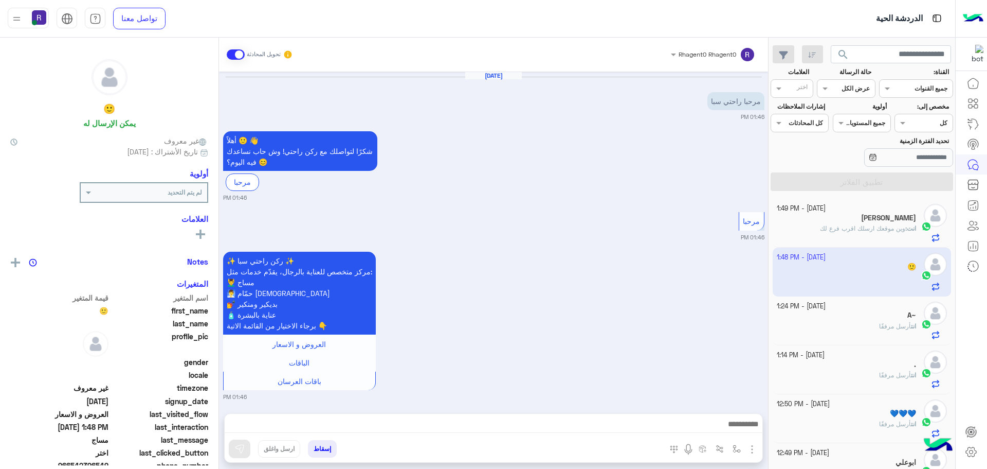
scroll to position [1620, 0]
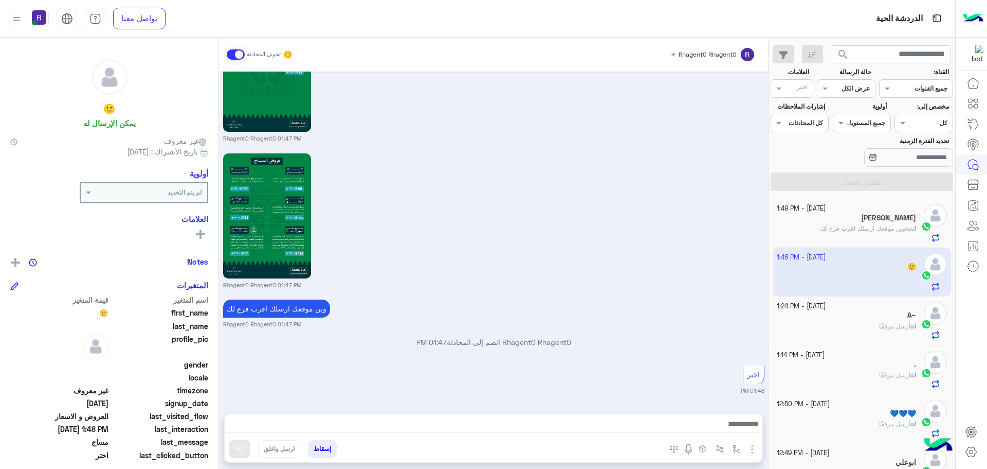
click at [862, 227] on span "وين موقعك ارسلك اقرب فرع لك" at bounding box center [862, 228] width 85 height 8
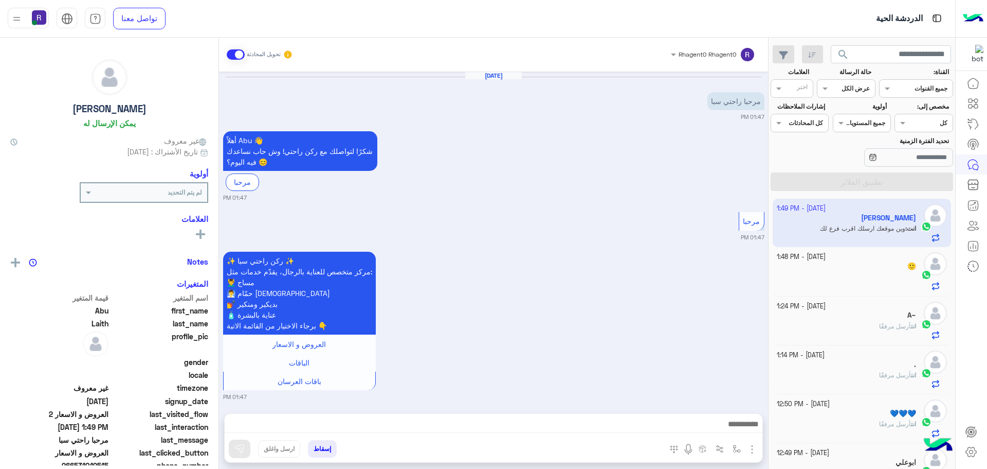
scroll to position [1380, 0]
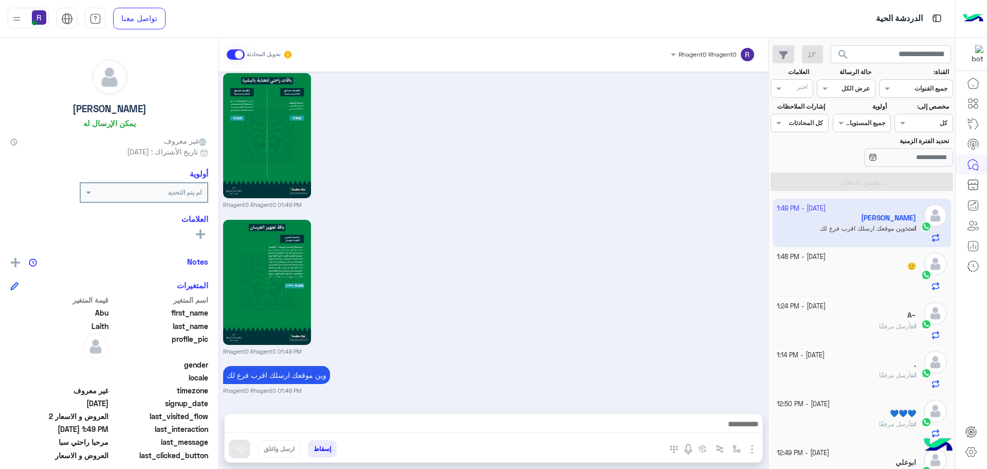
click at [899, 321] on p "انت أرسل مرفقًا" at bounding box center [897, 325] width 37 height 9
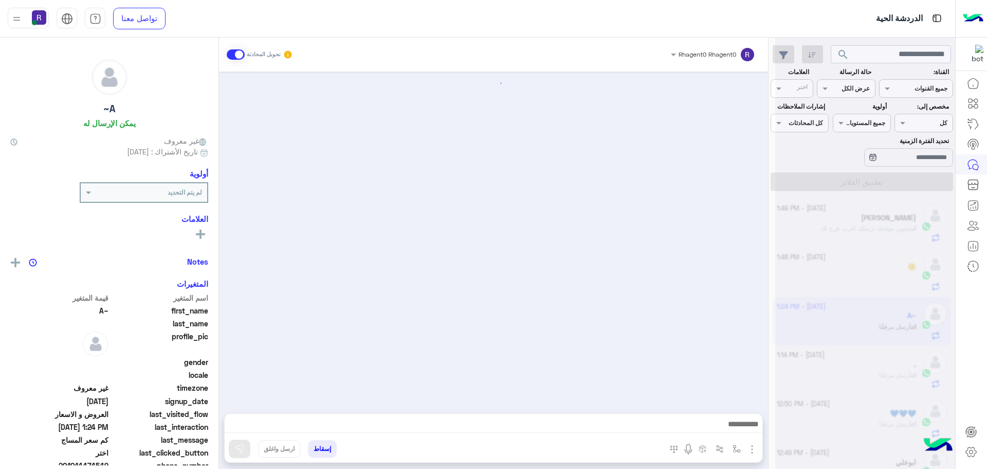
scroll to position [1261, 0]
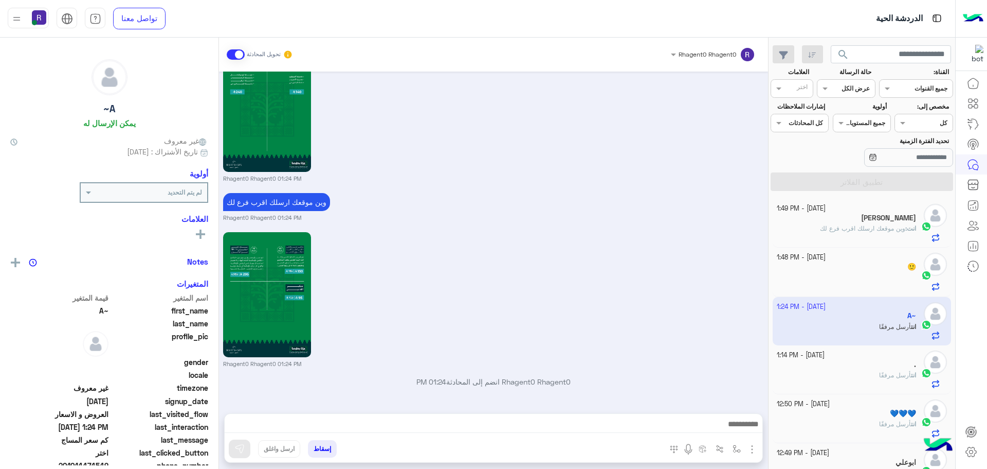
click at [892, 277] on div at bounding box center [847, 282] width 140 height 18
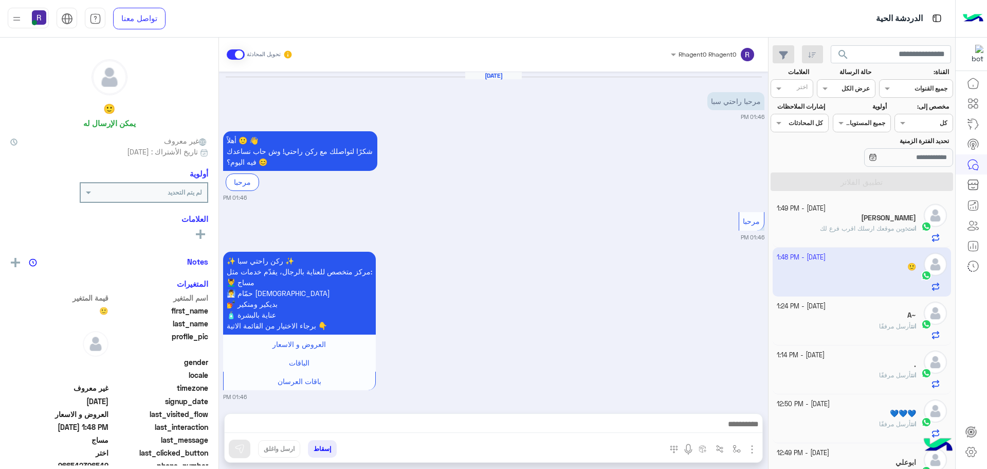
scroll to position [1620, 0]
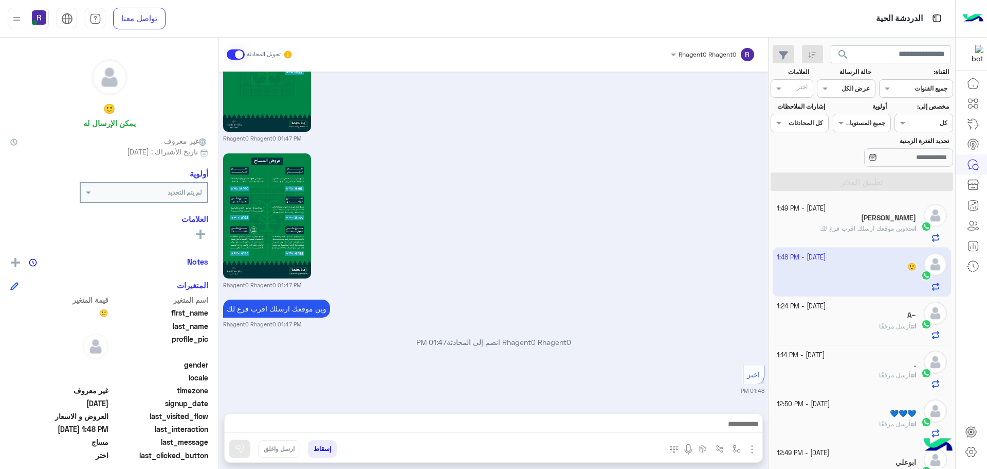
click at [889, 232] on span "وين موقعك ارسلك اقرب فرع لك" at bounding box center [862, 228] width 85 height 8
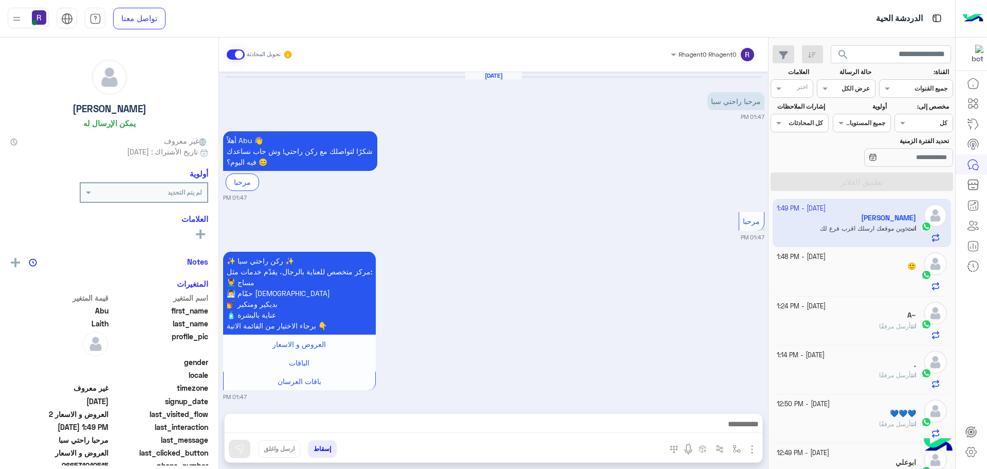
scroll to position [1380, 0]
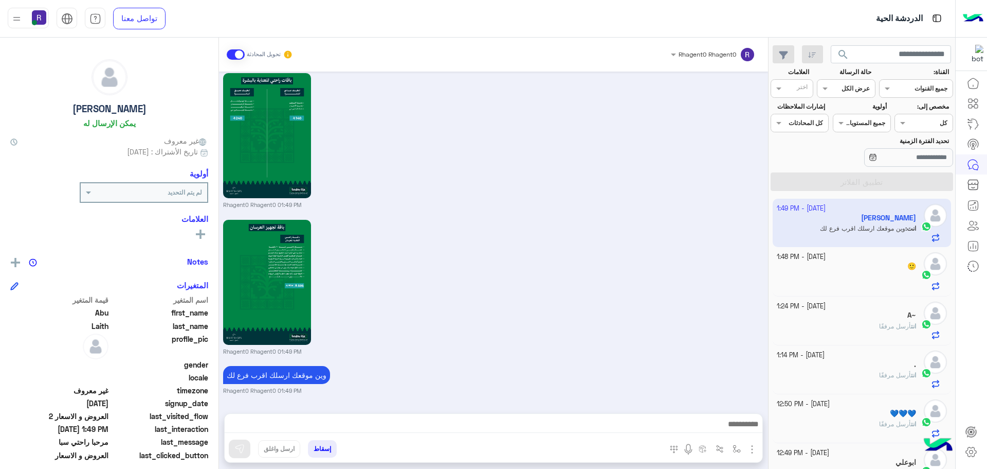
click at [870, 369] on div "." at bounding box center [847, 365] width 140 height 11
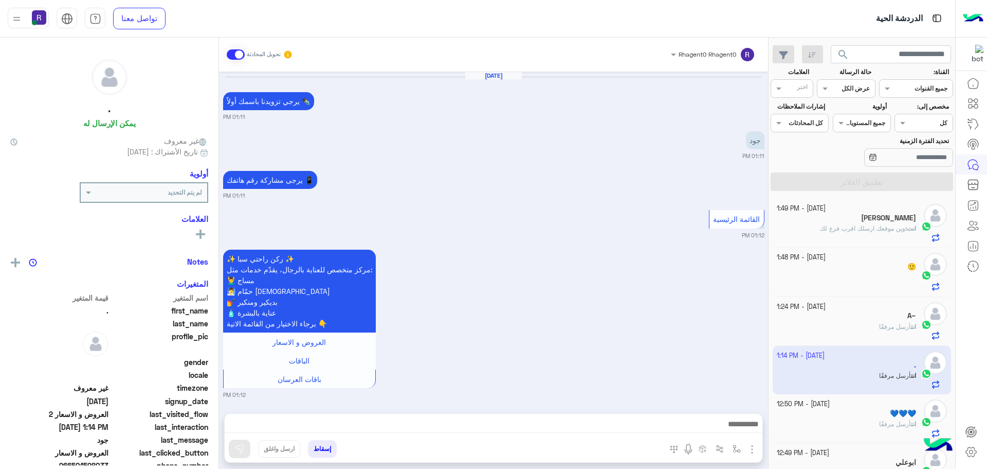
scroll to position [1431, 0]
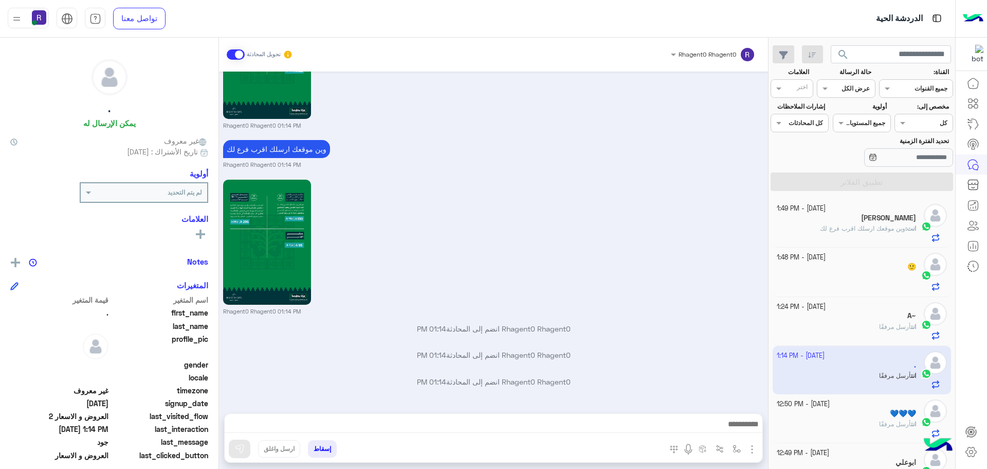
click at [875, 228] on span "وين موقعك ارسلك اقرب فرع لك" at bounding box center [862, 228] width 85 height 8
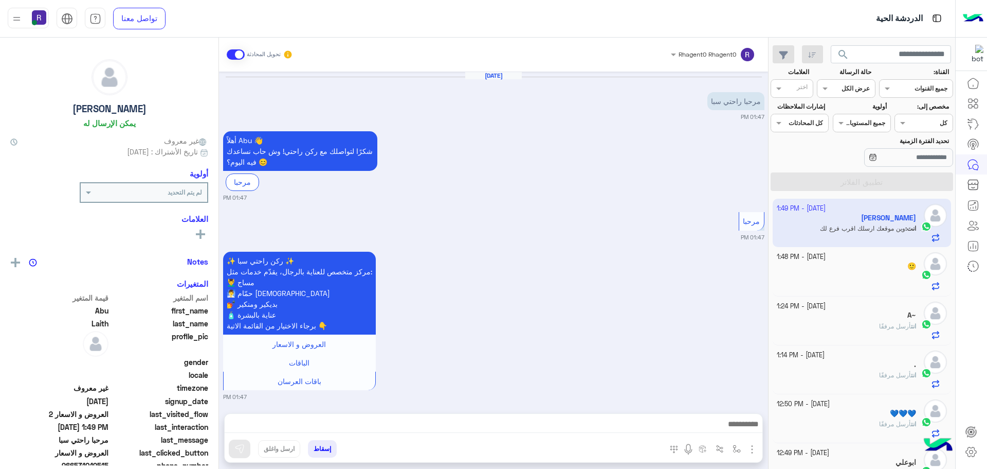
scroll to position [1380, 0]
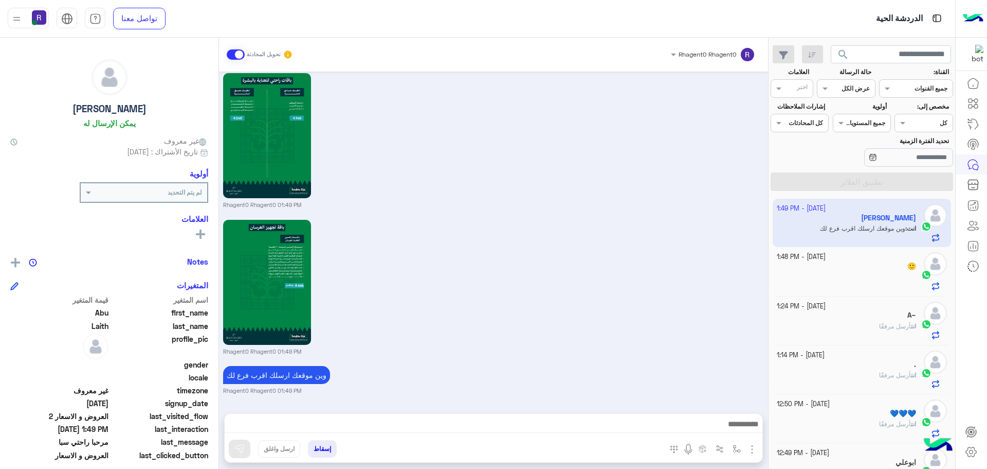
click at [895, 265] on div "🙂" at bounding box center [847, 267] width 140 height 11
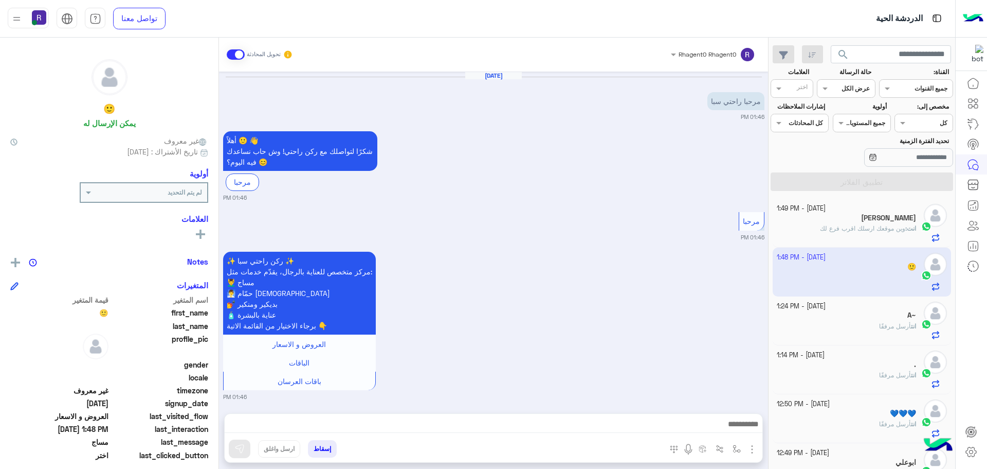
scroll to position [1620, 0]
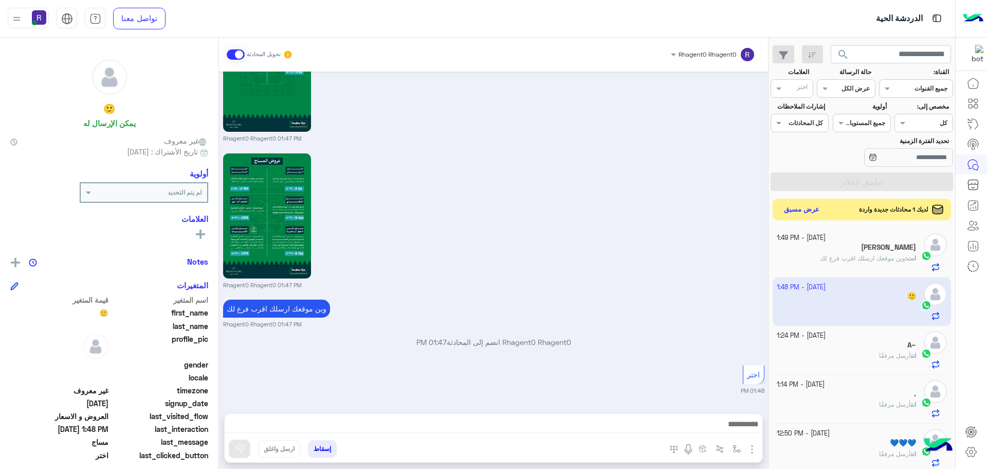
click at [814, 210] on button "عرض مسبق" at bounding box center [802, 210] width 43 height 14
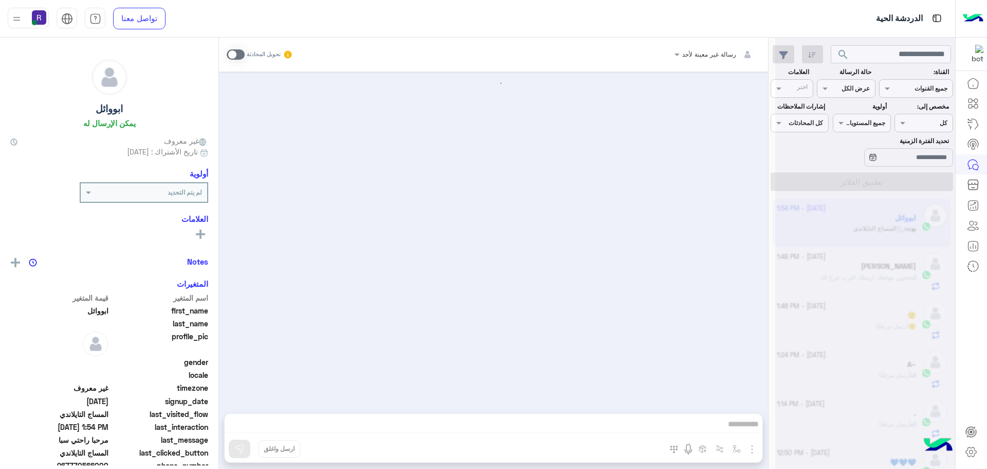
scroll to position [587, 0]
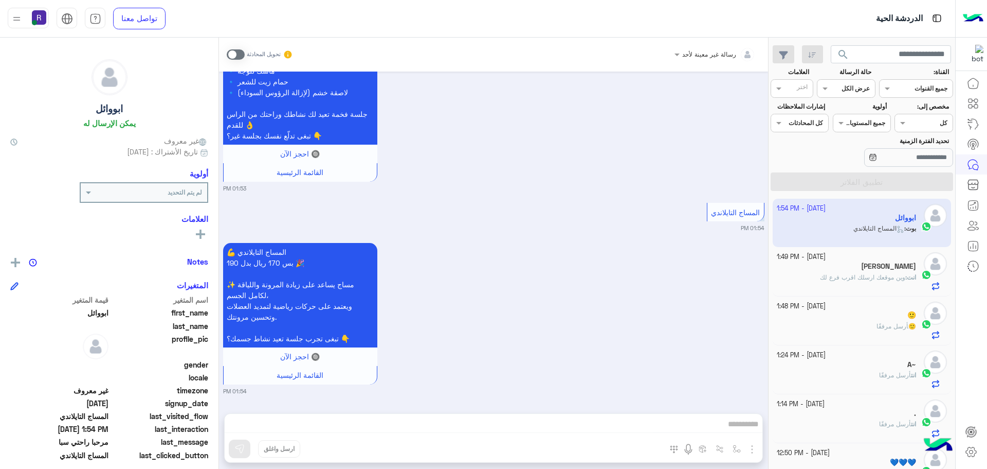
click at [242, 55] on span at bounding box center [236, 54] width 18 height 10
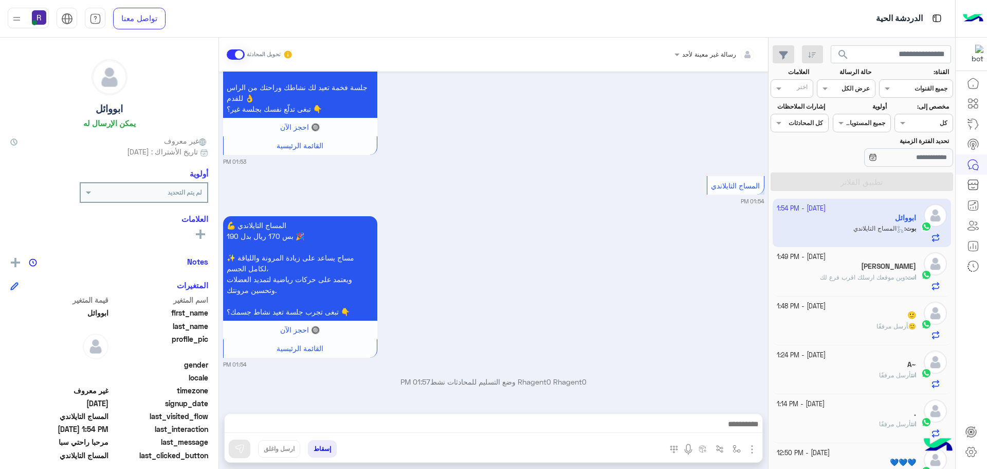
click at [756, 449] on img "button" at bounding box center [752, 449] width 12 height 12
click at [738, 431] on span "الصور" at bounding box center [732, 427] width 19 height 12
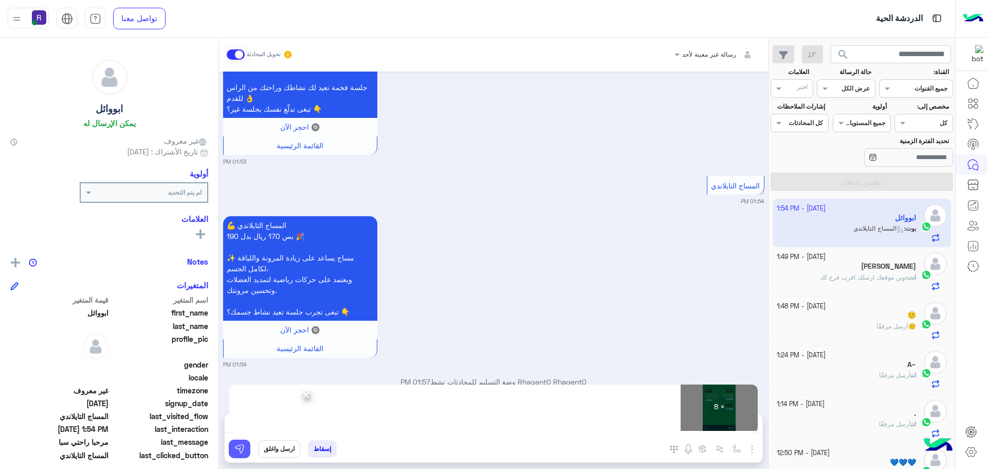
click at [241, 452] on img at bounding box center [240, 448] width 10 height 10
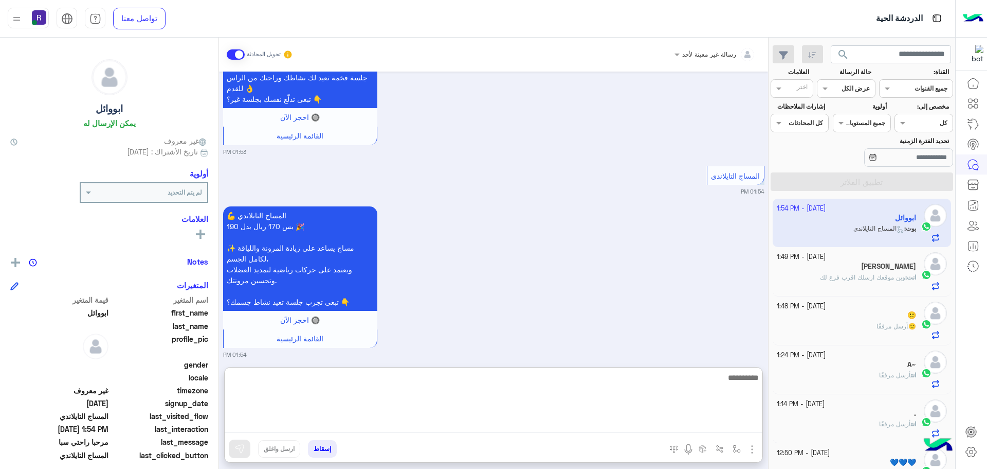
paste textarea "**********"
type textarea "**********"
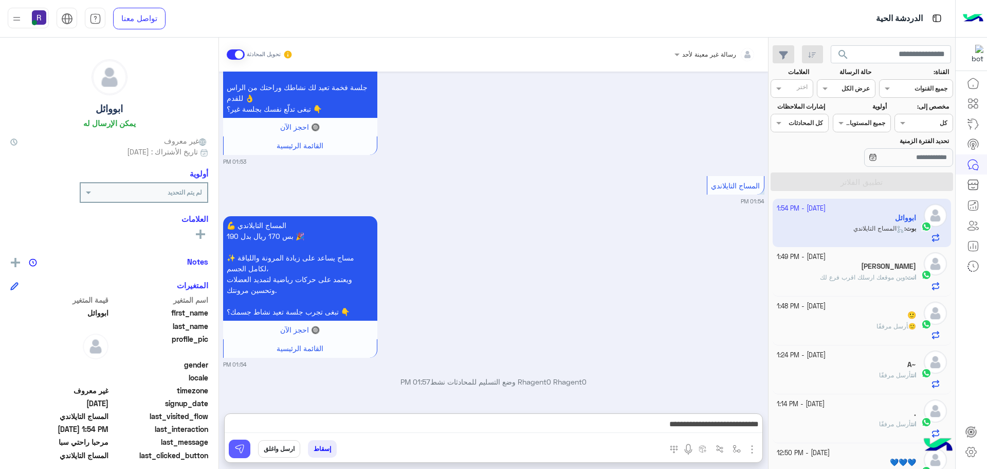
click at [247, 446] on button at bounding box center [240, 448] width 22 height 19
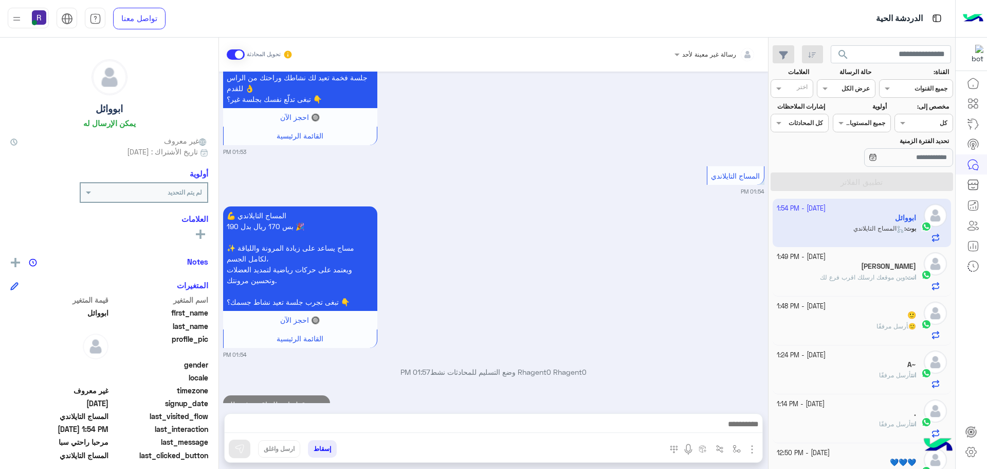
scroll to position [653, 0]
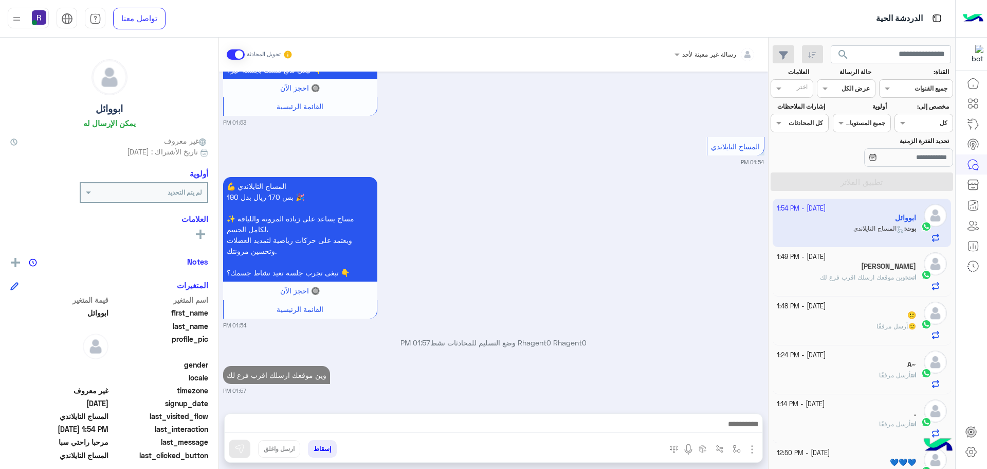
click at [872, 279] on span "وين موقعك ارسلك اقرب فرع لك" at bounding box center [862, 277] width 85 height 8
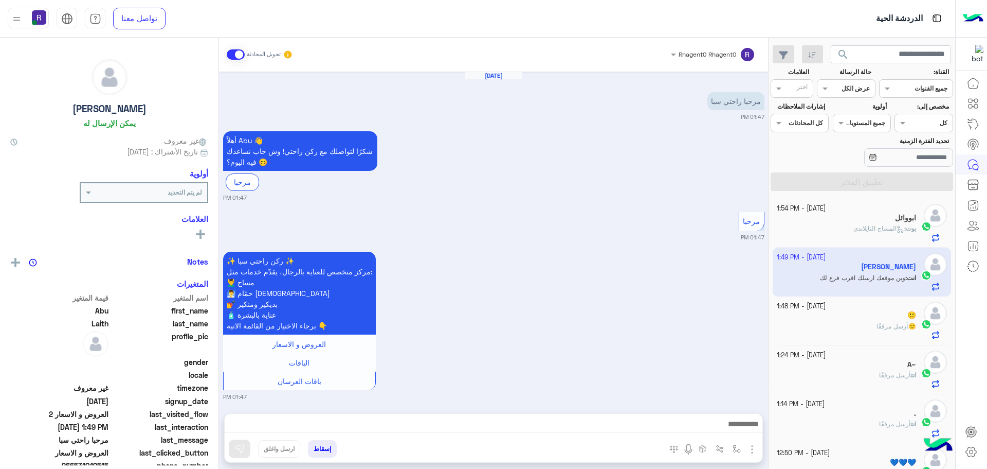
scroll to position [1380, 0]
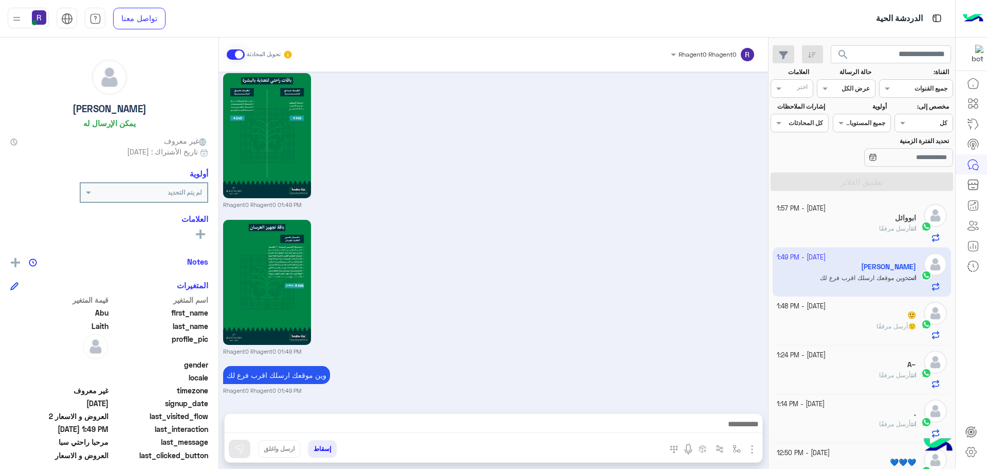
click at [882, 312] on div "🙂" at bounding box center [847, 316] width 140 height 11
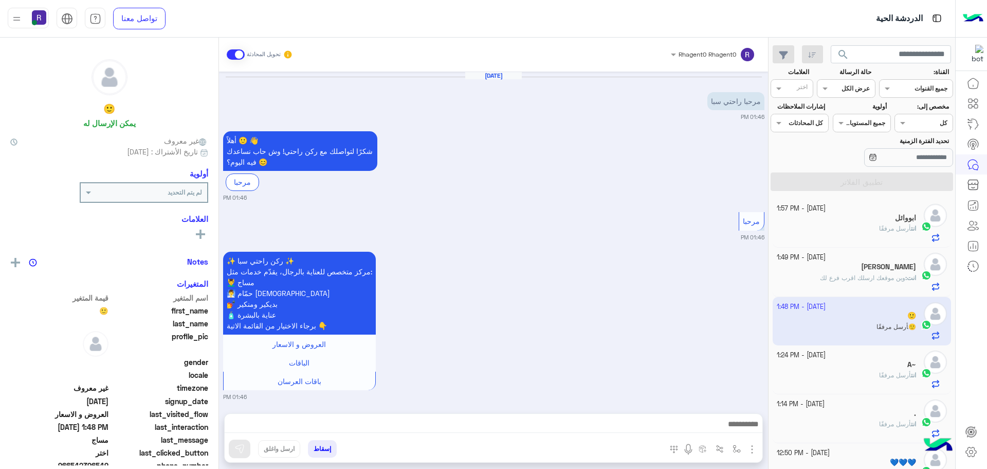
scroll to position [1620, 0]
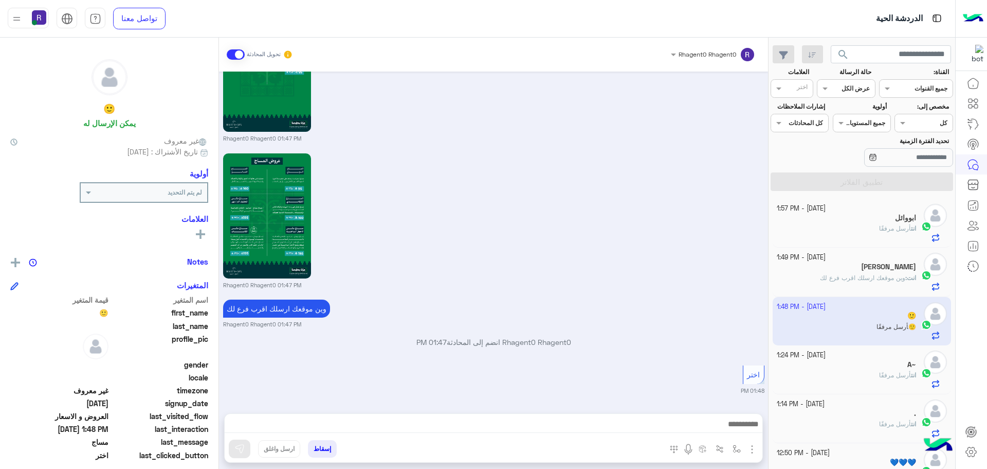
click at [891, 285] on div "انت : وين موقعك ارسلك اقرب فرع لك" at bounding box center [847, 282] width 140 height 18
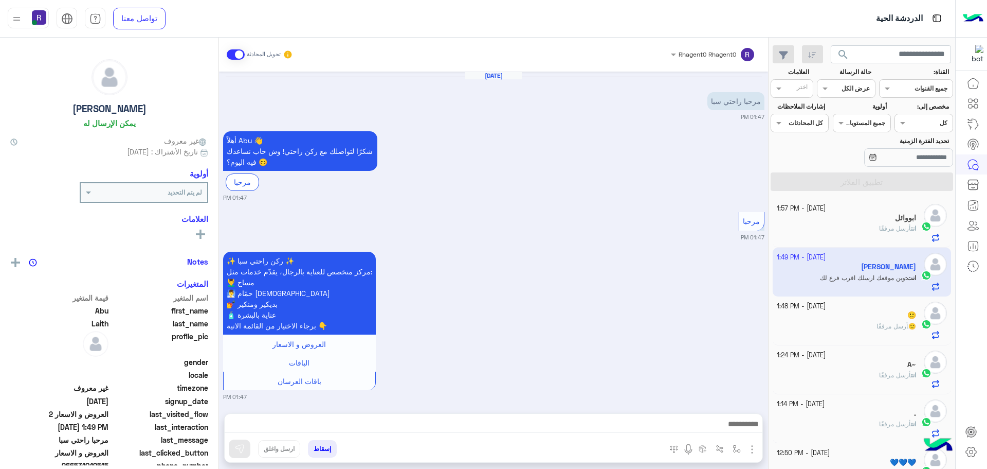
scroll to position [1380, 0]
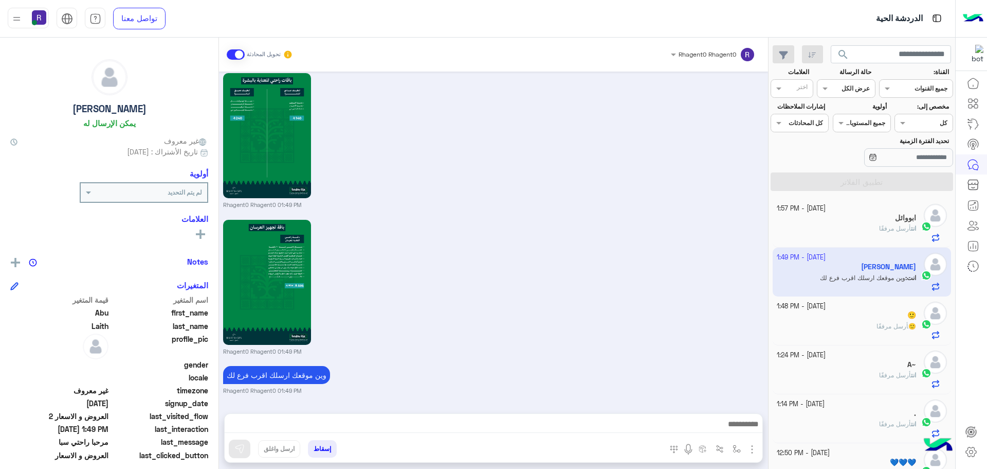
click at [879, 227] on span "أرسل مرفقًا" at bounding box center [895, 228] width 32 height 8
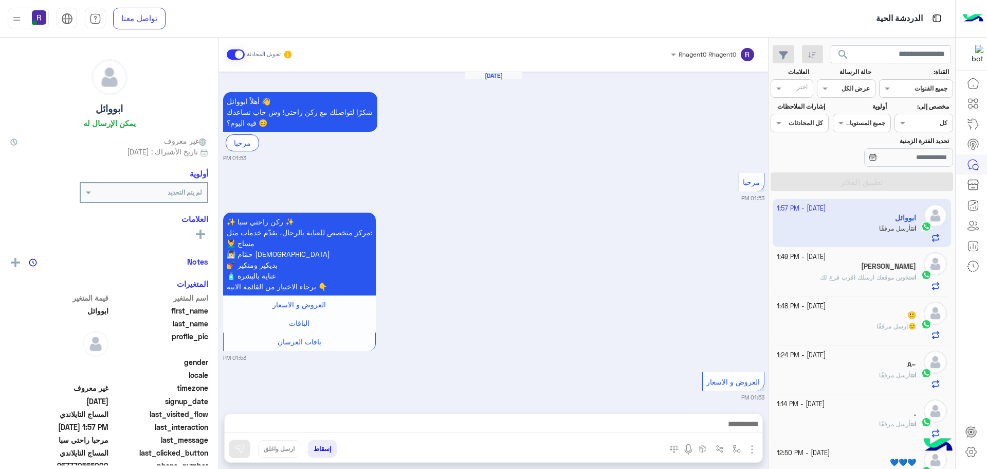
scroll to position [1810, 0]
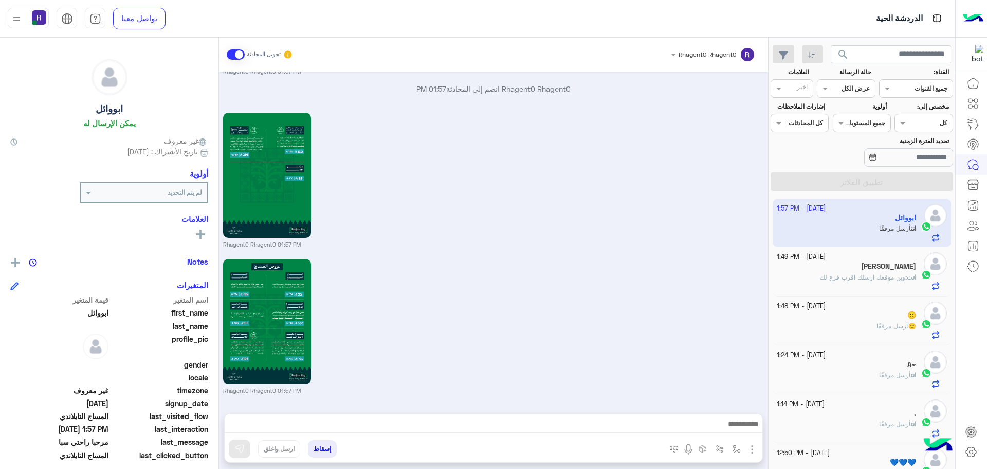
click at [881, 280] on span "وين موقعك ارسلك اقرب فرع لك" at bounding box center [862, 277] width 85 height 8
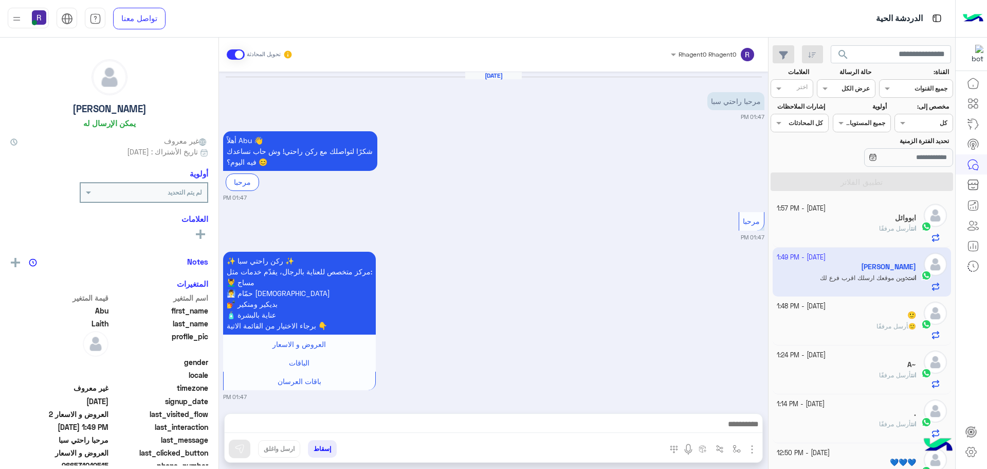
scroll to position [1380, 0]
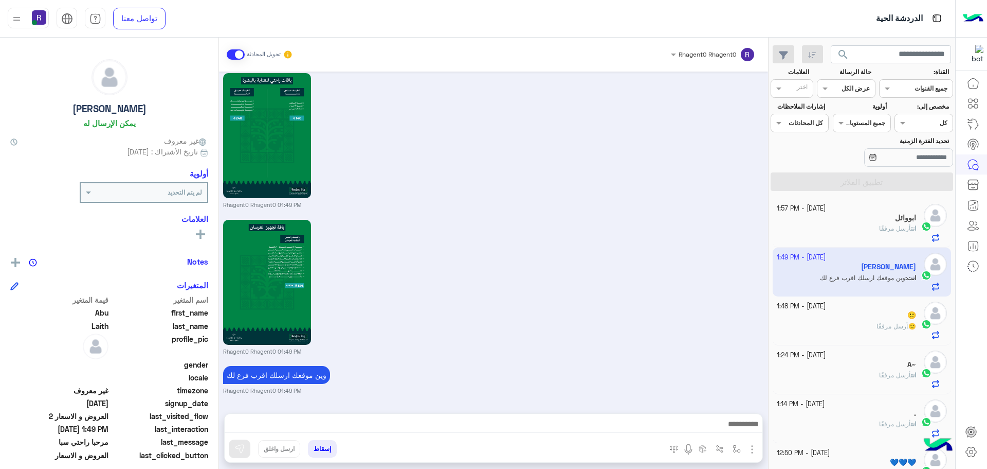
click at [875, 328] on div "🙂 أرسل مرفقًا" at bounding box center [847, 330] width 140 height 18
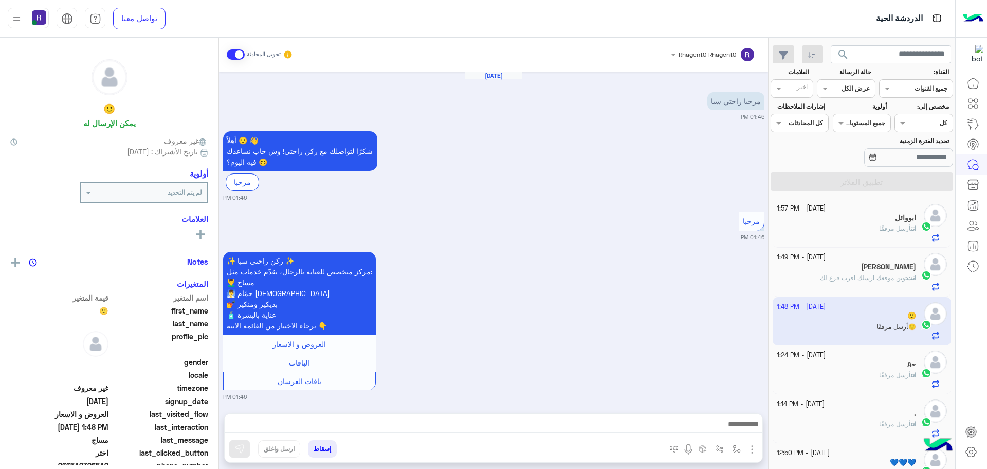
scroll to position [1620, 0]
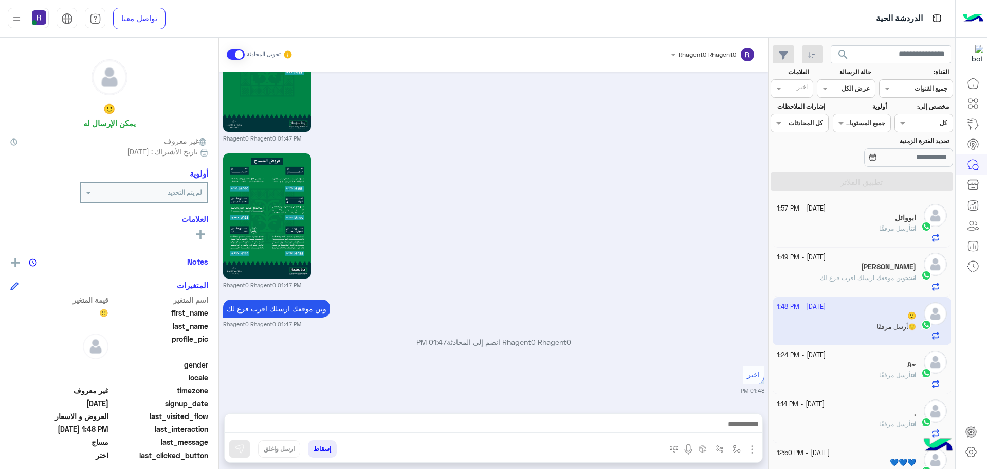
click at [864, 222] on div "ابووائل" at bounding box center [847, 218] width 140 height 11
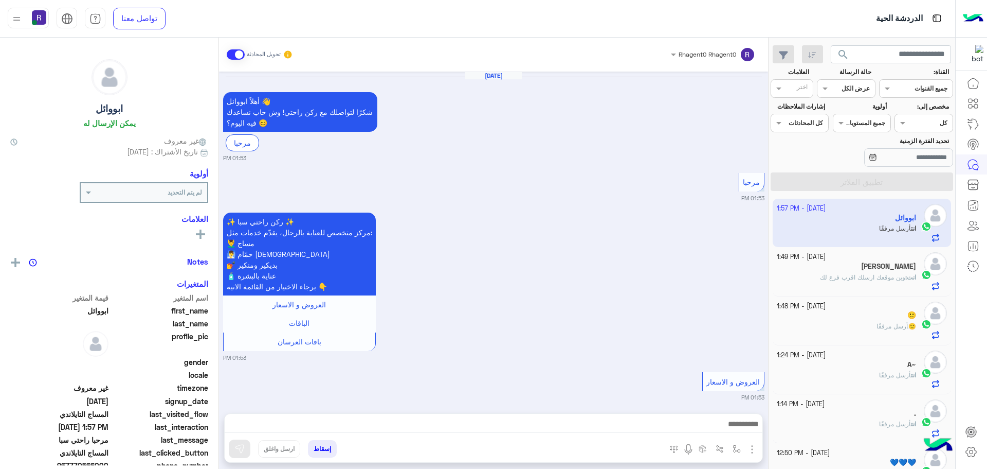
scroll to position [1810, 0]
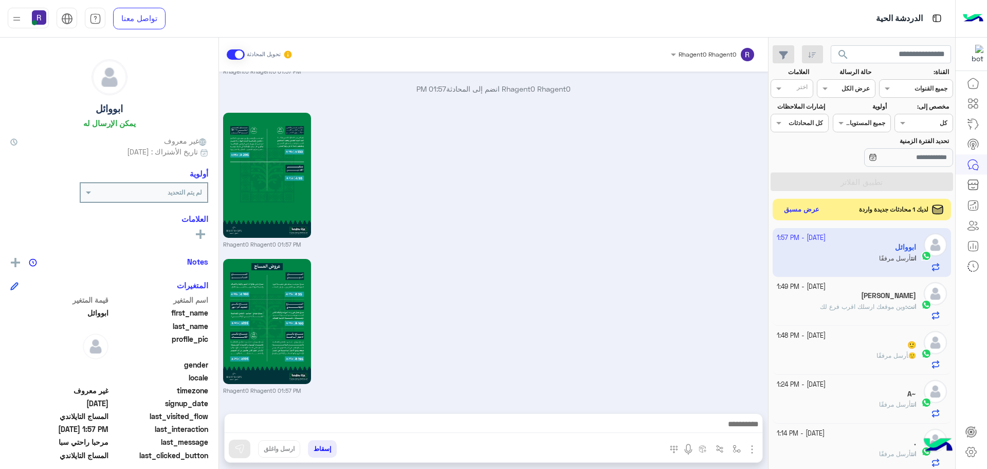
click at [802, 208] on button "عرض مسبق" at bounding box center [802, 210] width 43 height 14
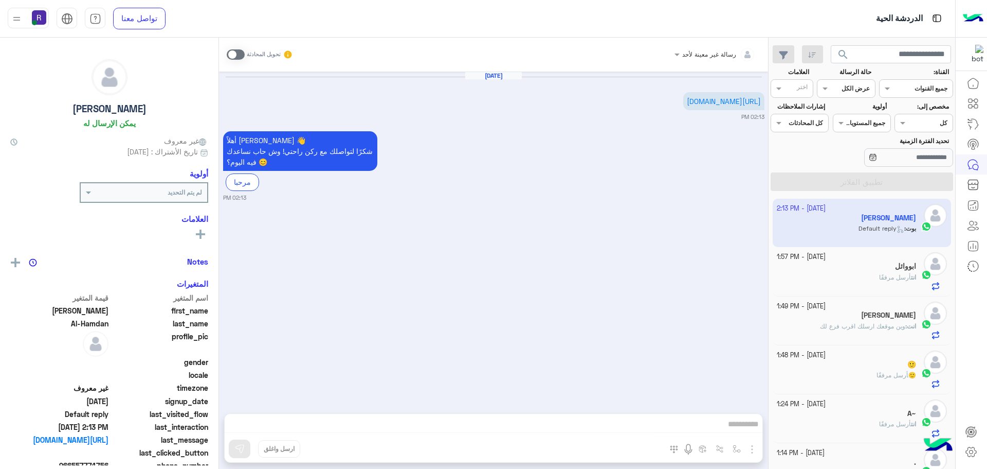
click at [847, 279] on div "انت أرسل مرفقًا" at bounding box center [847, 282] width 140 height 18
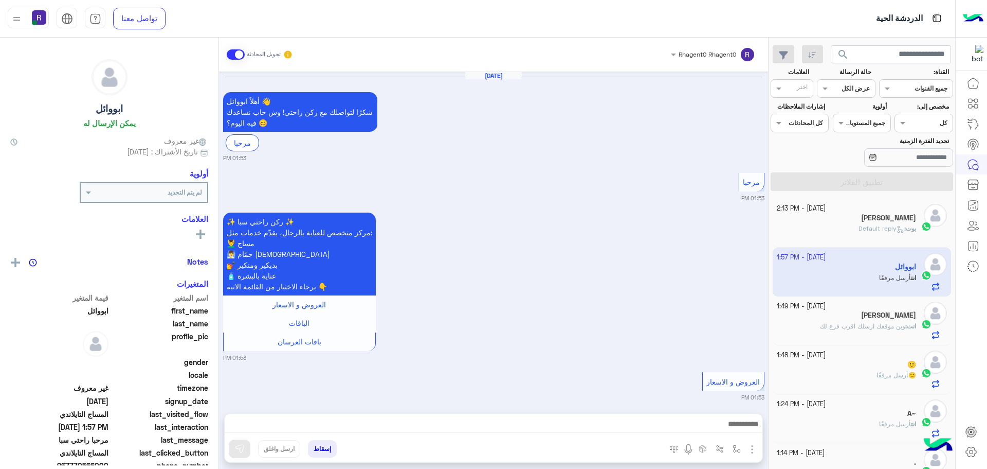
scroll to position [1810, 0]
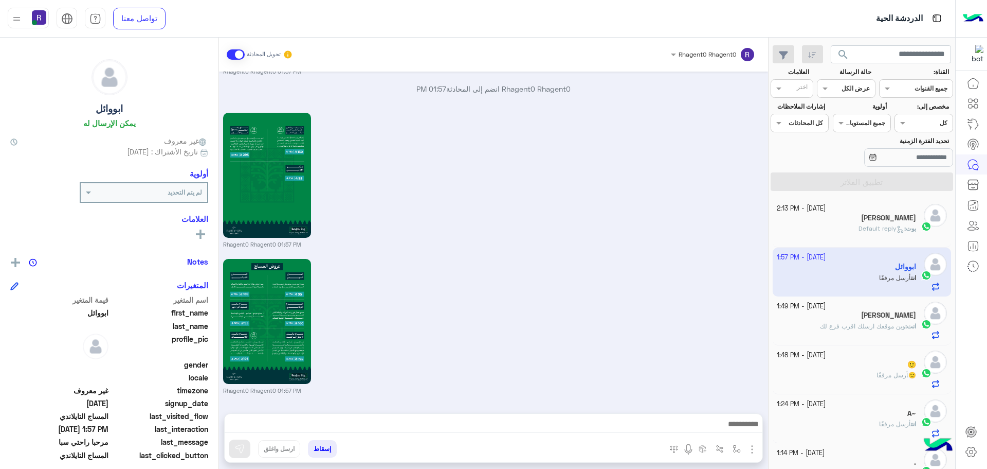
click at [850, 233] on div "[PERSON_NAME] : Default reply" at bounding box center [847, 233] width 140 height 18
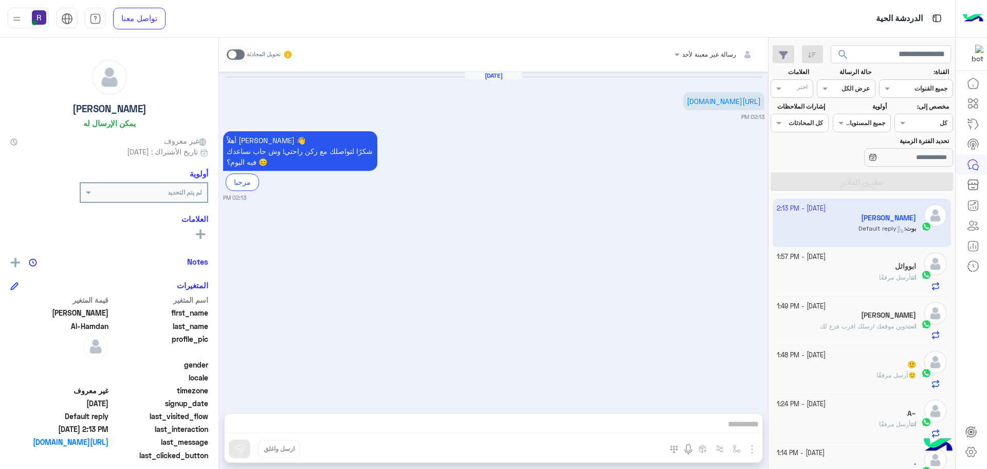
click at [242, 54] on span at bounding box center [236, 54] width 18 height 10
drag, startPoint x: 750, startPoint y: 451, endPoint x: 744, endPoint y: 444, distance: 9.1
click at [750, 451] on img "button" at bounding box center [752, 449] width 12 height 12
click at [740, 437] on ul "المرفقات الصور" at bounding box center [720, 415] width 77 height 49
click at [752, 451] on img "button" at bounding box center [752, 449] width 12 height 12
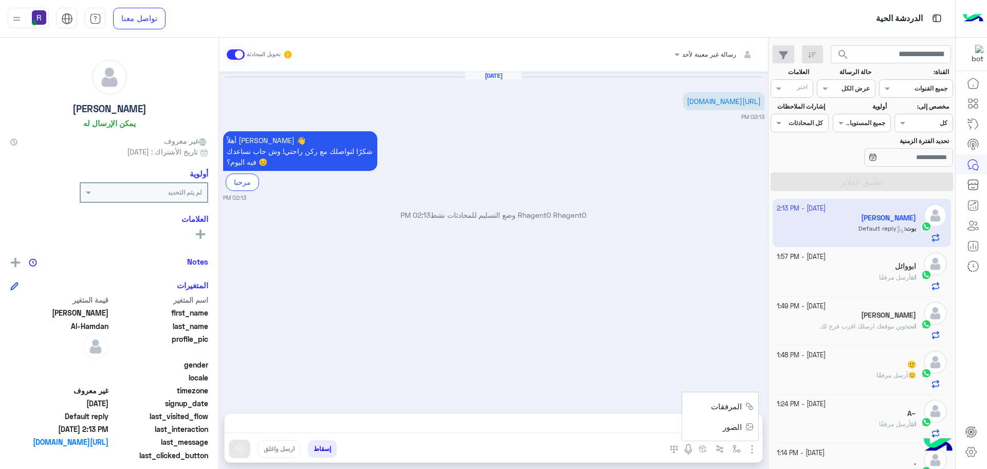
click at [744, 433] on button "الصور" at bounding box center [737, 426] width 44 height 21
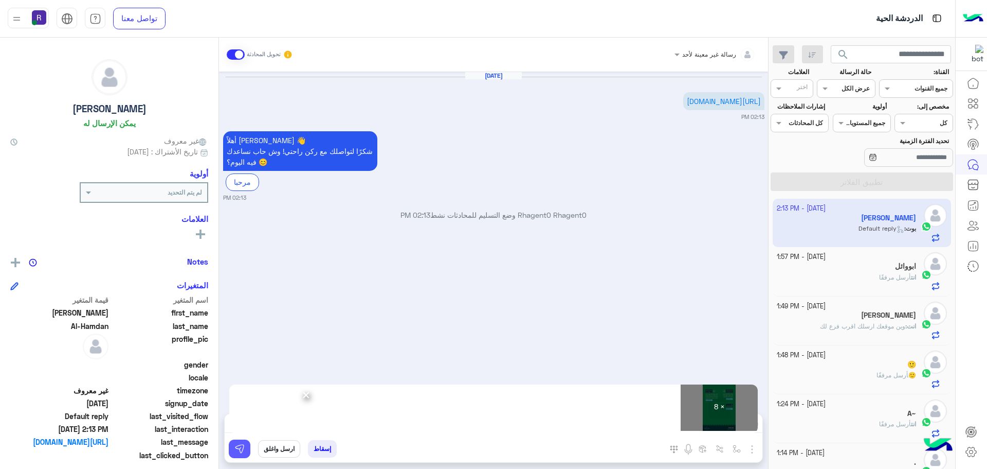
click at [237, 447] on img at bounding box center [240, 448] width 10 height 10
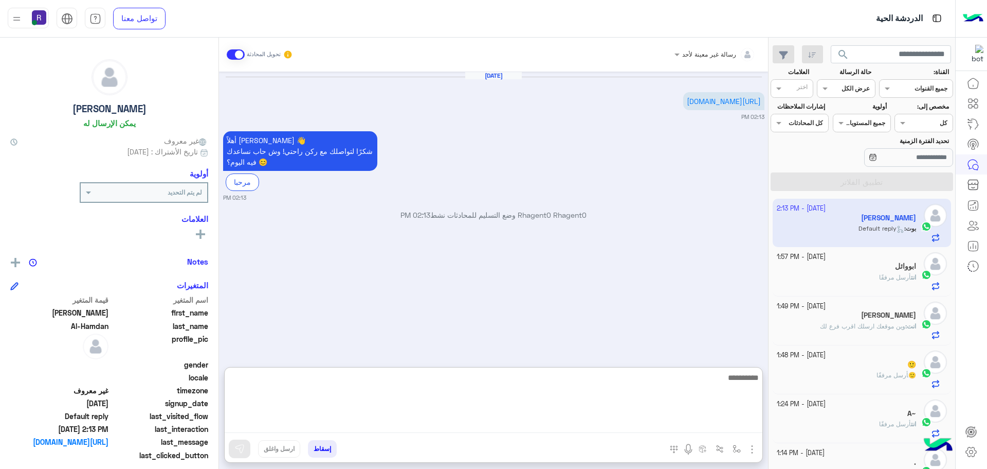
paste textarea "**********"
type textarea "**********"
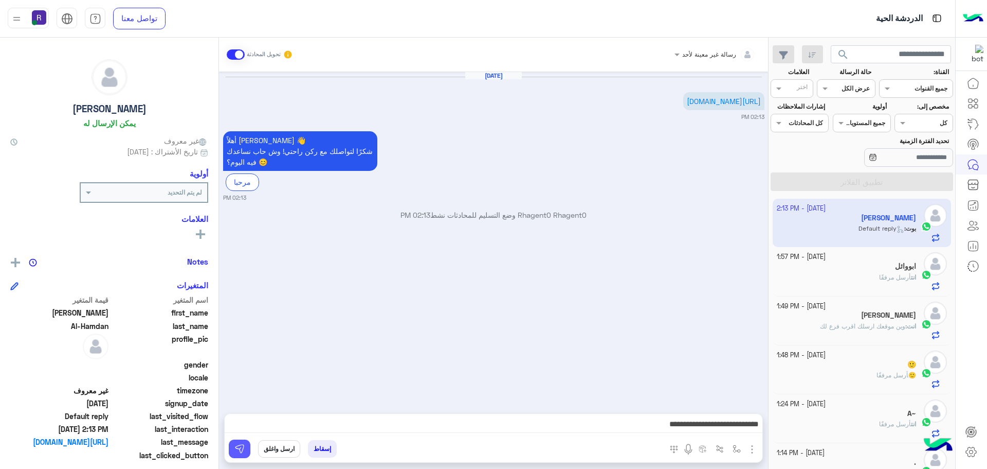
click at [244, 454] on button at bounding box center [240, 448] width 22 height 19
click at [890, 272] on div "ابووائل" at bounding box center [847, 267] width 140 height 11
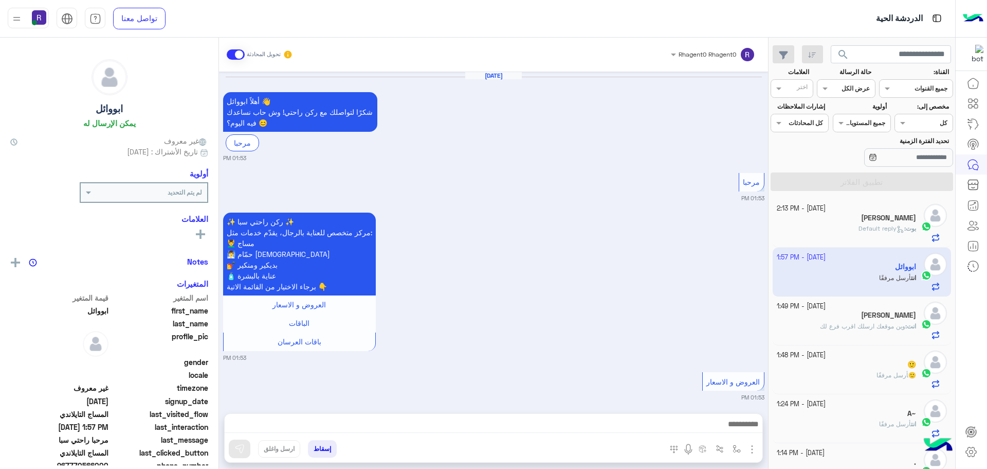
scroll to position [1810, 0]
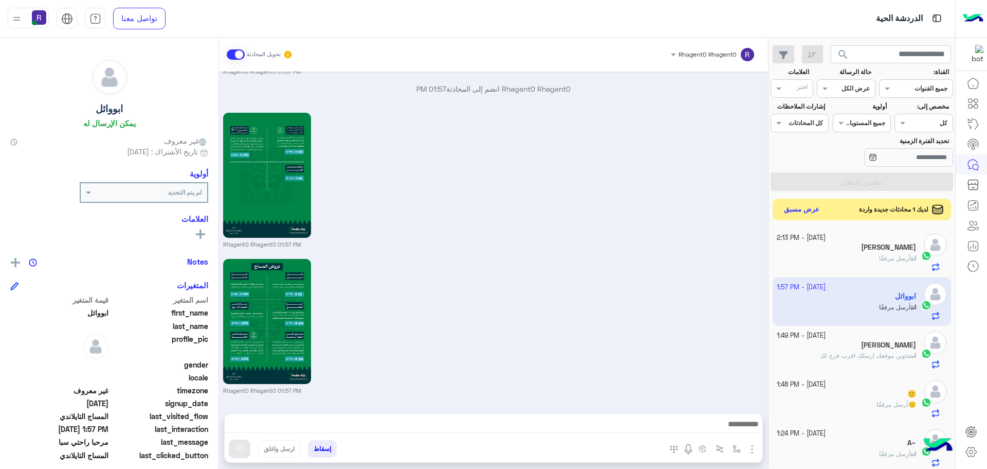
click at [808, 211] on button "عرض مسبق" at bounding box center [802, 210] width 43 height 14
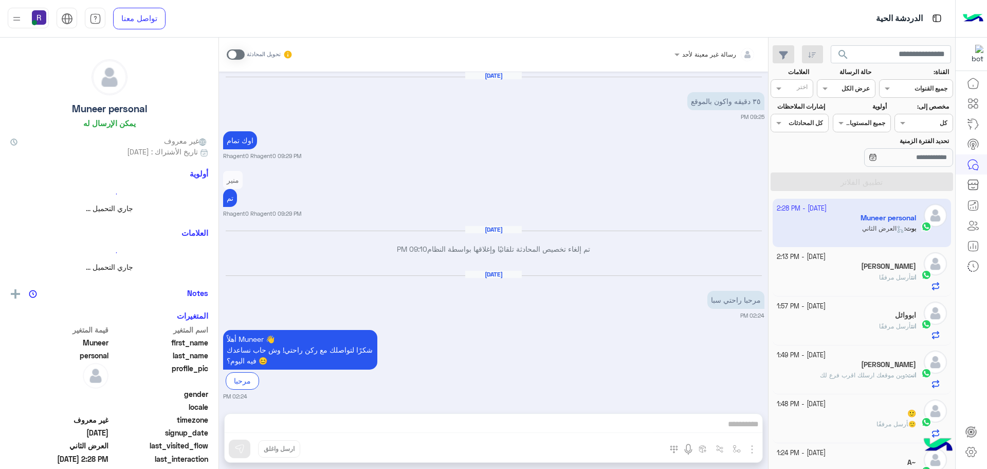
scroll to position [1358, 0]
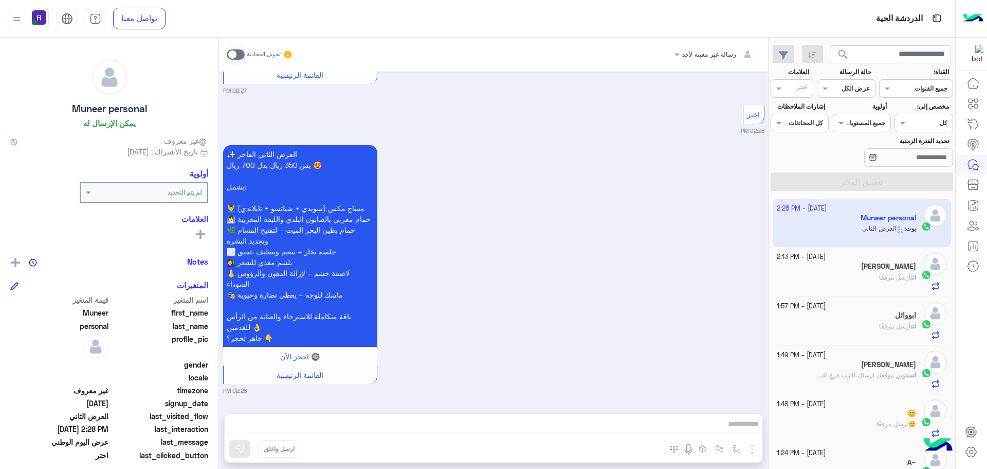
click at [240, 56] on span at bounding box center [236, 54] width 18 height 10
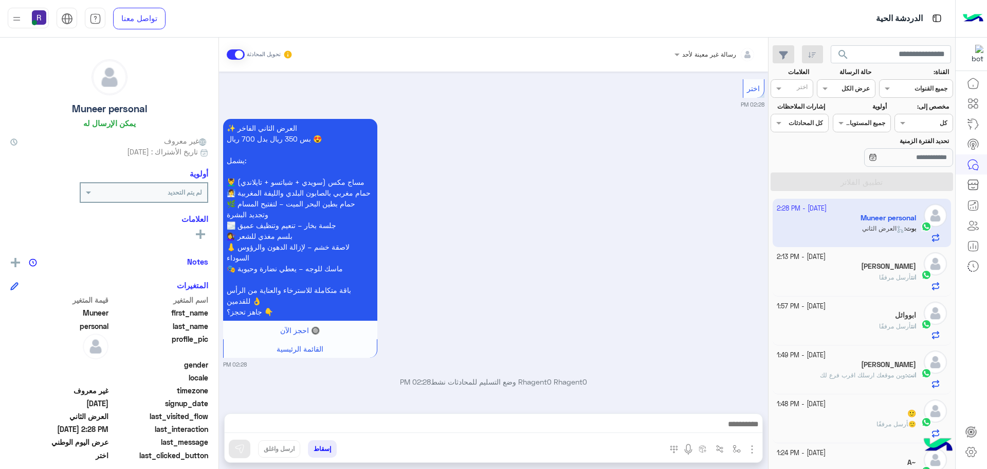
click at [751, 449] on img "button" at bounding box center [752, 449] width 12 height 12
click at [738, 427] on span "الصور" at bounding box center [732, 427] width 19 height 12
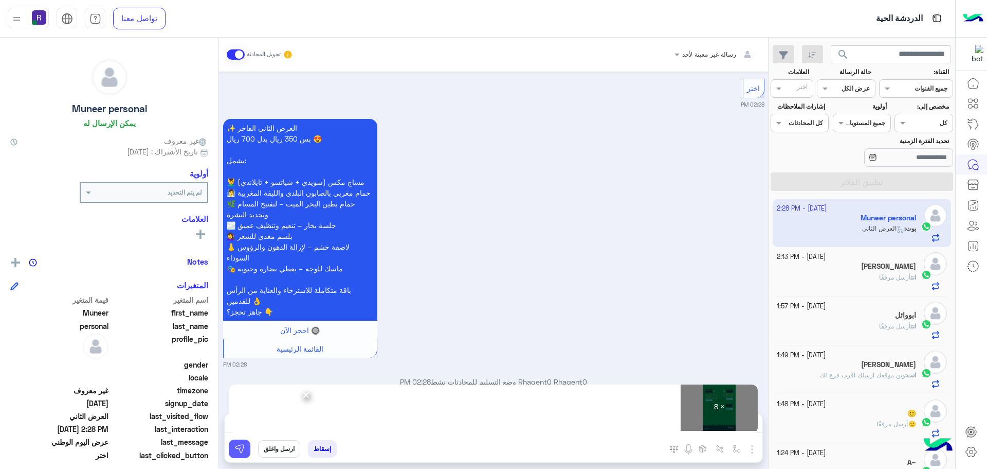
click at [237, 448] on img at bounding box center [240, 448] width 10 height 10
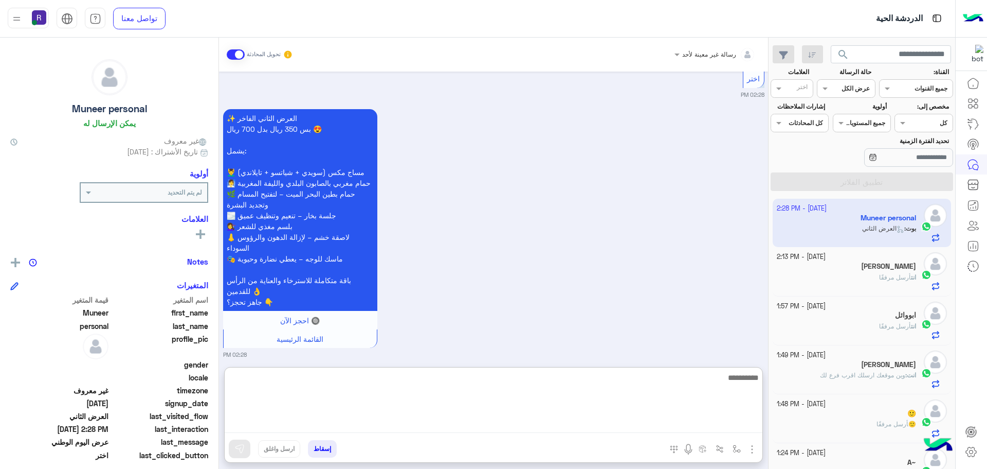
paste textarea "**********"
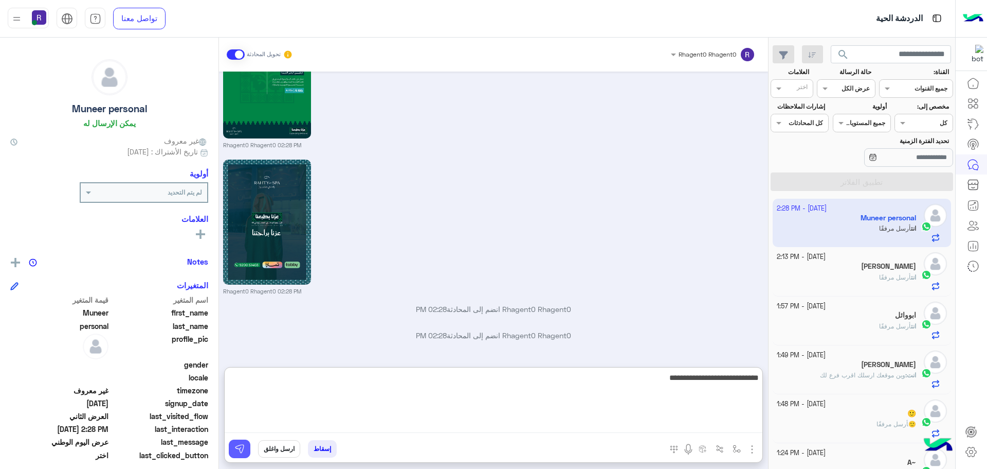
type textarea "**********"
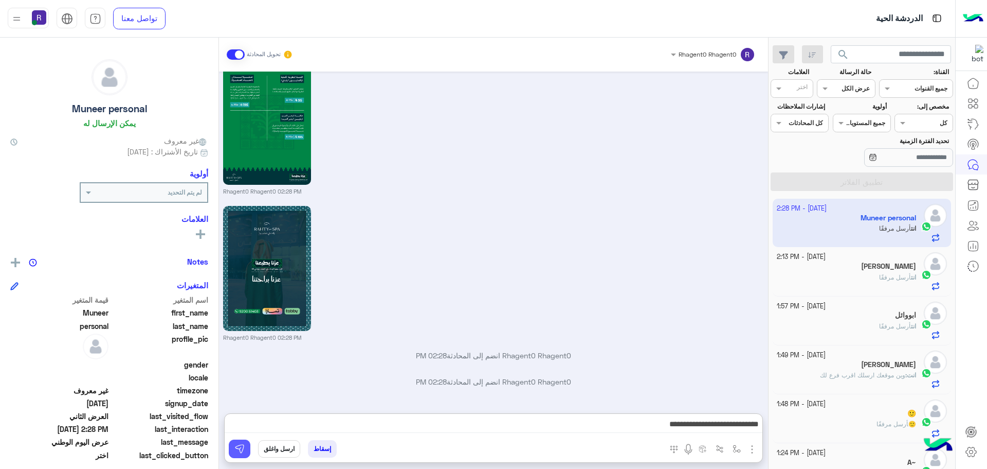
click at [244, 449] on img at bounding box center [240, 448] width 10 height 10
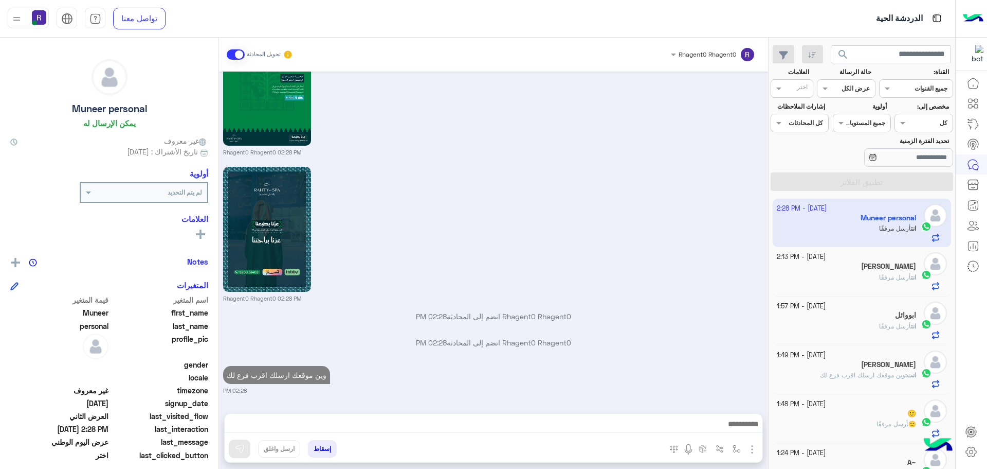
scroll to position [2646, 0]
click at [861, 273] on div "انت أرسل مرفقًا" at bounding box center [847, 282] width 140 height 18
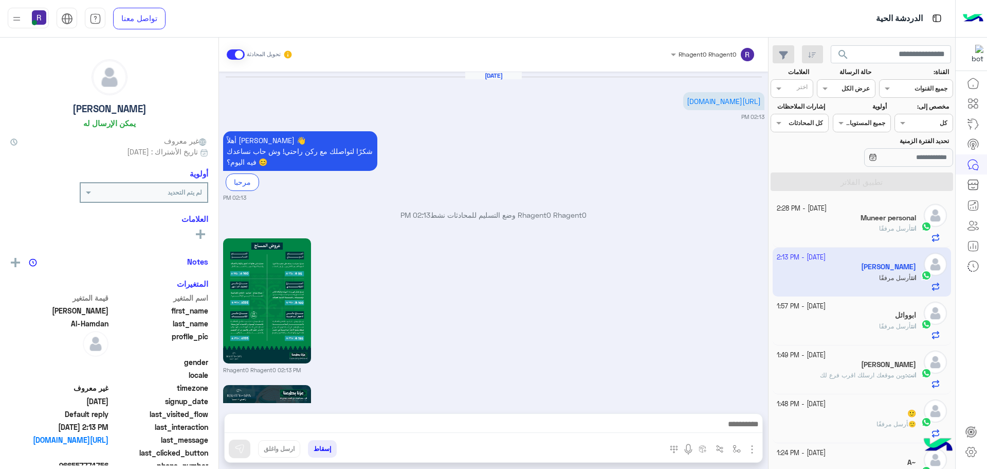
scroll to position [1069, 0]
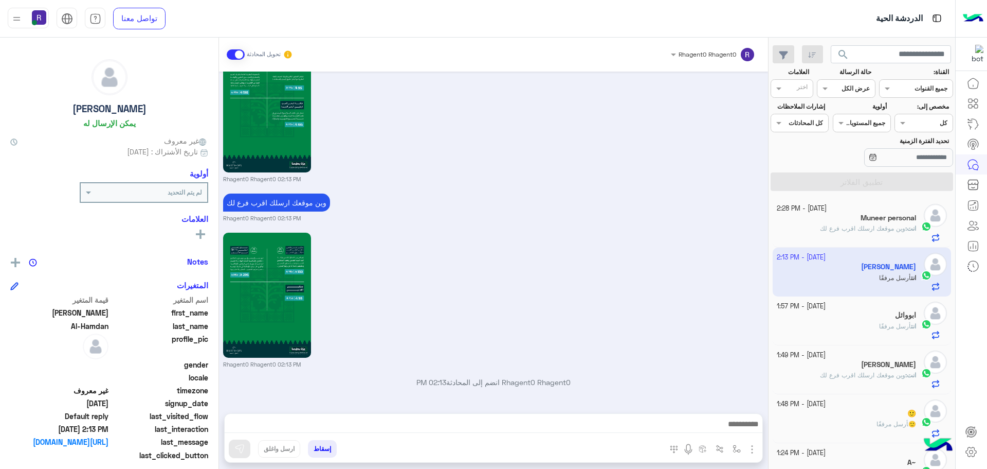
click at [864, 316] on div "ابووائل" at bounding box center [847, 316] width 140 height 11
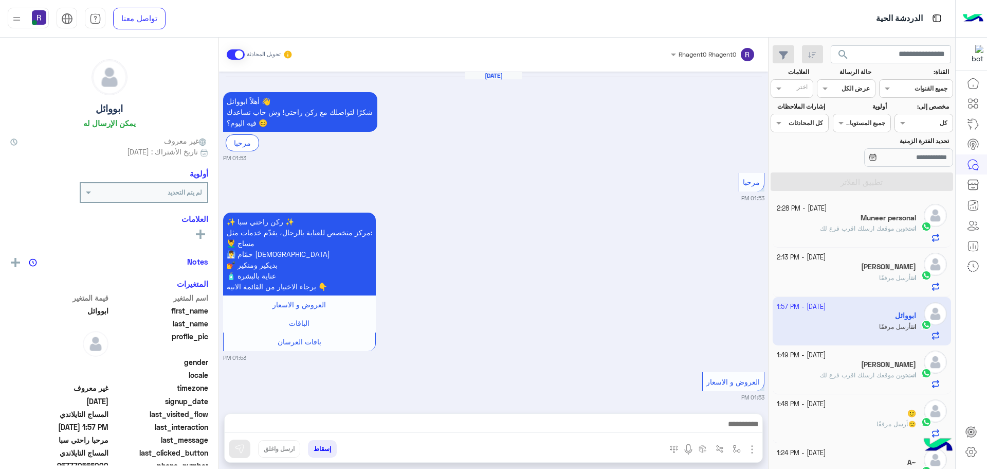
scroll to position [1810, 0]
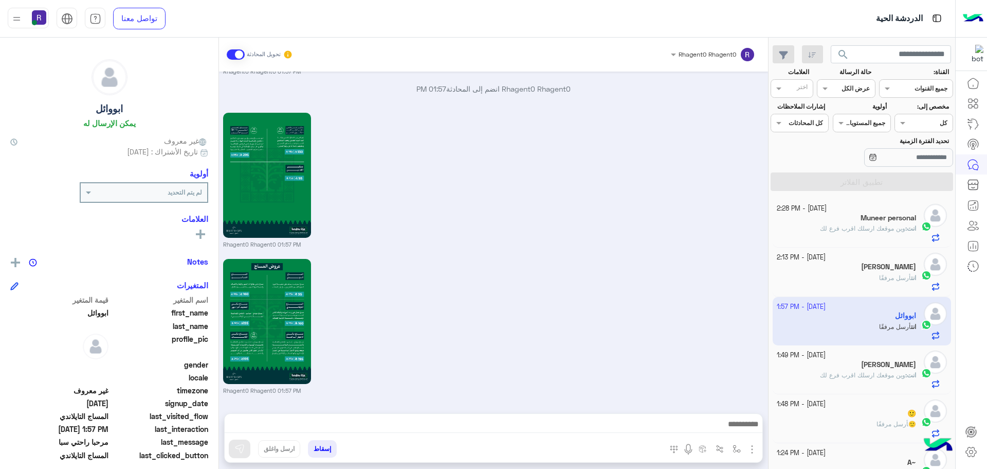
click at [874, 380] on p "انت : وين موقعك ارسلك اقرب فرع لك" at bounding box center [868, 374] width 96 height 9
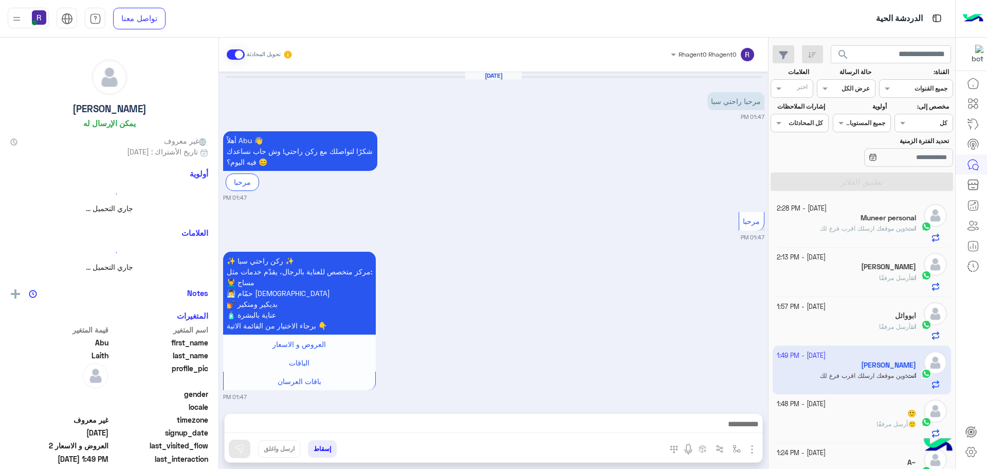
scroll to position [1380, 0]
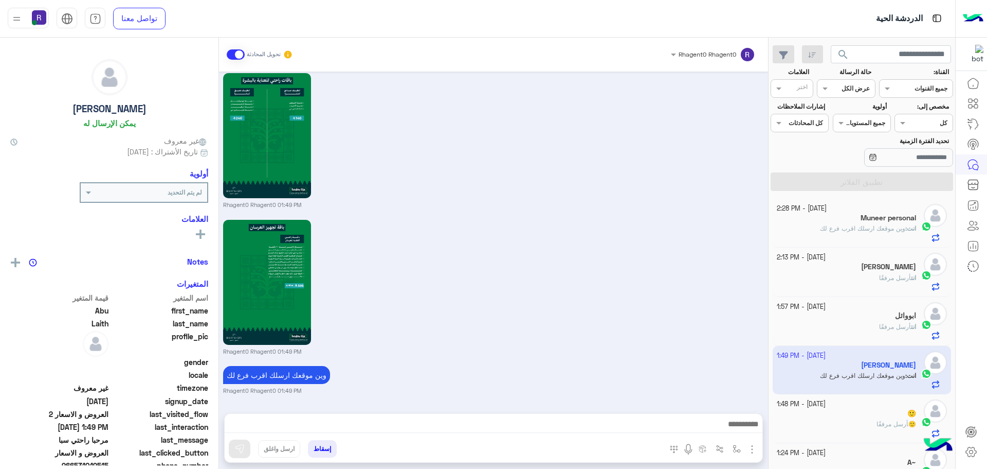
click at [879, 416] on div "🙂" at bounding box center [847, 414] width 140 height 11
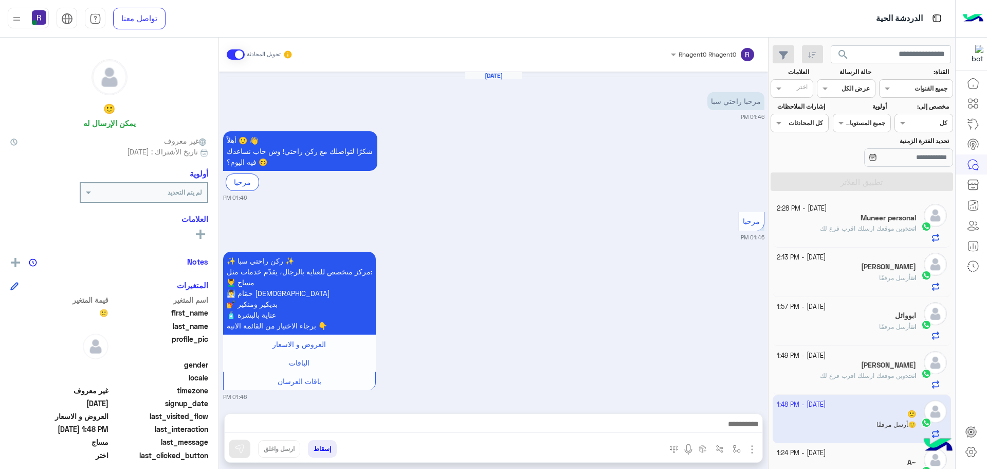
scroll to position [1620, 0]
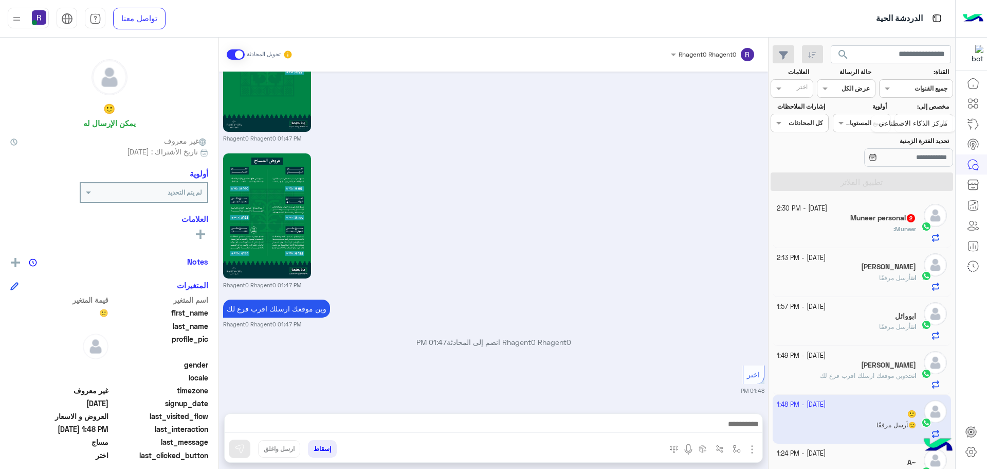
click at [977, 125] on icon at bounding box center [973, 124] width 12 height 12
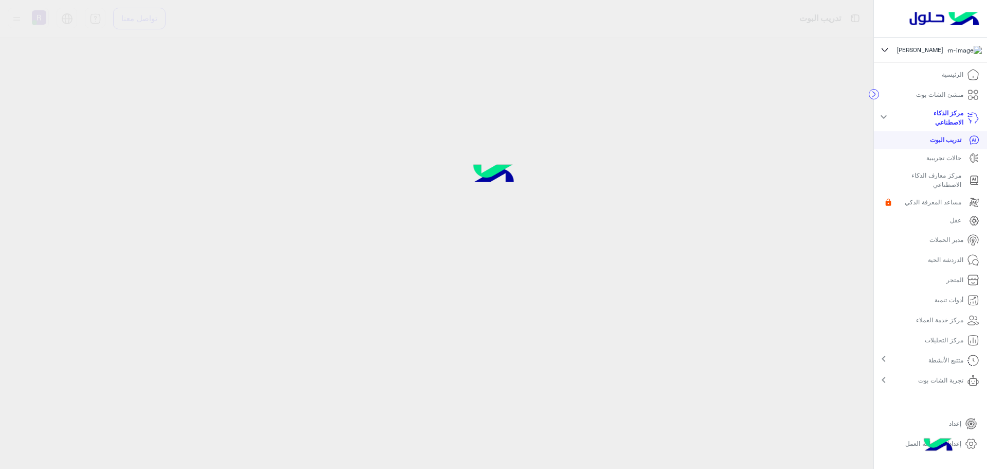
click at [654, 151] on div at bounding box center [493, 234] width 987 height 469
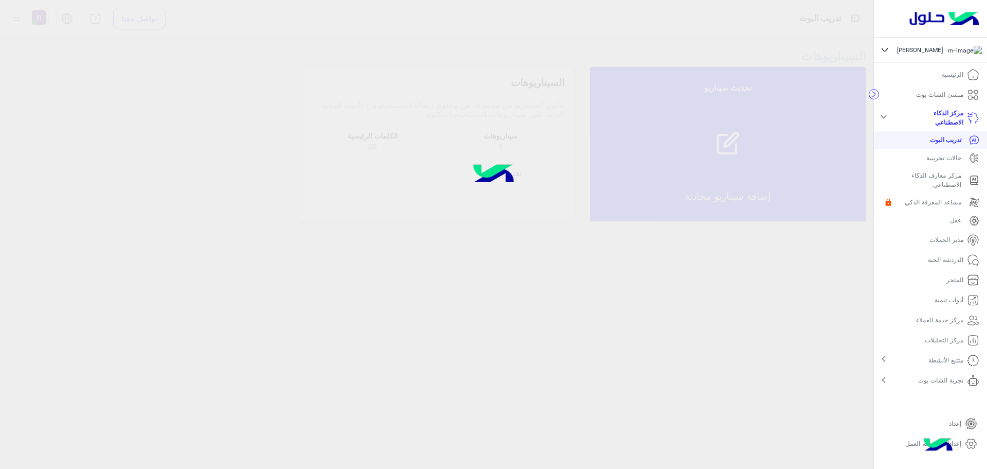
click at [765, 269] on div at bounding box center [493, 234] width 987 height 469
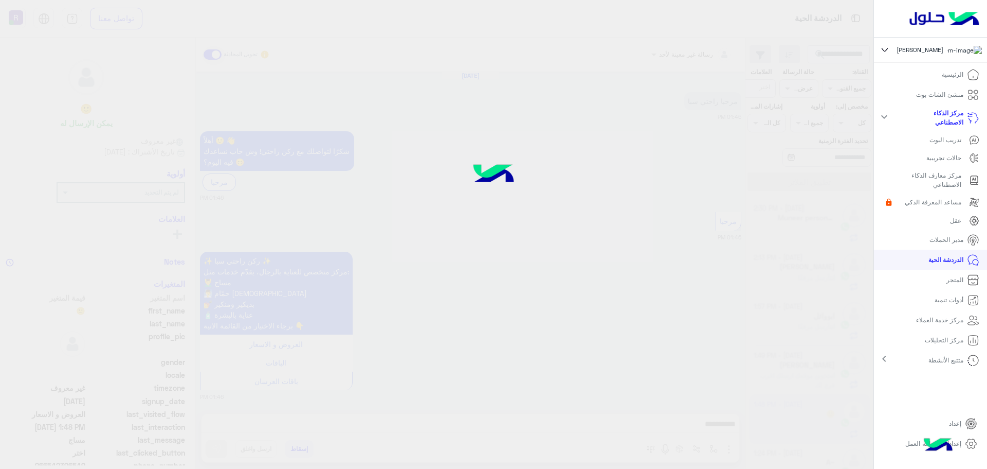
scroll to position [1620, 0]
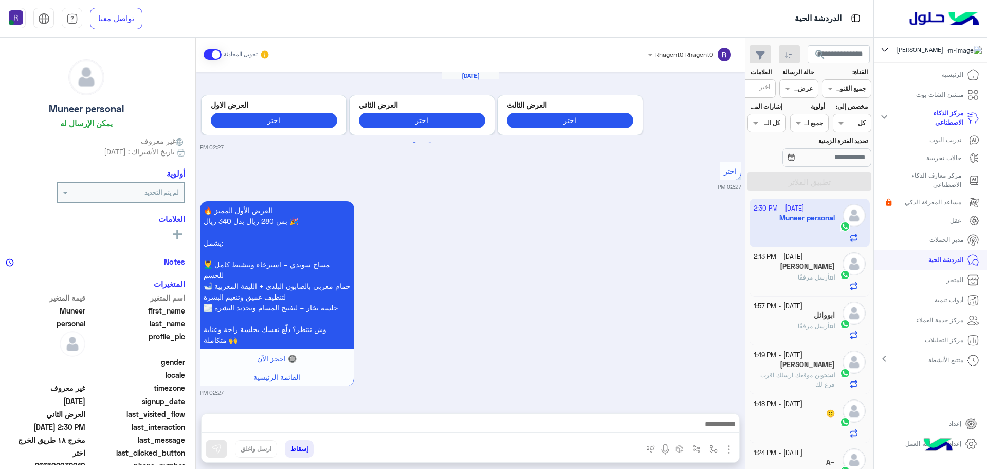
scroll to position [1709, 0]
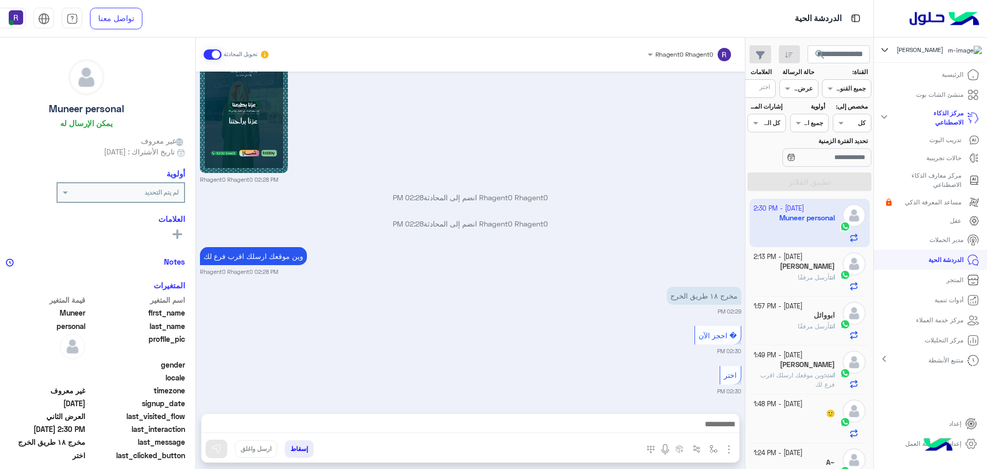
click at [936, 422] on li "إعداد" at bounding box center [931, 423] width 110 height 20
drag, startPoint x: 739, startPoint y: 450, endPoint x: 733, endPoint y: 442, distance: 10.0
click at [718, 450] on img "button" at bounding box center [714, 448] width 8 height 8
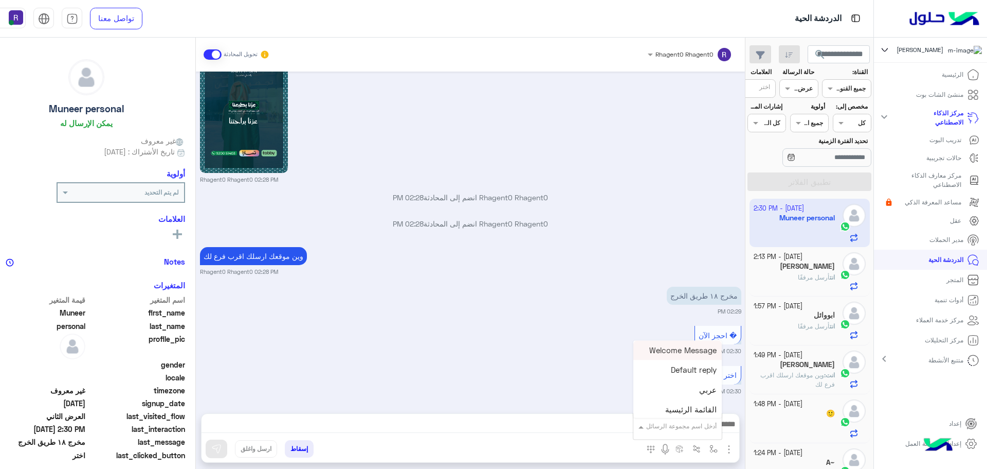
click at [717, 428] on input "text" at bounding box center [691, 424] width 52 height 9
drag, startPoint x: 715, startPoint y: 376, endPoint x: 589, endPoint y: 376, distance: 126.5
click at [715, 376] on span "الجنادرية" at bounding box center [703, 374] width 28 height 9
type textarea "*********"
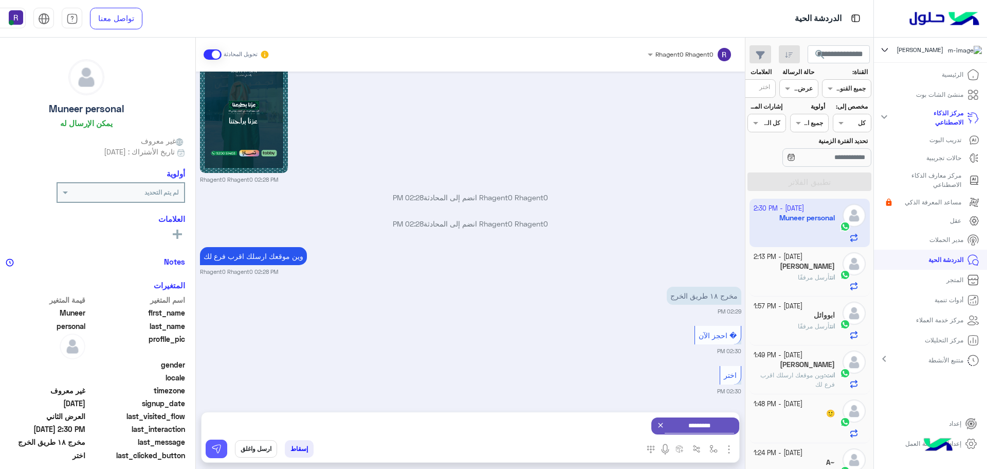
click at [222, 453] on img at bounding box center [216, 448] width 10 height 10
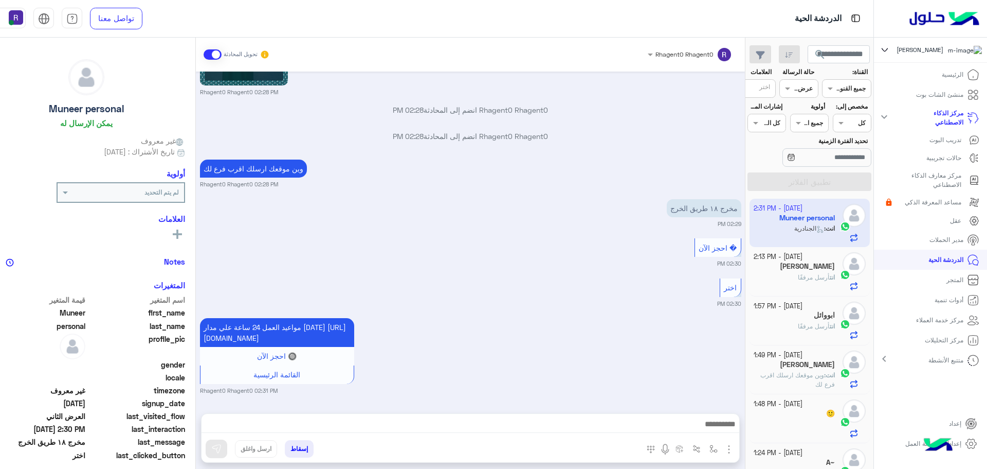
click at [937, 81] on link "الرئيسية" at bounding box center [960, 75] width 53 height 20
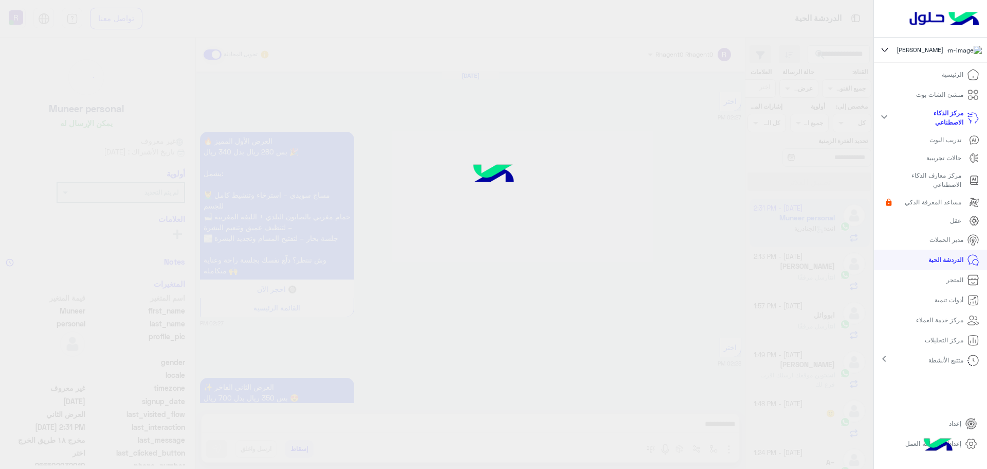
scroll to position [1738, 0]
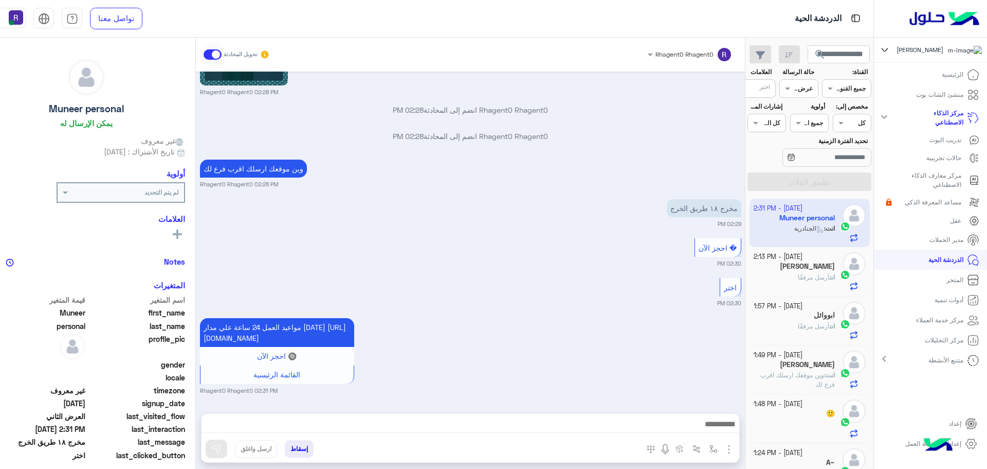
click at [645, 321] on div "مواعيد العمل 24 ساعة علي مدار [DATE] [URL][DOMAIN_NAME] 🔘 احجز الآن القائمة الر…" at bounding box center [471, 354] width 542 height 79
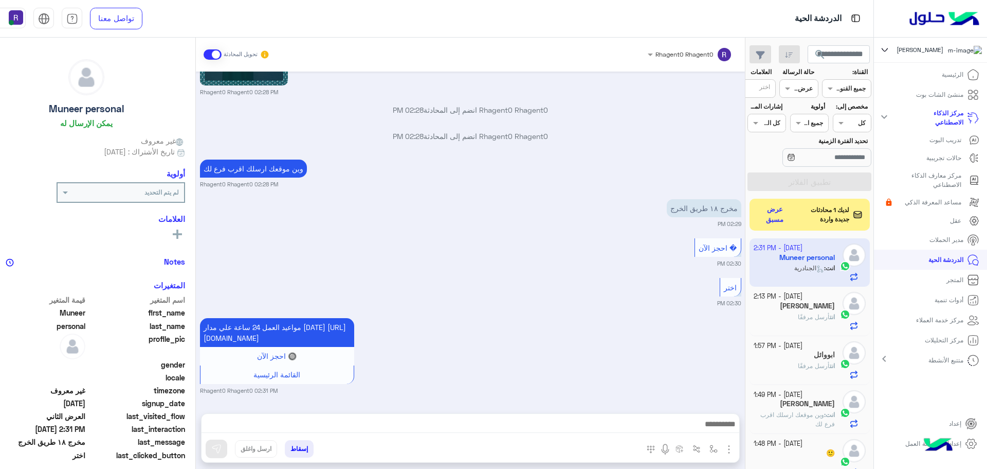
click at [793, 213] on button "عرض مسبق" at bounding box center [775, 215] width 35 height 24
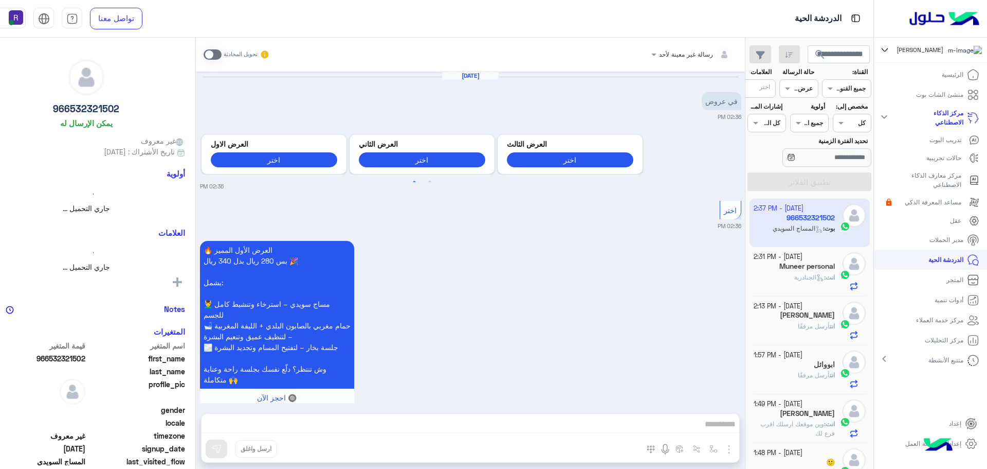
scroll to position [1942, 0]
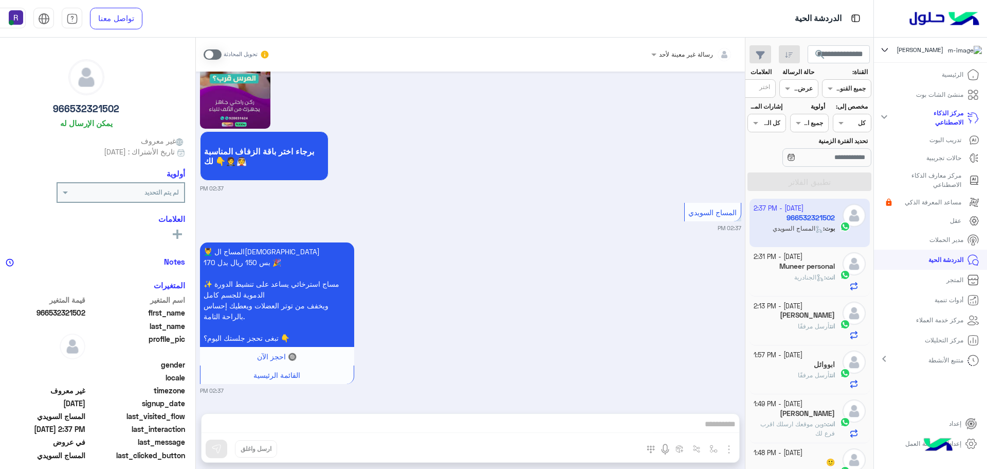
click at [222, 52] on span at bounding box center [213, 54] width 18 height 10
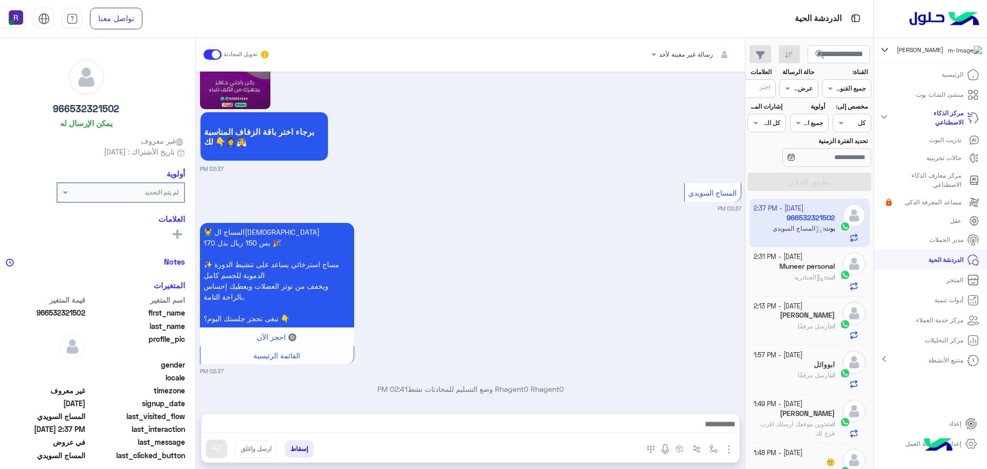
scroll to position [1969, 0]
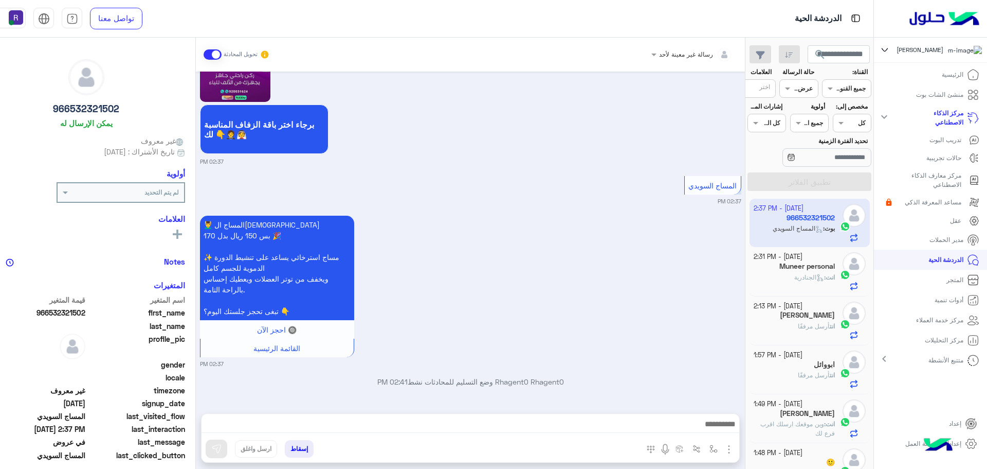
click at [735, 448] on img "button" at bounding box center [729, 449] width 12 height 12
click at [719, 425] on span "الصور" at bounding box center [709, 427] width 19 height 12
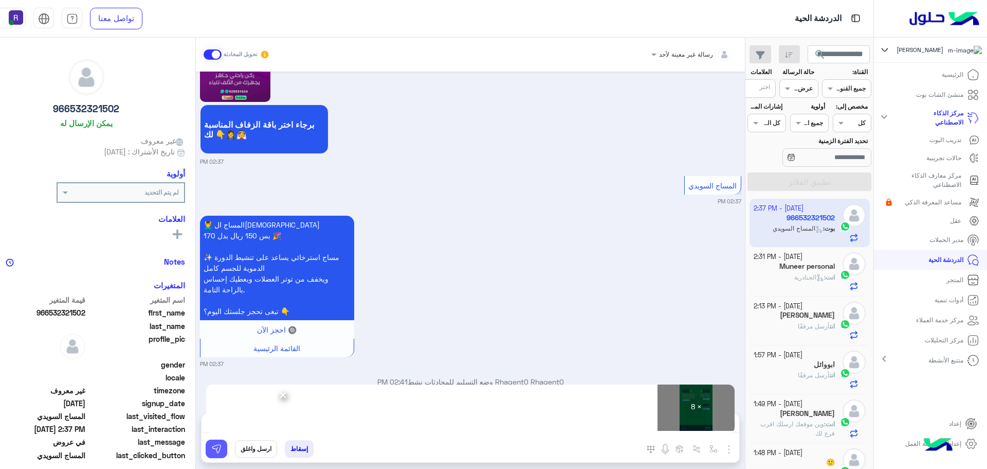
click at [222, 449] on img at bounding box center [216, 448] width 10 height 10
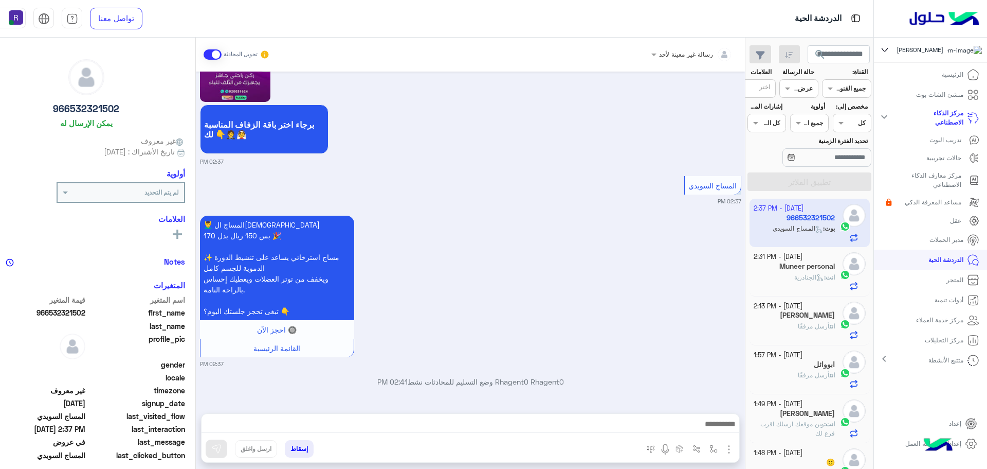
click at [835, 276] on b "انت :" at bounding box center [829, 277] width 11 height 8
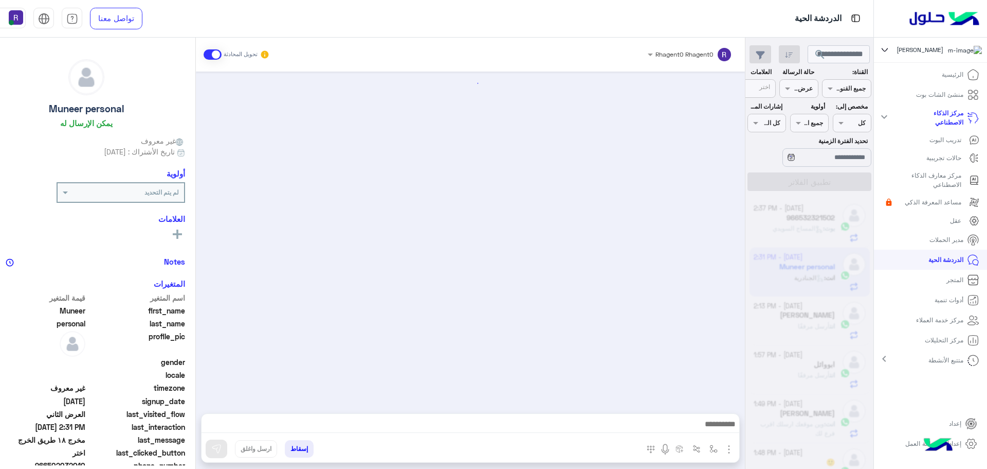
scroll to position [1738, 0]
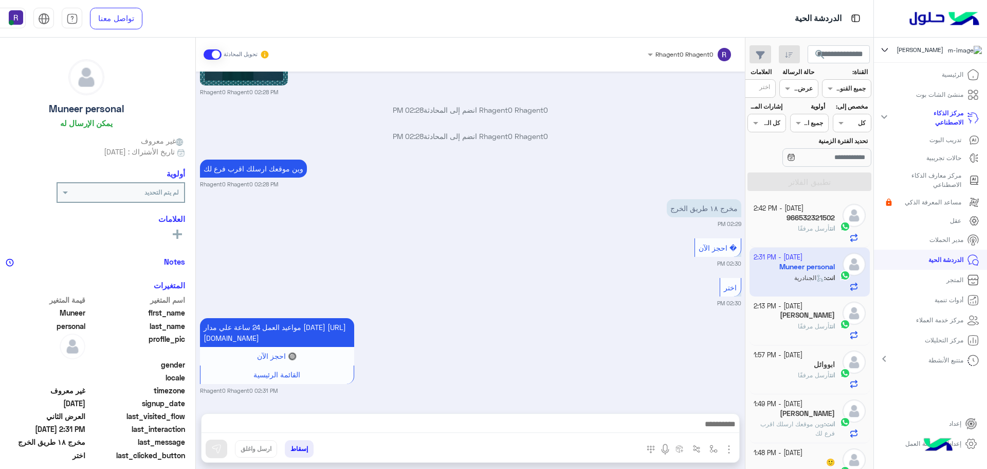
click at [830, 230] on span "أرسل مرفقًا" at bounding box center [814, 228] width 32 height 8
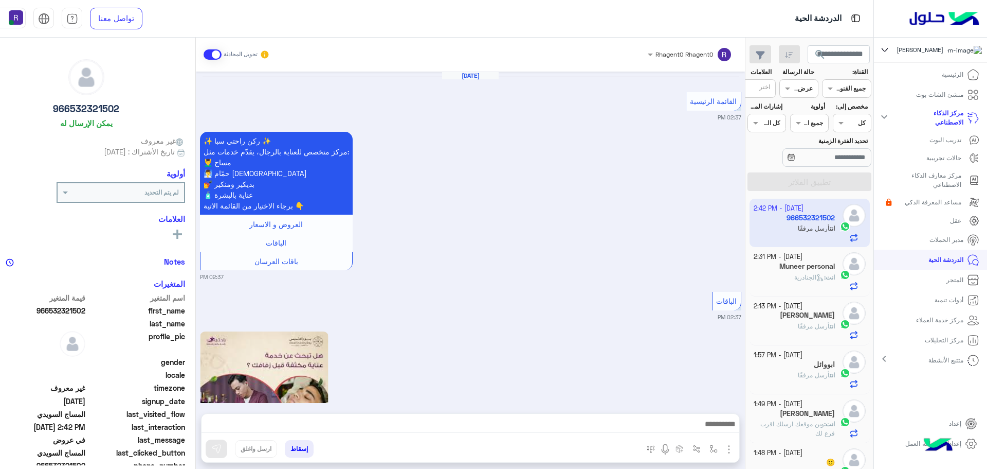
scroll to position [1901, 0]
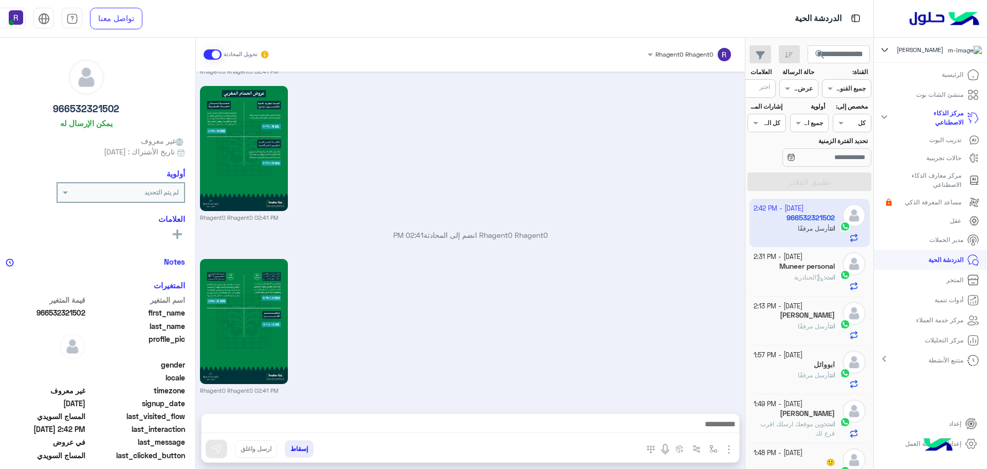
click at [830, 266] on h5 "Muneer personal" at bounding box center [808, 266] width 56 height 9
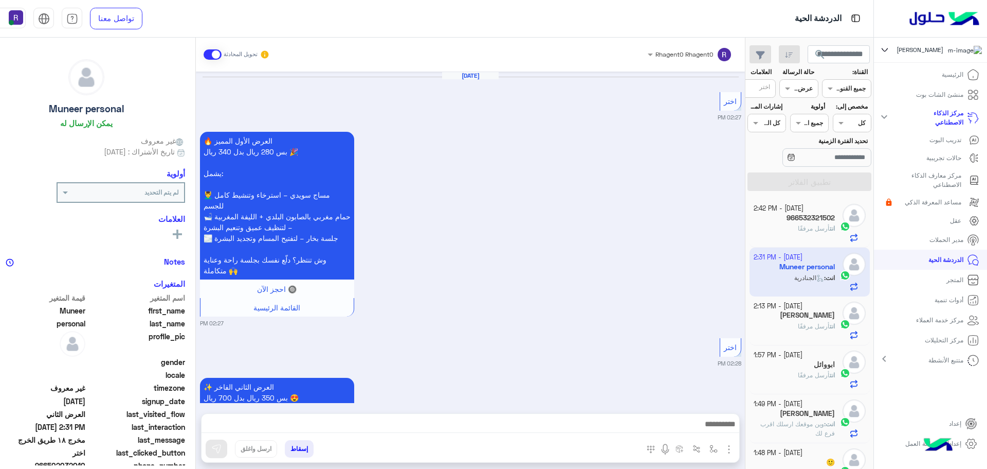
scroll to position [1738, 0]
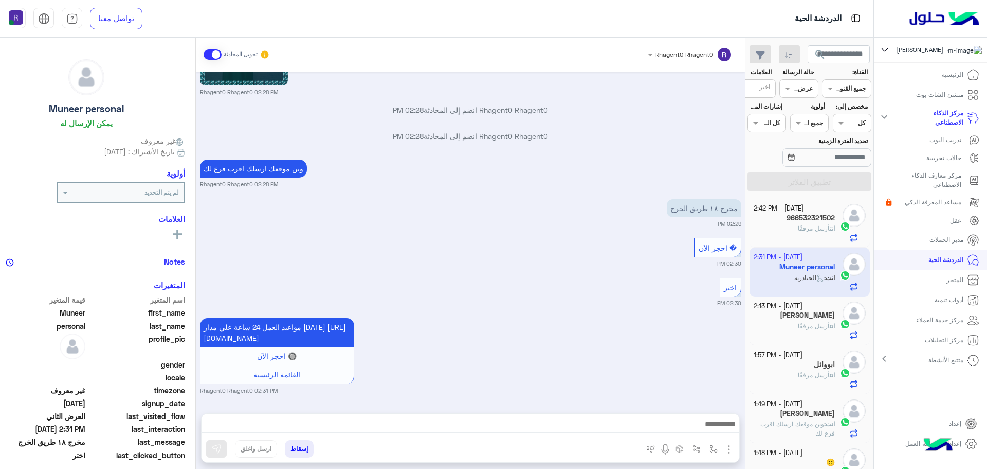
click at [808, 320] on div "[PERSON_NAME]" at bounding box center [794, 316] width 81 height 11
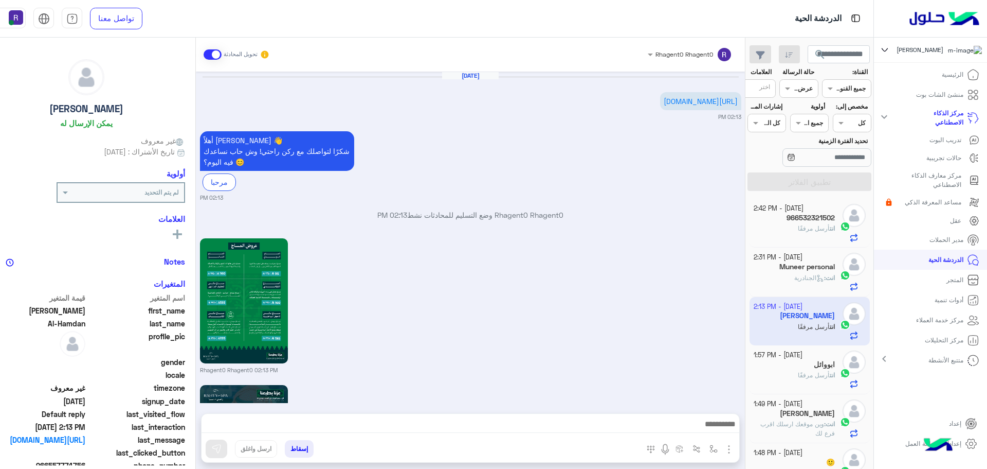
scroll to position [1069, 0]
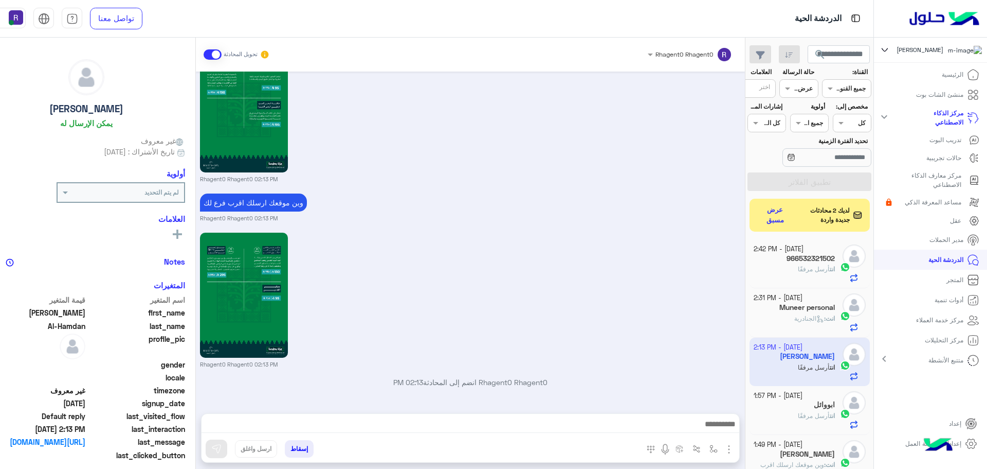
click at [973, 81] on icon at bounding box center [973, 74] width 12 height 12
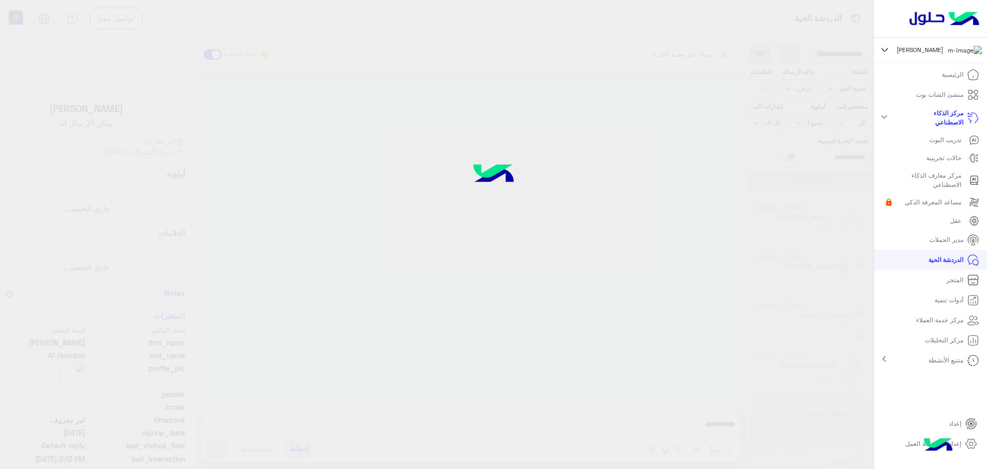
scroll to position [1069, 0]
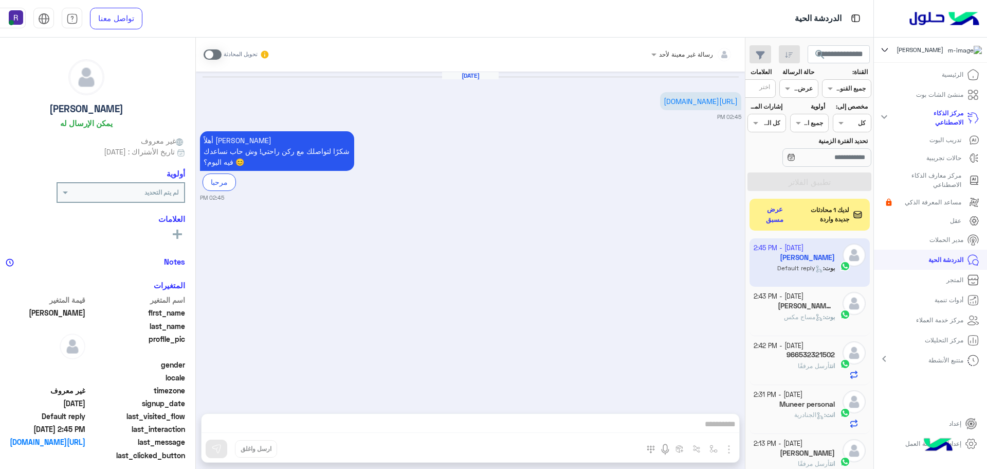
click at [793, 215] on button "عرض مسبق" at bounding box center [775, 215] width 35 height 24
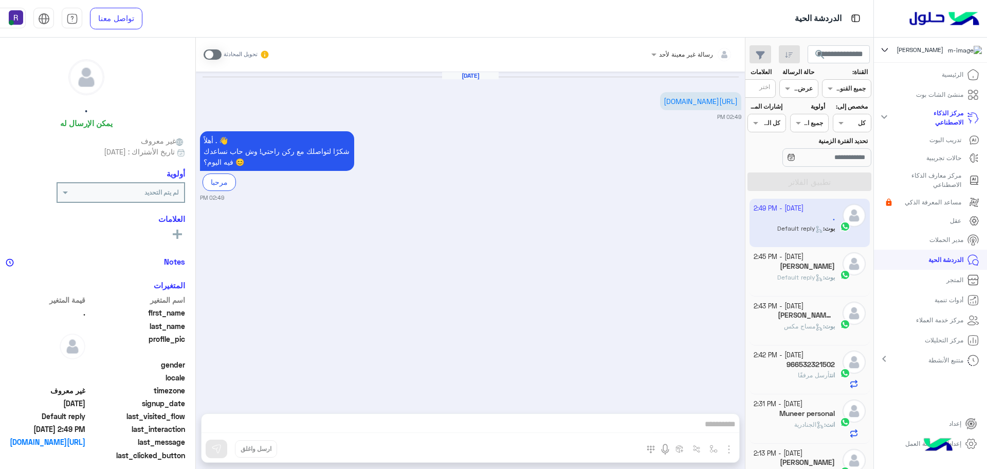
click at [222, 53] on span at bounding box center [213, 54] width 18 height 10
click at [735, 448] on img "button" at bounding box center [729, 449] width 12 height 12
click at [719, 429] on span "الصور" at bounding box center [709, 427] width 19 height 12
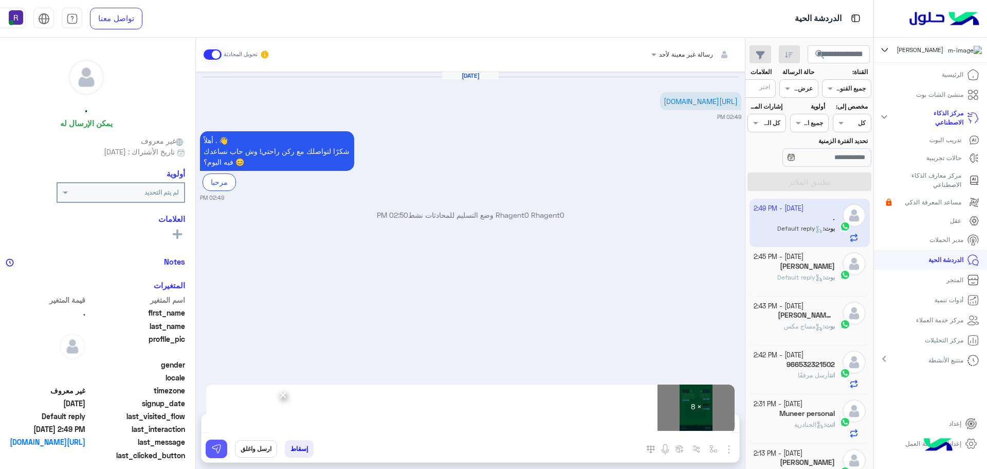
click at [222, 449] on img at bounding box center [216, 448] width 10 height 10
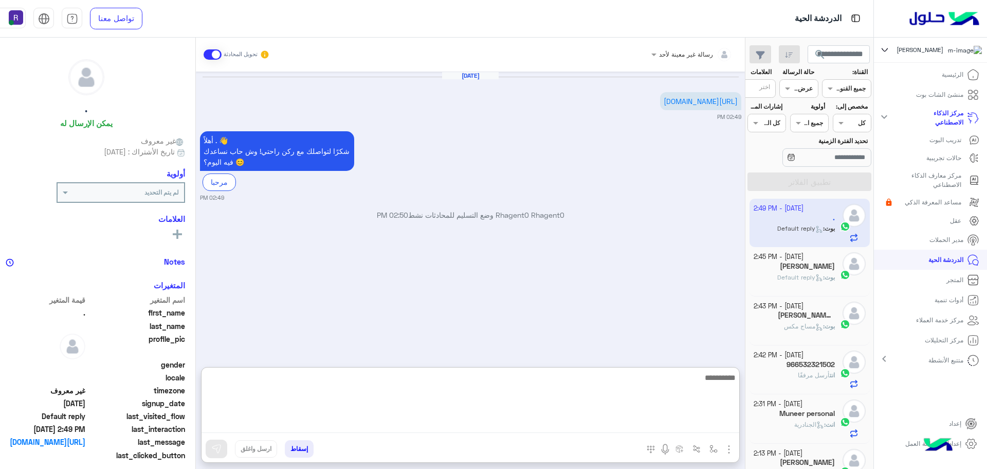
paste textarea "**********"
type textarea "**********"
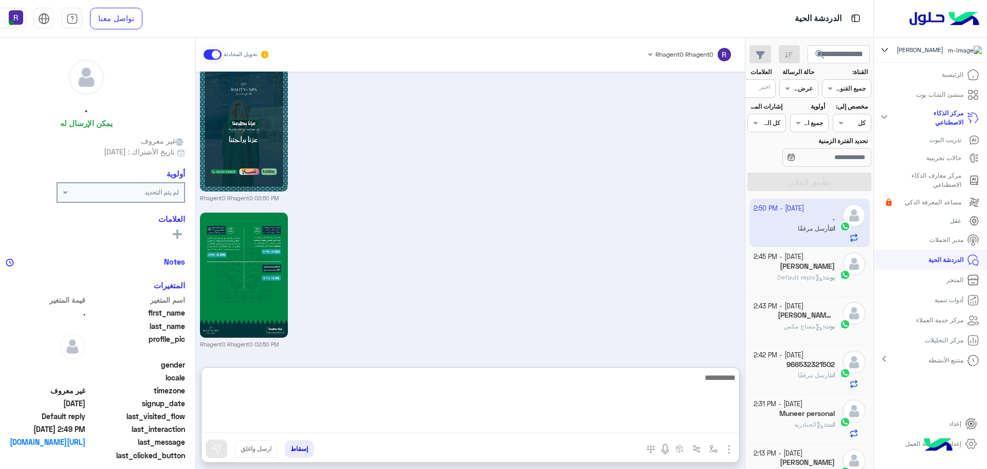
scroll to position [1115, 0]
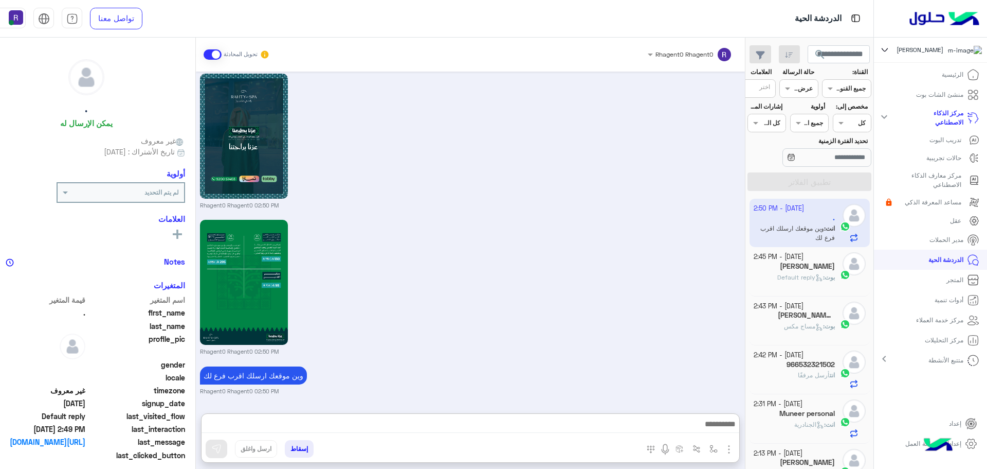
click at [421, 304] on div "Rhagent0 Rhagent0 02:50 PM" at bounding box center [471, 286] width 542 height 138
